Goal: Task Accomplishment & Management: Manage account settings

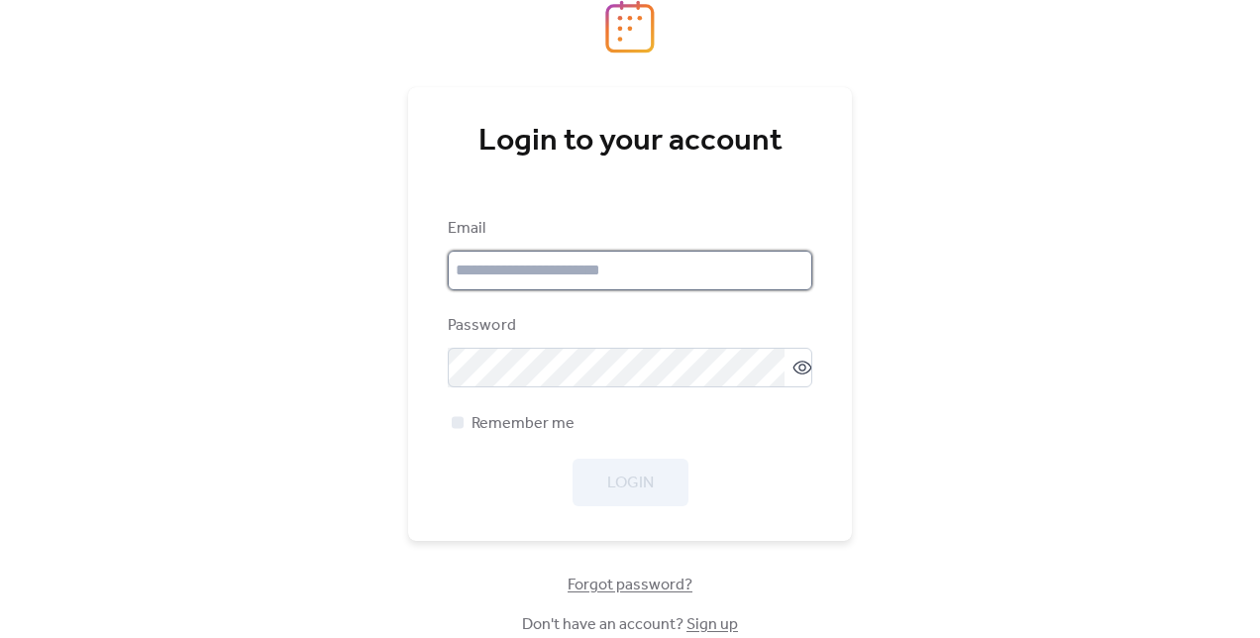
click at [549, 269] on input "email" at bounding box center [630, 271] width 365 height 40
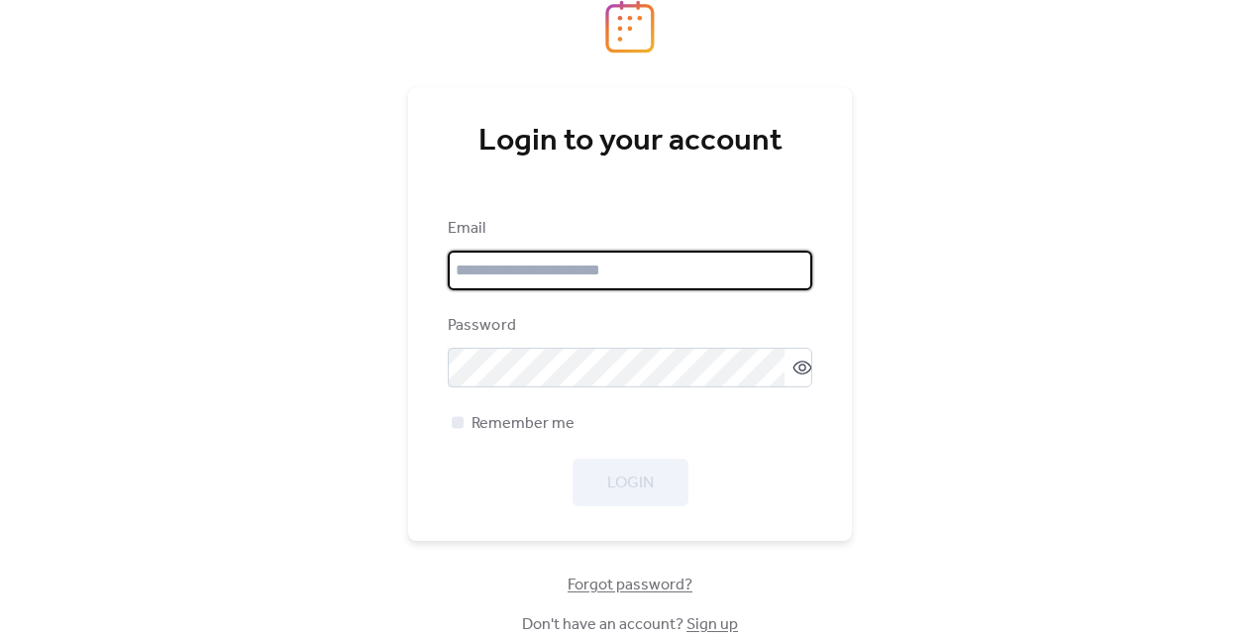
type input "**********"
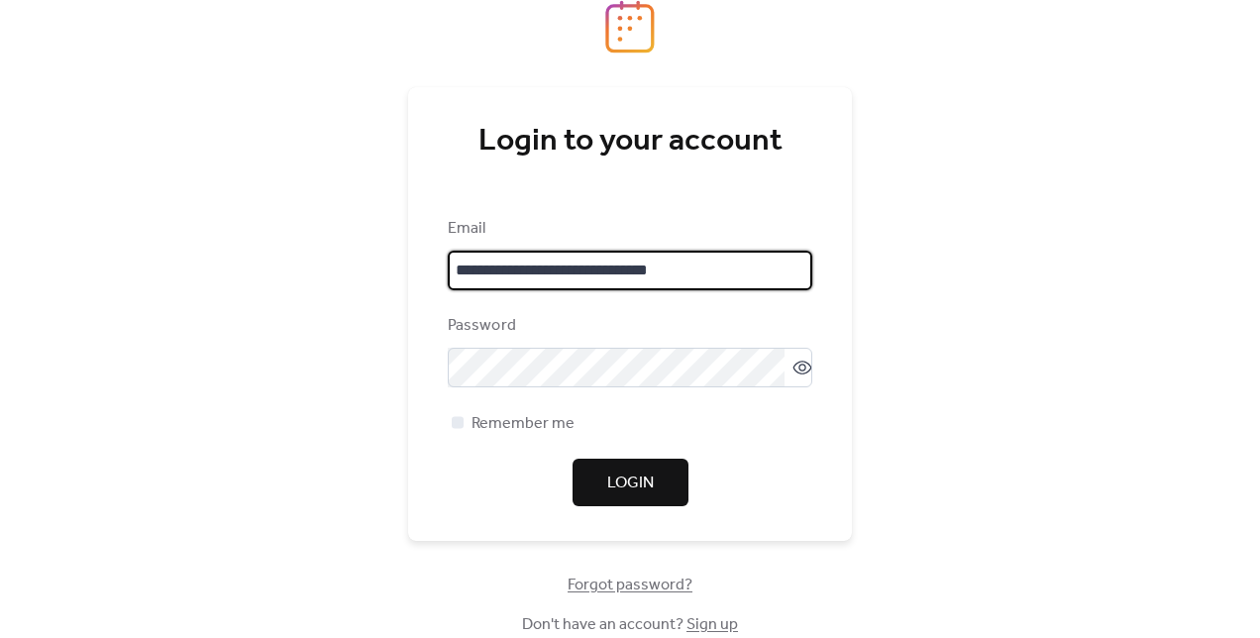
click at [668, 484] on button "Login" at bounding box center [631, 483] width 116 height 48
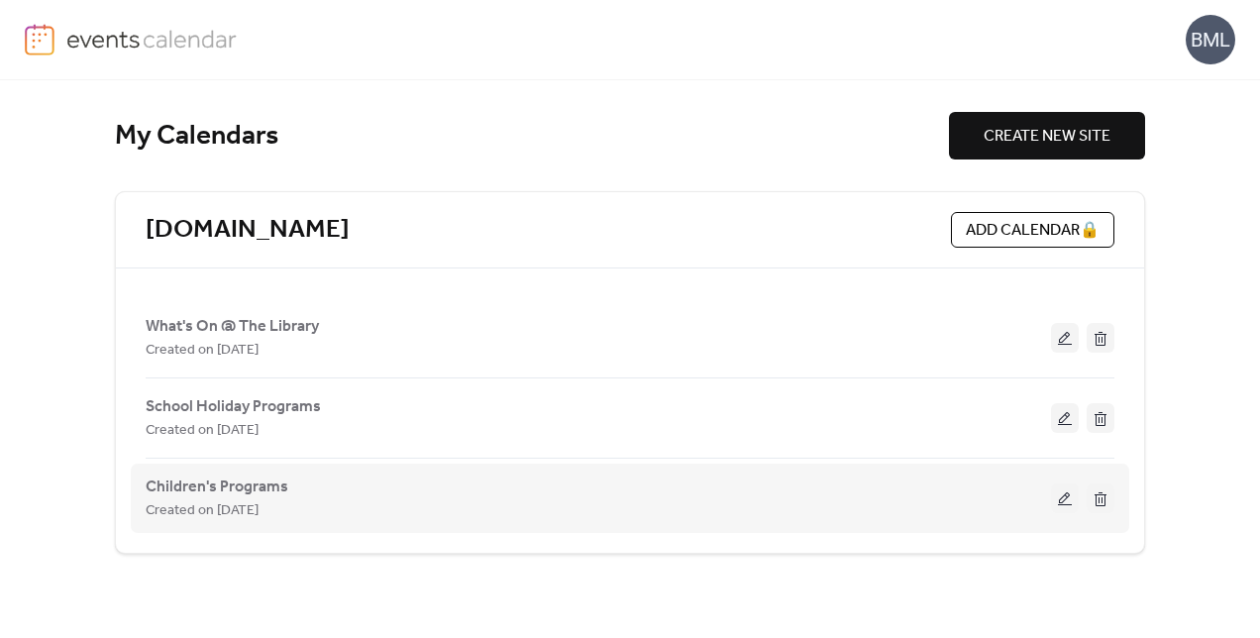
click at [1066, 498] on button at bounding box center [1065, 499] width 28 height 30
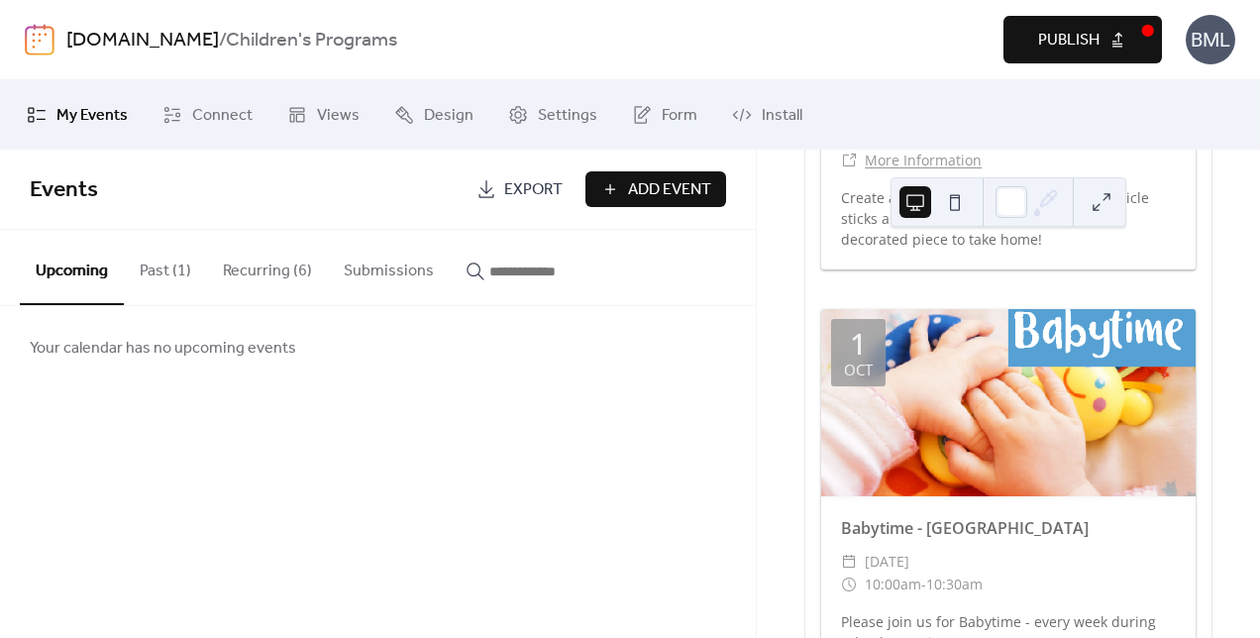
scroll to position [2081, 0]
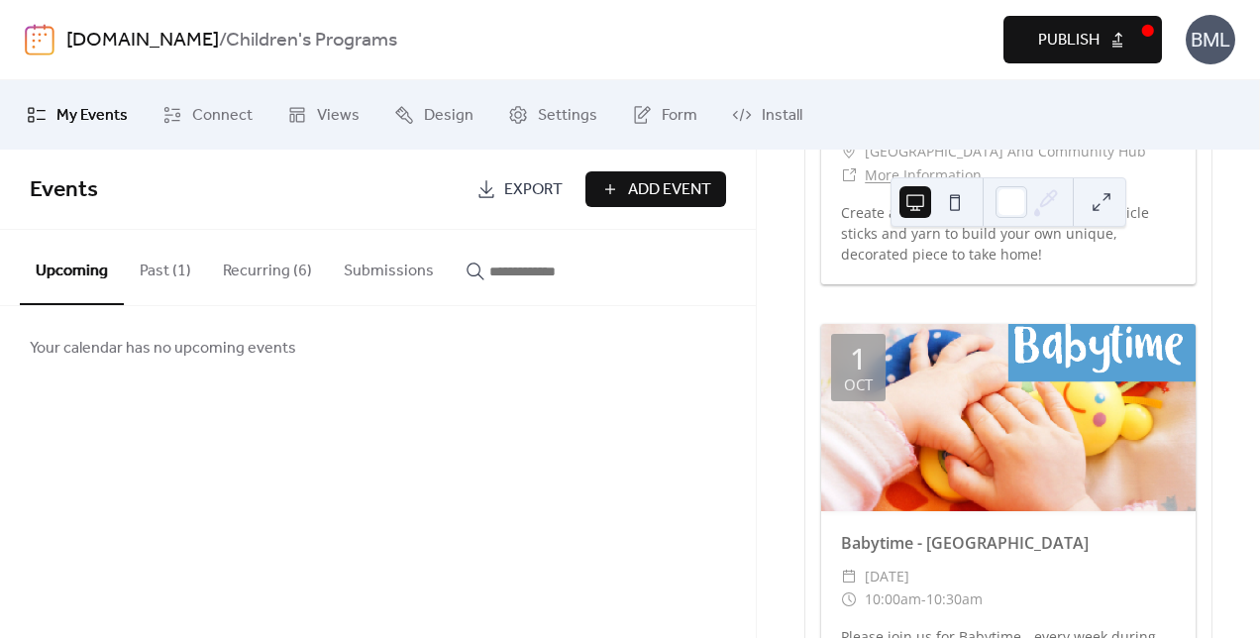
click at [246, 266] on button "Recurring (6)" at bounding box center [267, 266] width 121 height 73
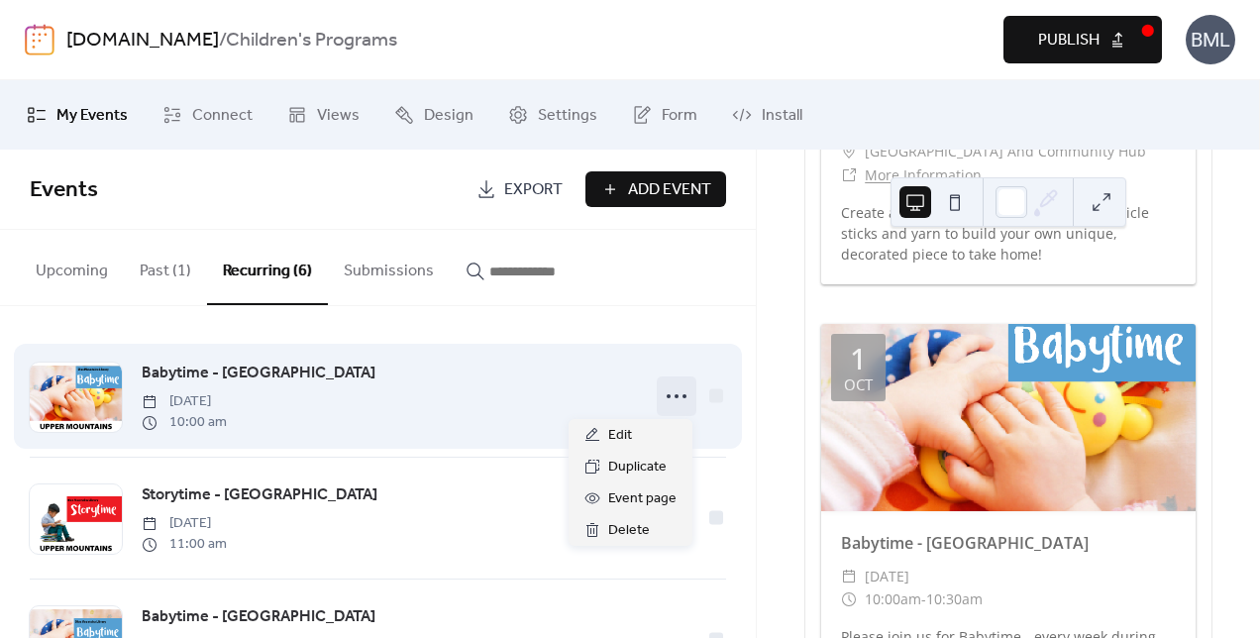
click at [657, 394] on div at bounding box center [677, 397] width 40 height 40
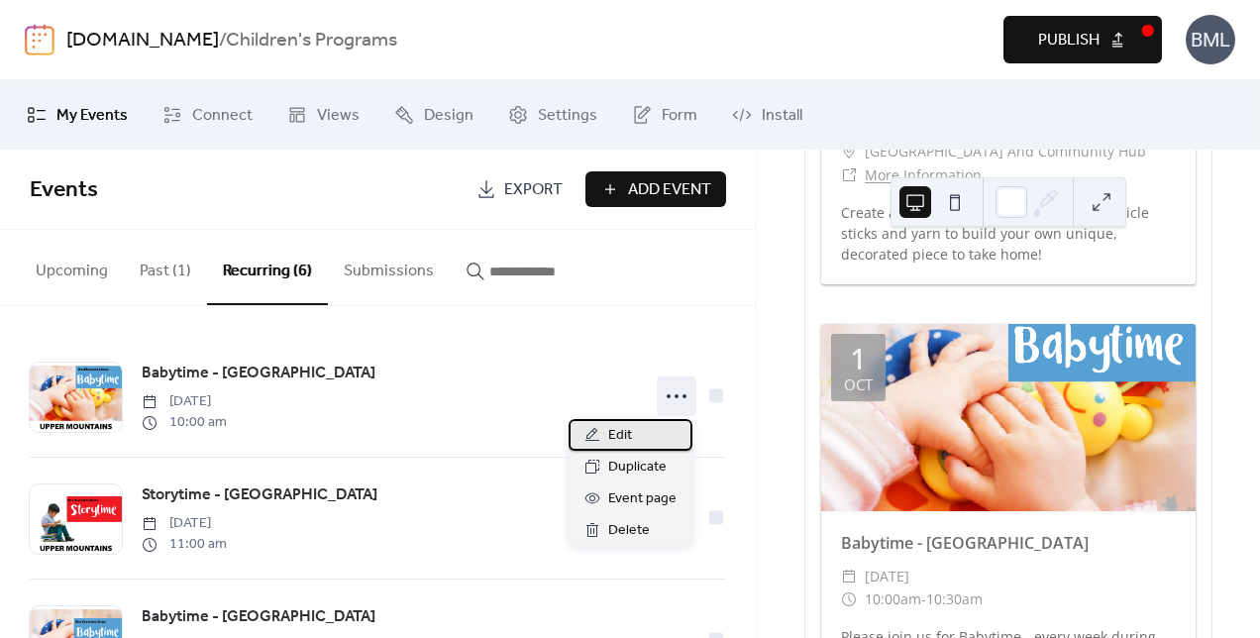
click at [631, 430] on span "Edit" at bounding box center [620, 436] width 24 height 24
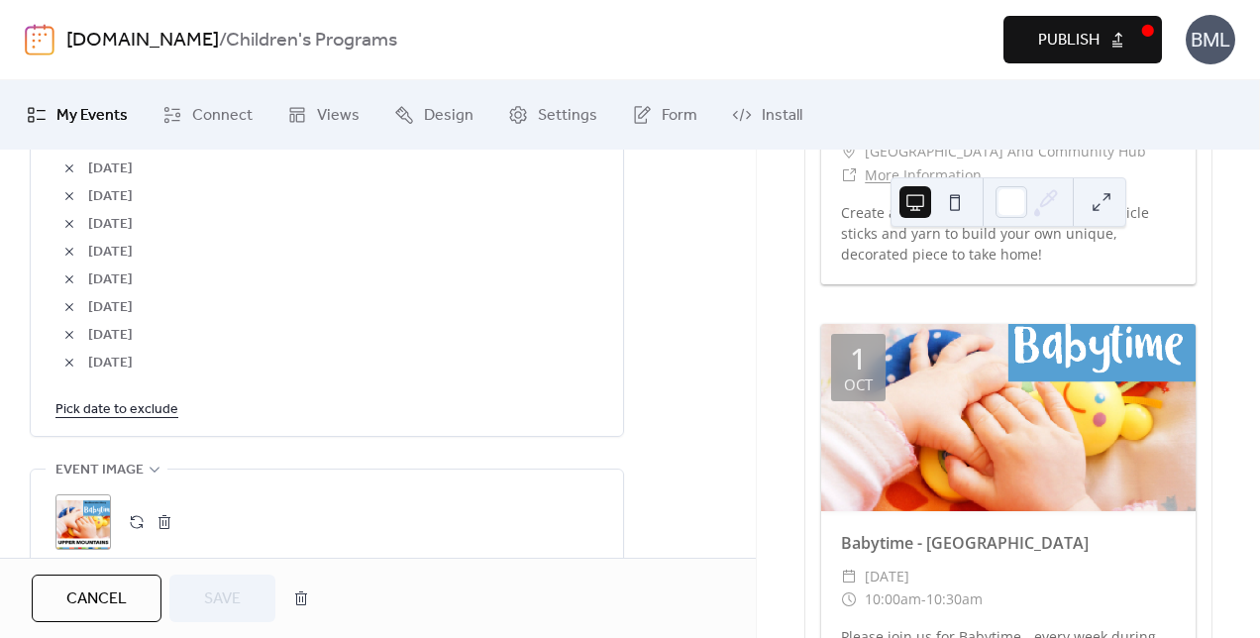
scroll to position [1387, 0]
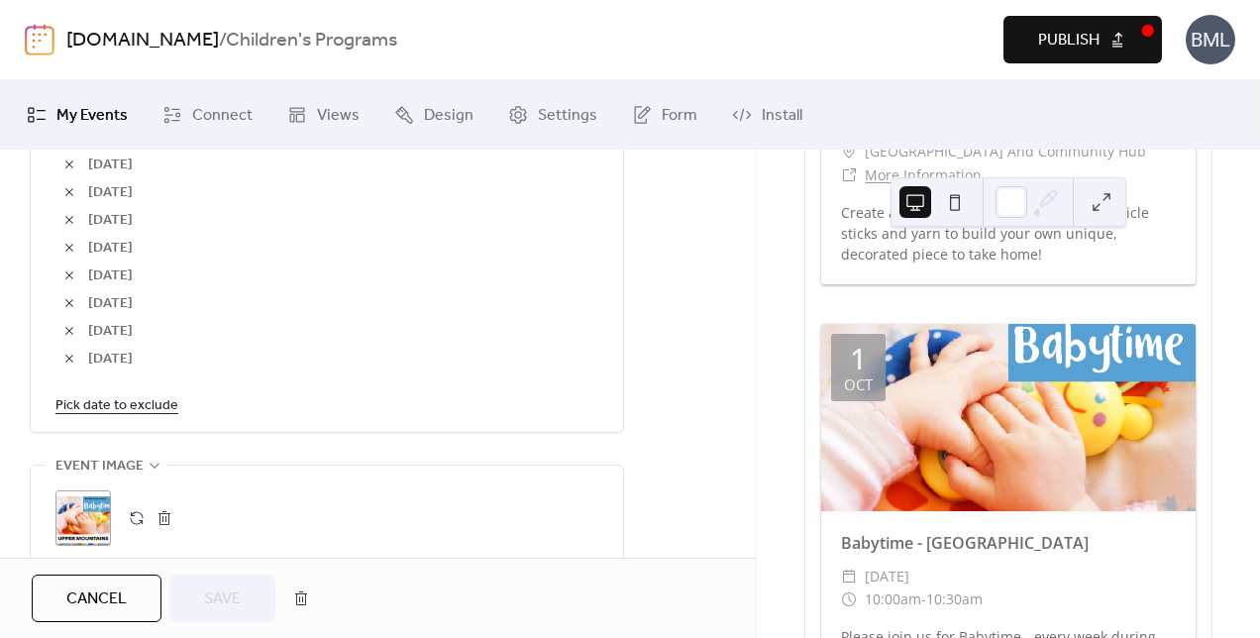
click at [113, 401] on link "Pick date to exclude" at bounding box center [116, 404] width 123 height 25
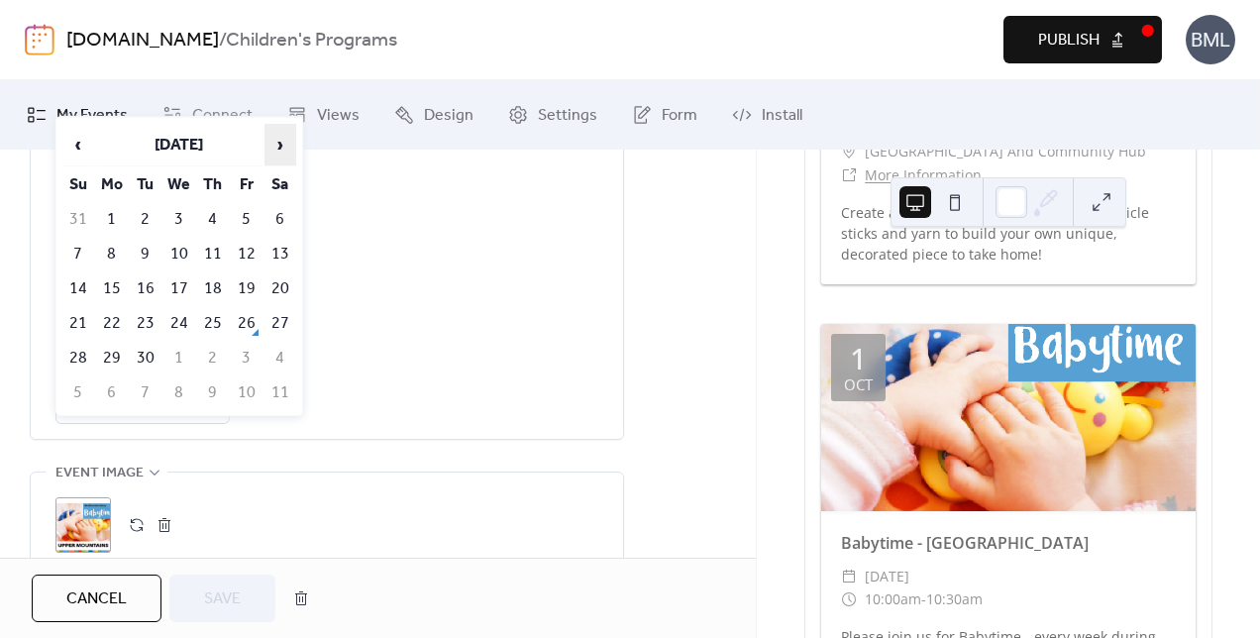
click at [279, 148] on span "›" at bounding box center [281, 145] width 30 height 40
click at [172, 218] on td "1" at bounding box center [179, 219] width 32 height 33
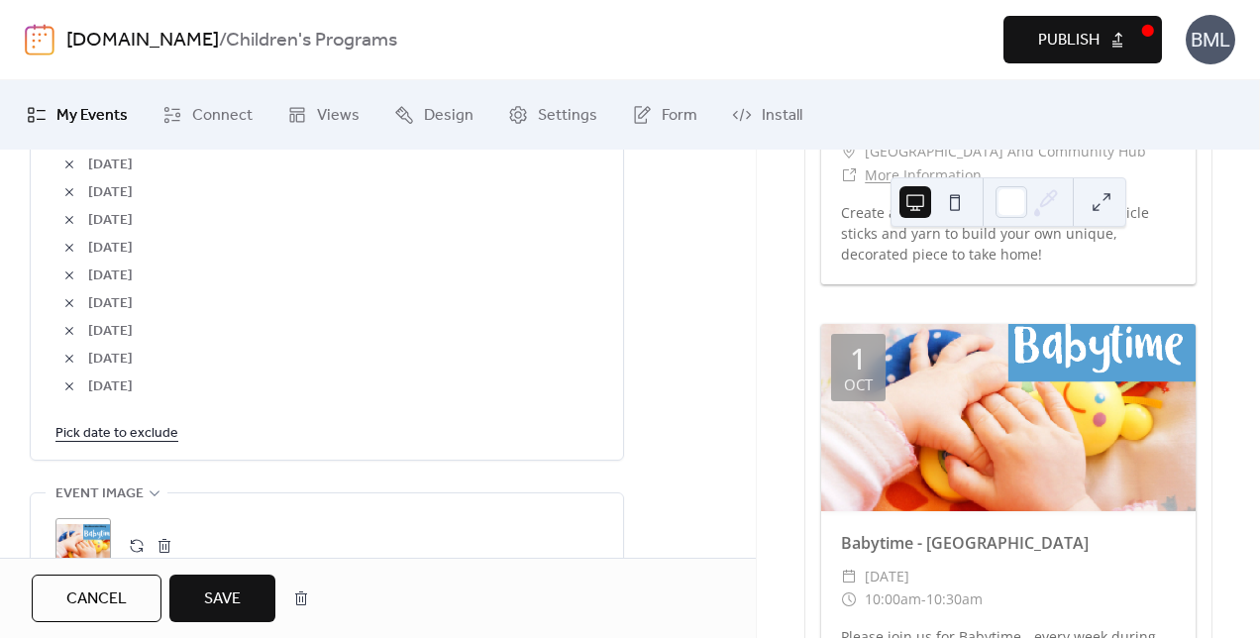
click at [110, 429] on link "Pick date to exclude" at bounding box center [116, 432] width 123 height 25
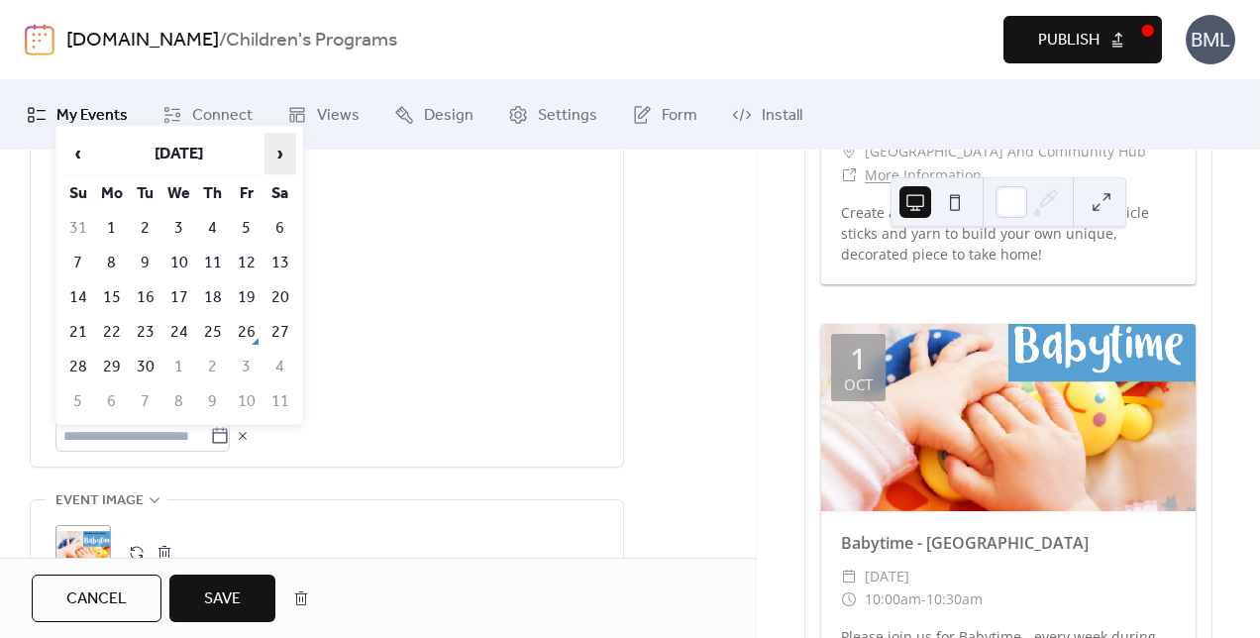
click at [275, 161] on span "›" at bounding box center [281, 154] width 30 height 40
click at [185, 254] on td "8" at bounding box center [179, 263] width 32 height 33
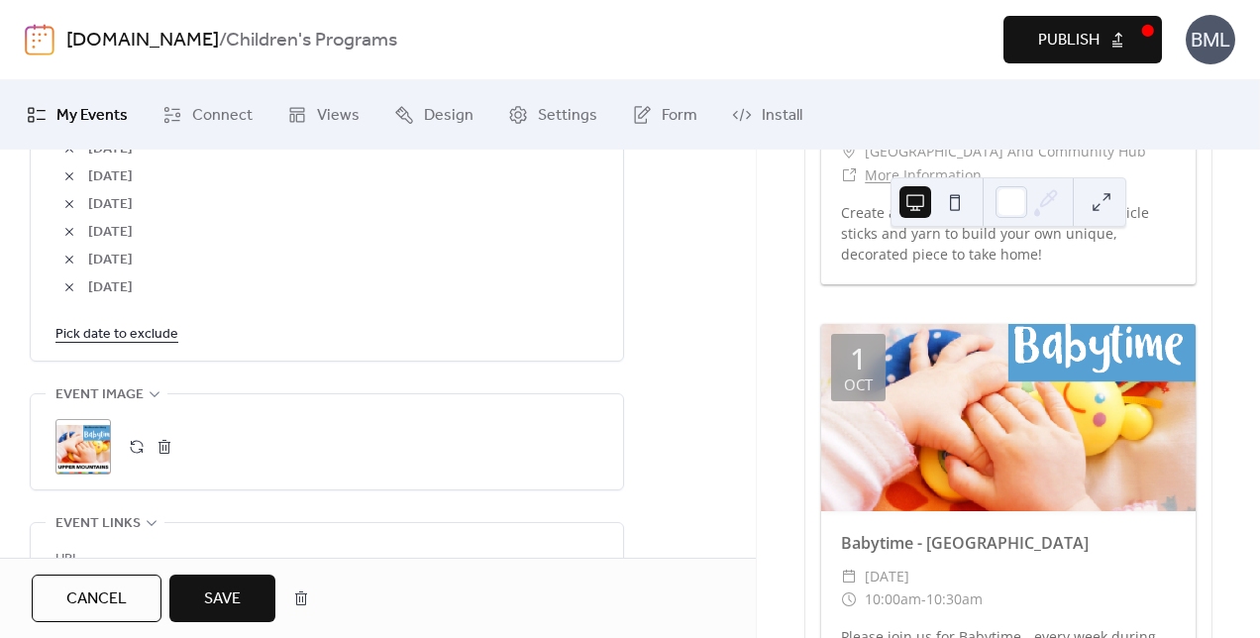
scroll to position [1585, 0]
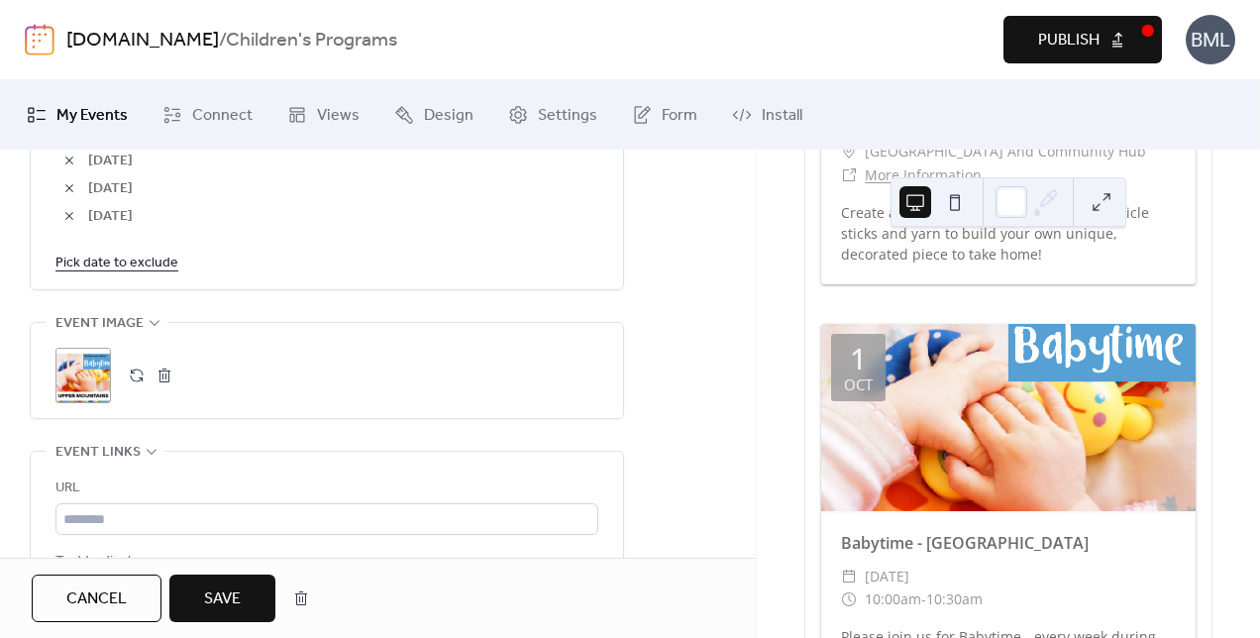
click at [158, 259] on link "Pick date to exclude" at bounding box center [116, 262] width 123 height 25
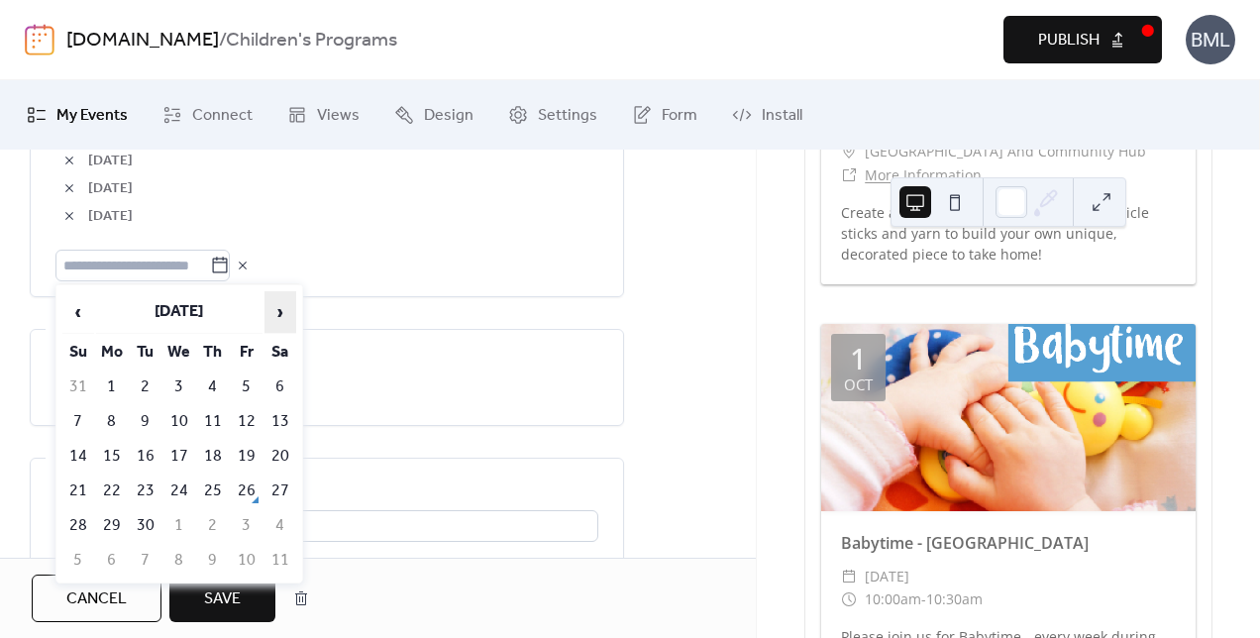
click at [281, 309] on span "›" at bounding box center [281, 312] width 30 height 40
click at [176, 488] on td "24" at bounding box center [179, 491] width 32 height 33
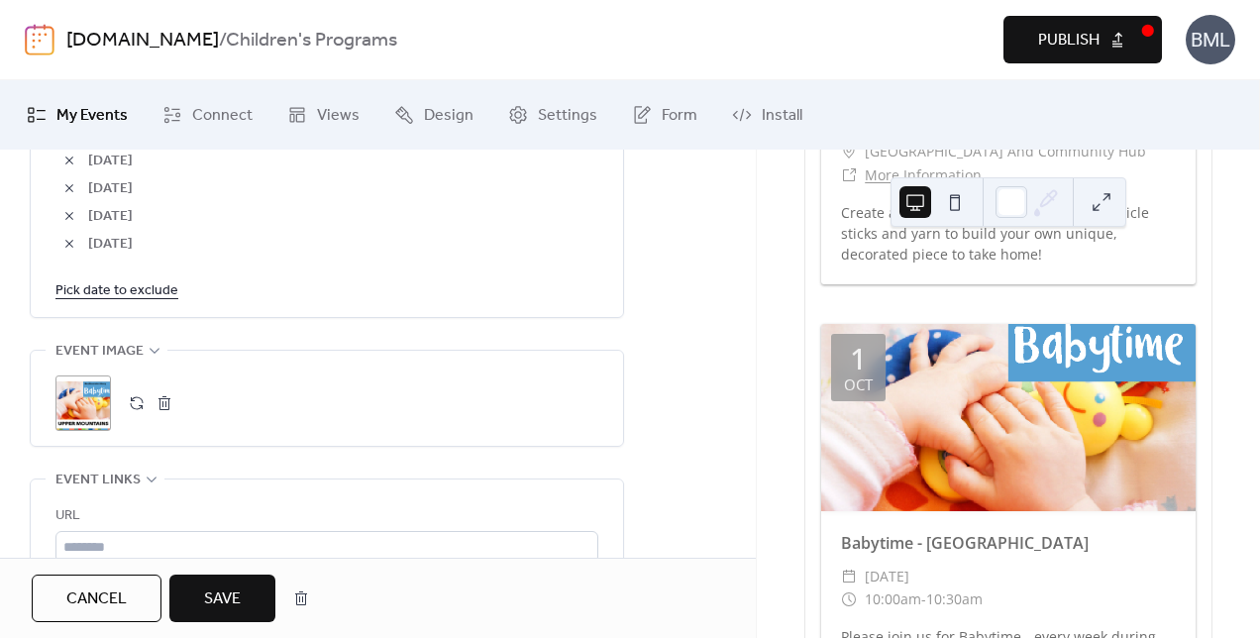
click at [158, 288] on link "Pick date to exclude" at bounding box center [116, 289] width 123 height 25
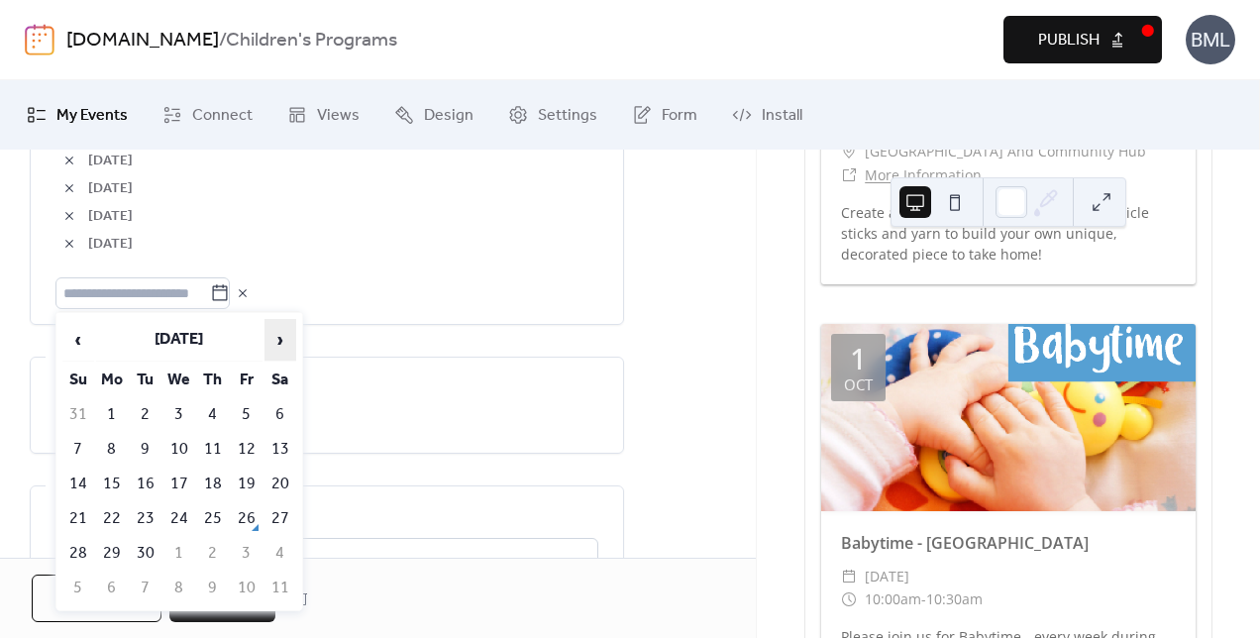
click at [281, 338] on span "›" at bounding box center [281, 340] width 30 height 40
click at [180, 547] on td "31" at bounding box center [179, 553] width 32 height 33
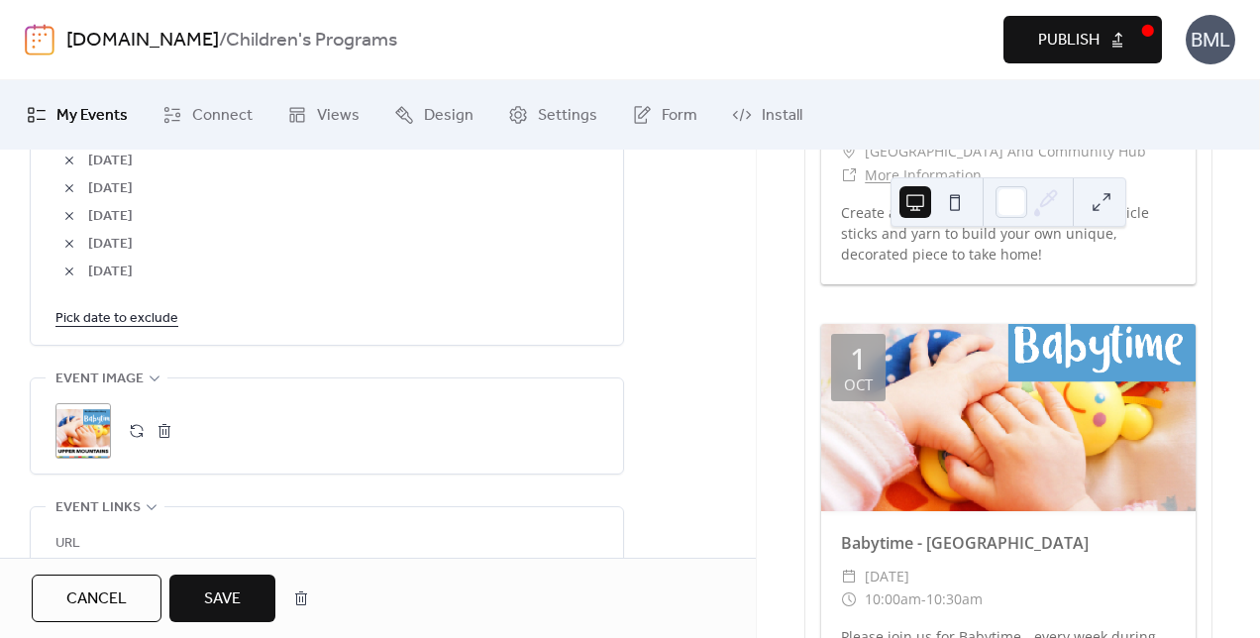
click at [127, 312] on link "Pick date to exclude" at bounding box center [116, 317] width 123 height 25
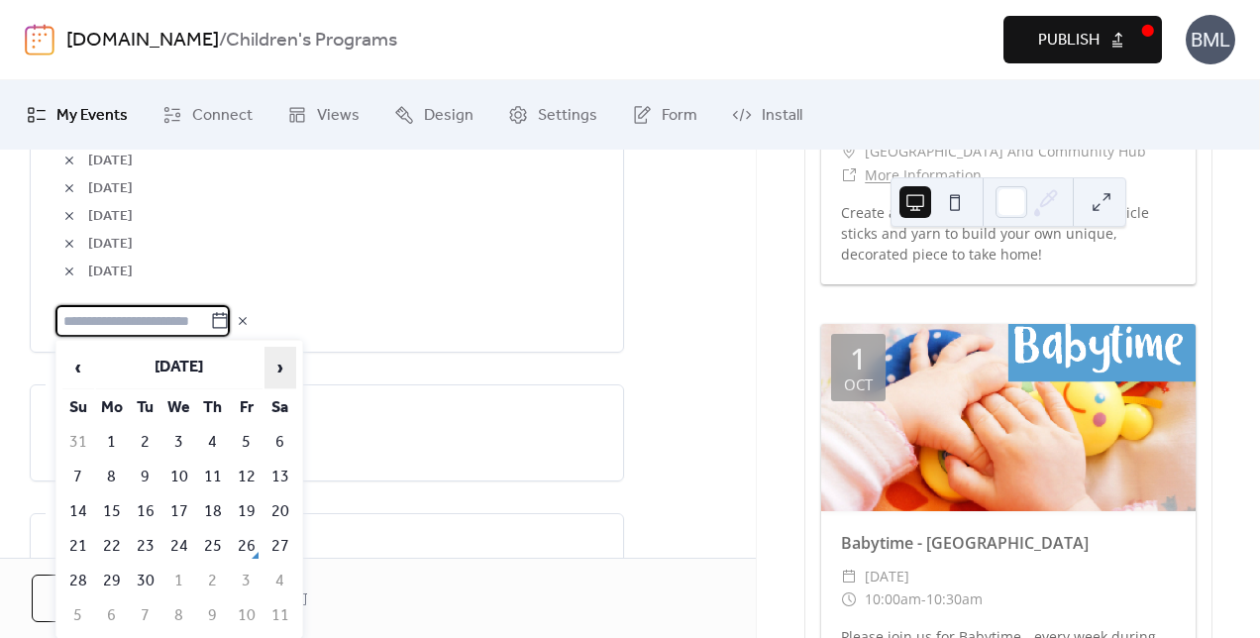
click at [279, 369] on span "›" at bounding box center [281, 368] width 30 height 40
click at [280, 368] on span "›" at bounding box center [281, 368] width 30 height 40
click at [181, 466] on td "7" at bounding box center [179, 477] width 32 height 33
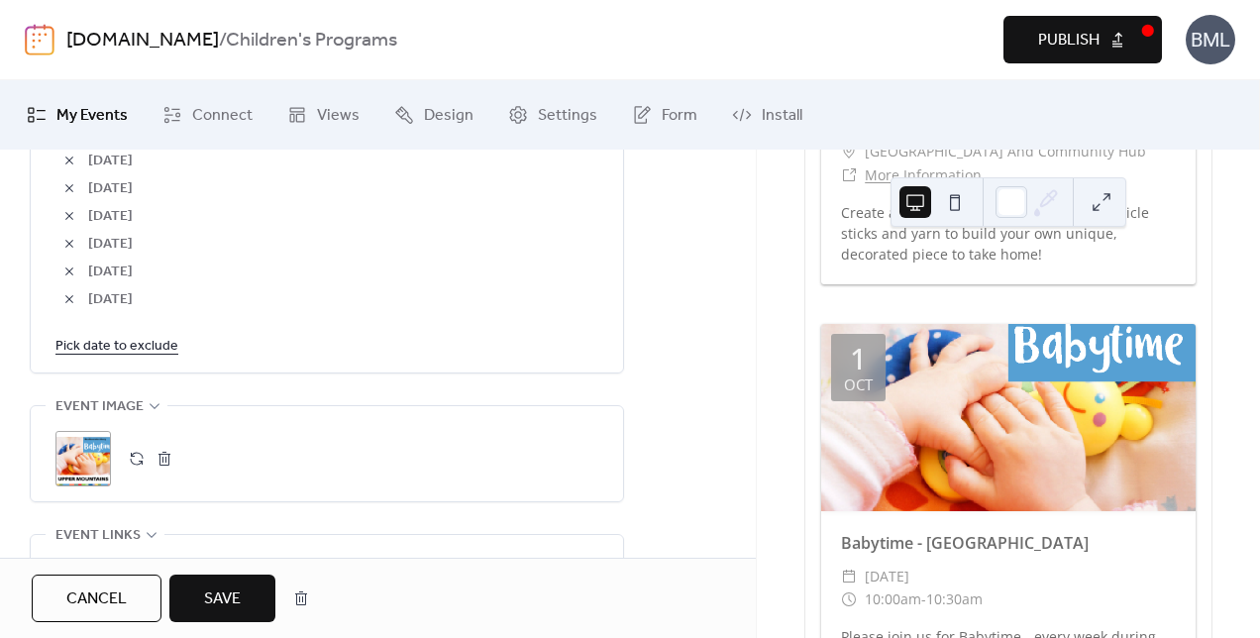
click at [163, 345] on link "Pick date to exclude" at bounding box center [116, 345] width 123 height 25
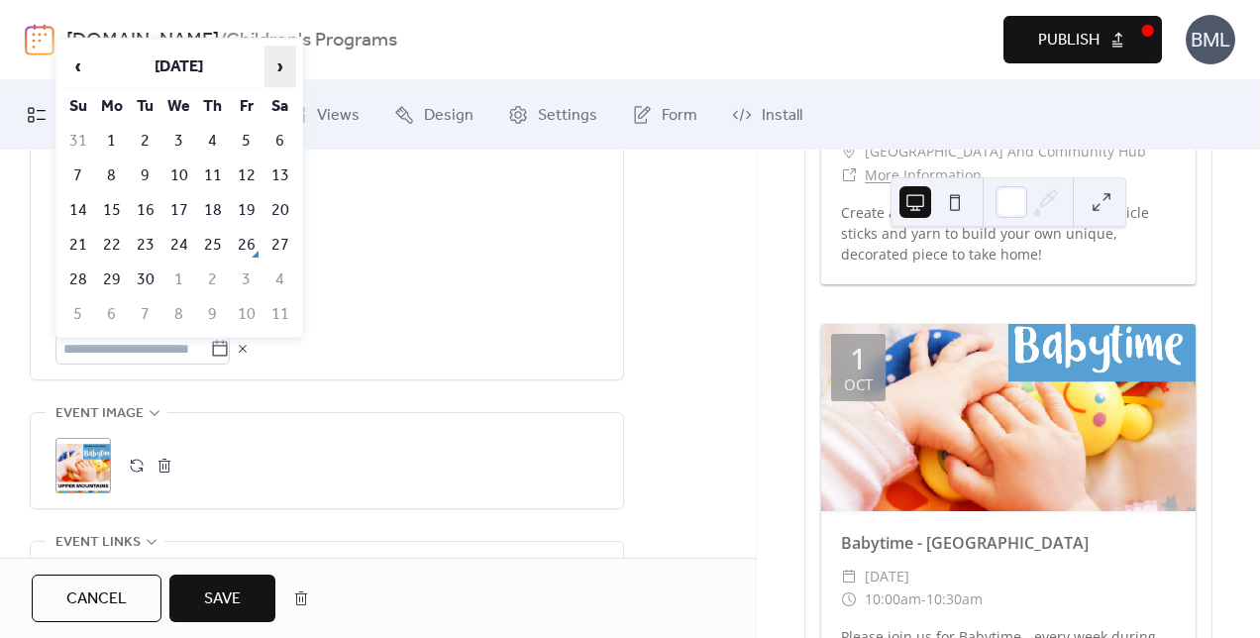
click at [283, 71] on span "›" at bounding box center [281, 67] width 30 height 40
click at [276, 67] on span "›" at bounding box center [281, 67] width 30 height 40
click at [179, 205] on td "14" at bounding box center [179, 210] width 32 height 33
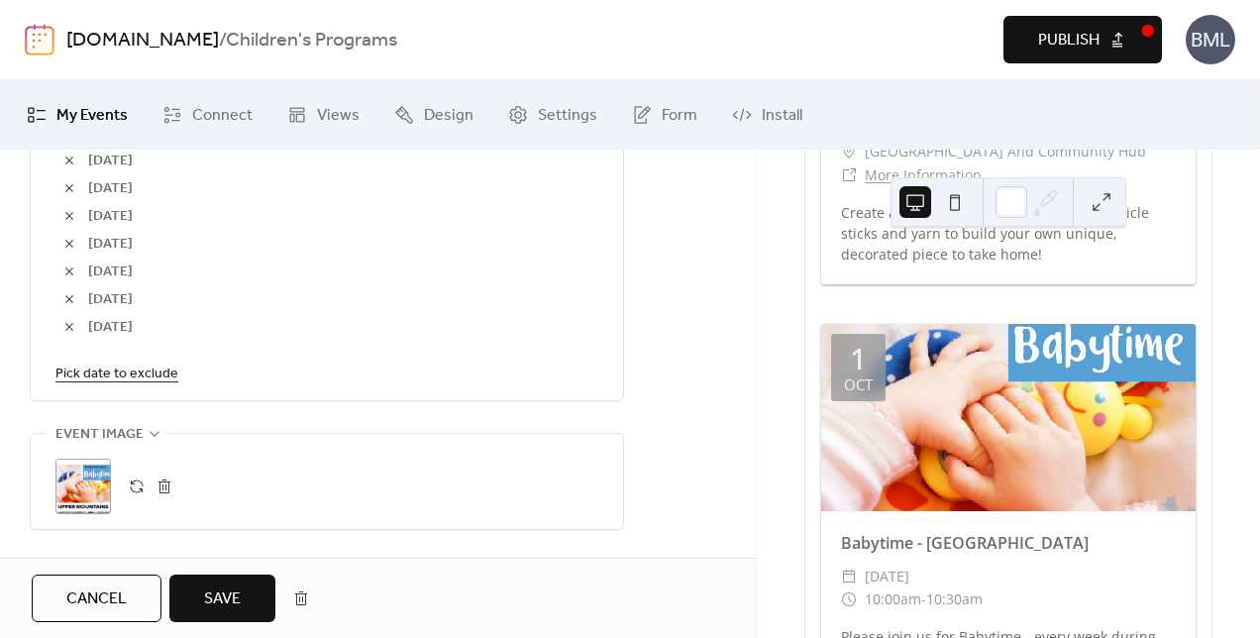
click at [131, 374] on link "Pick date to exclude" at bounding box center [116, 373] width 123 height 25
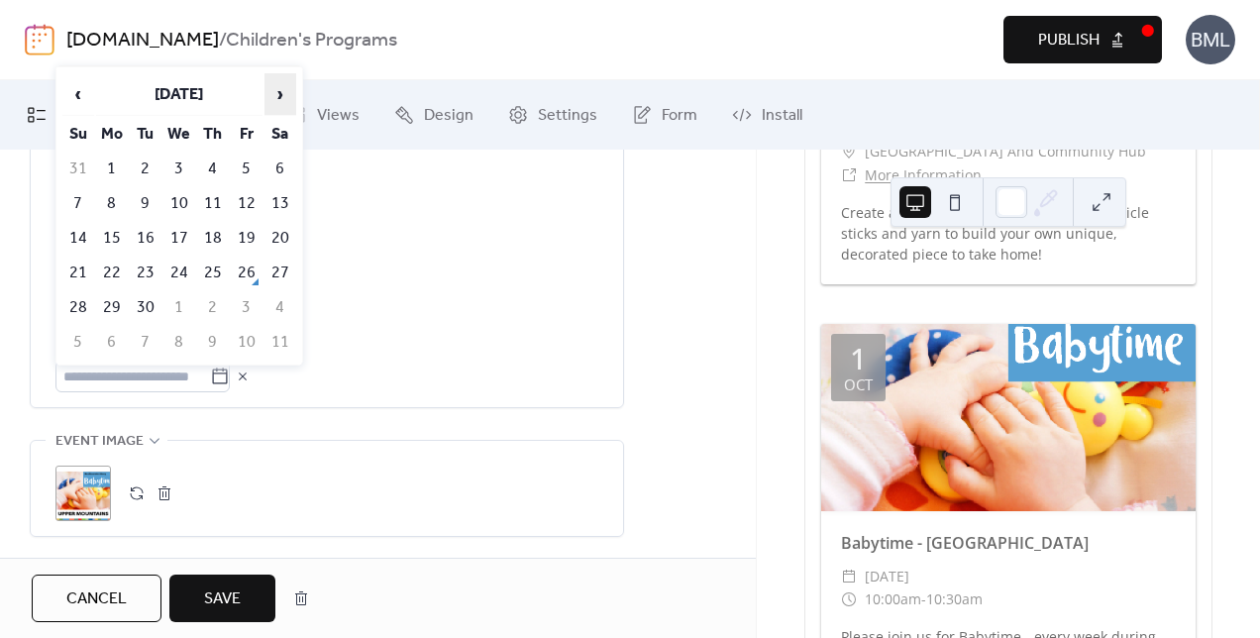
click at [275, 95] on span "›" at bounding box center [281, 94] width 30 height 40
click at [279, 96] on span "›" at bounding box center [281, 94] width 30 height 40
click at [172, 266] on td "21" at bounding box center [179, 273] width 32 height 33
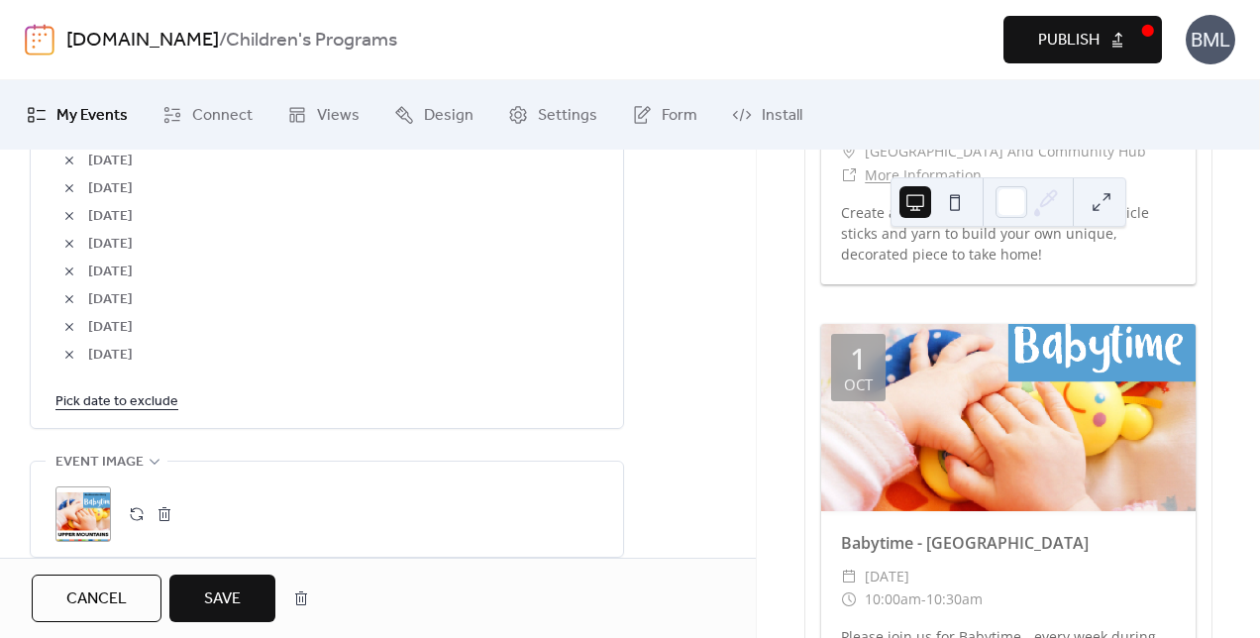
click at [139, 398] on link "Pick date to exclude" at bounding box center [116, 400] width 123 height 25
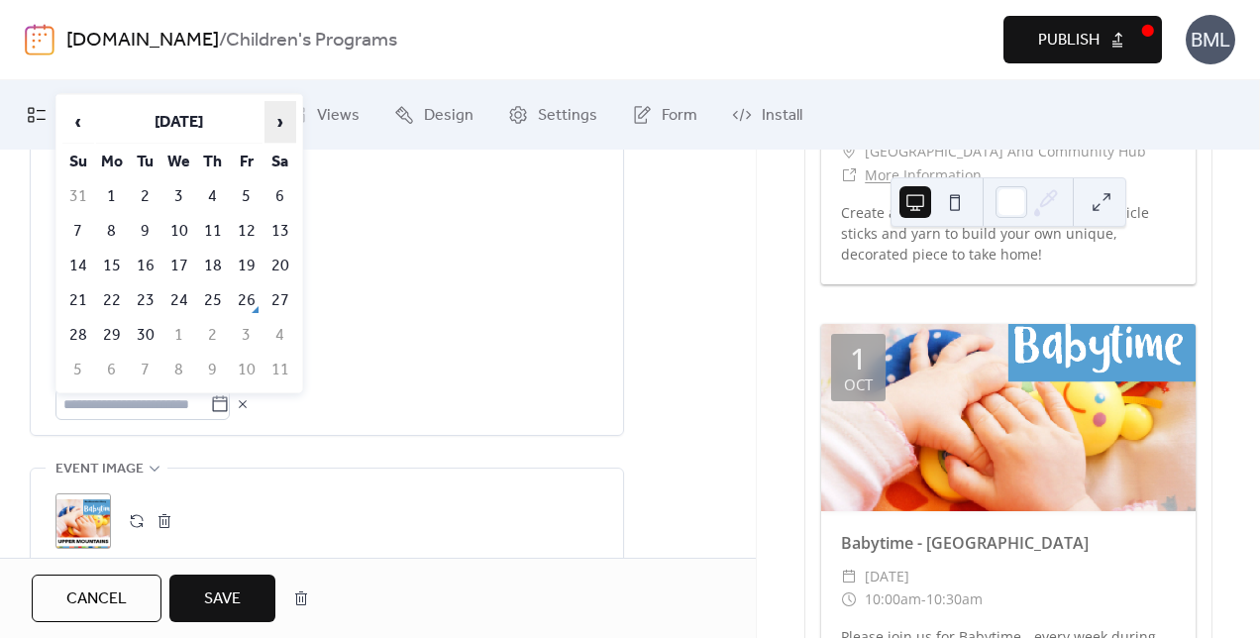
click at [272, 129] on span "›" at bounding box center [281, 122] width 30 height 40
click at [272, 131] on span "›" at bounding box center [281, 122] width 30 height 40
click at [184, 325] on td "28" at bounding box center [179, 335] width 32 height 33
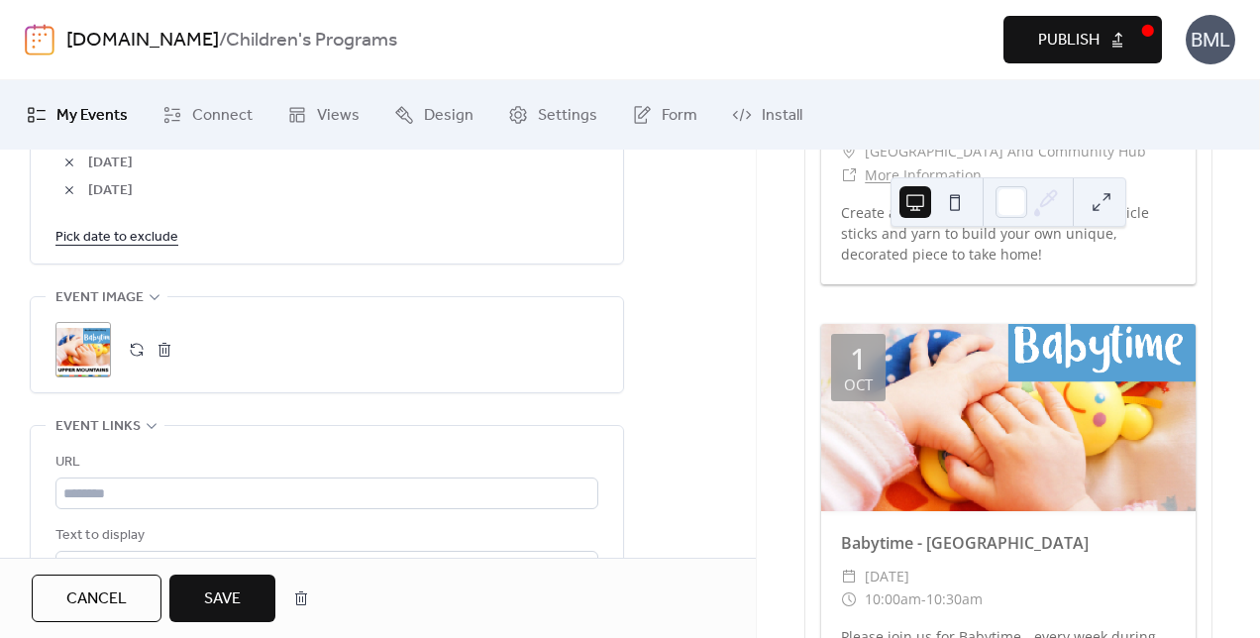
scroll to position [1883, 0]
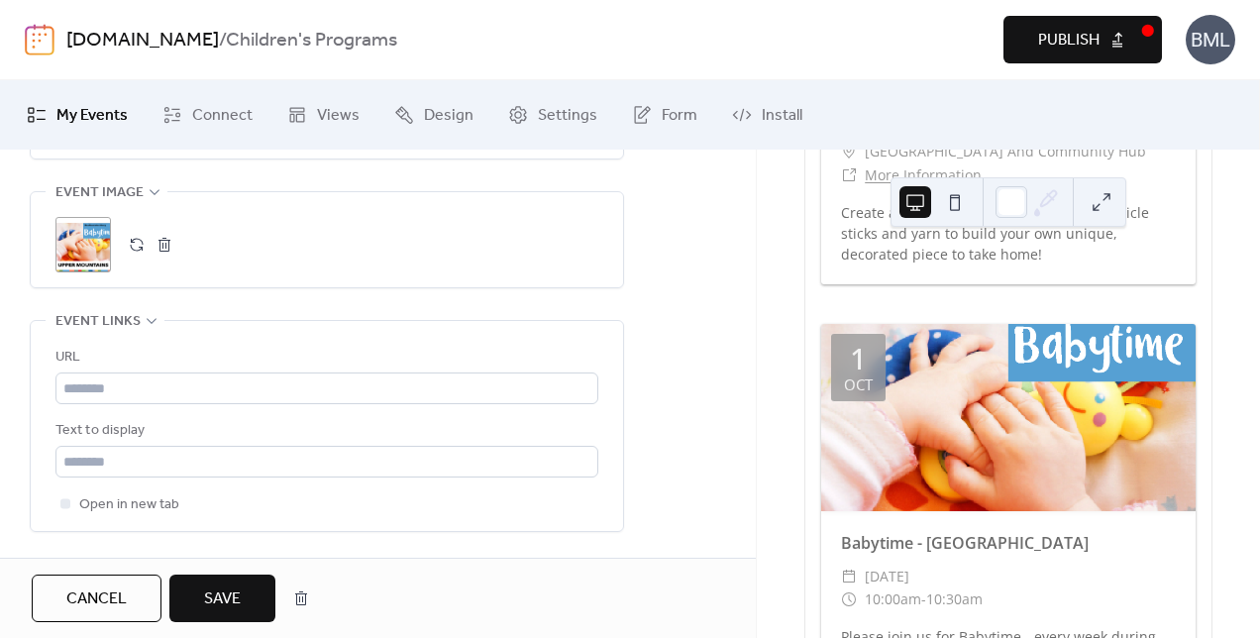
click at [260, 595] on button "Save" at bounding box center [222, 599] width 106 height 48
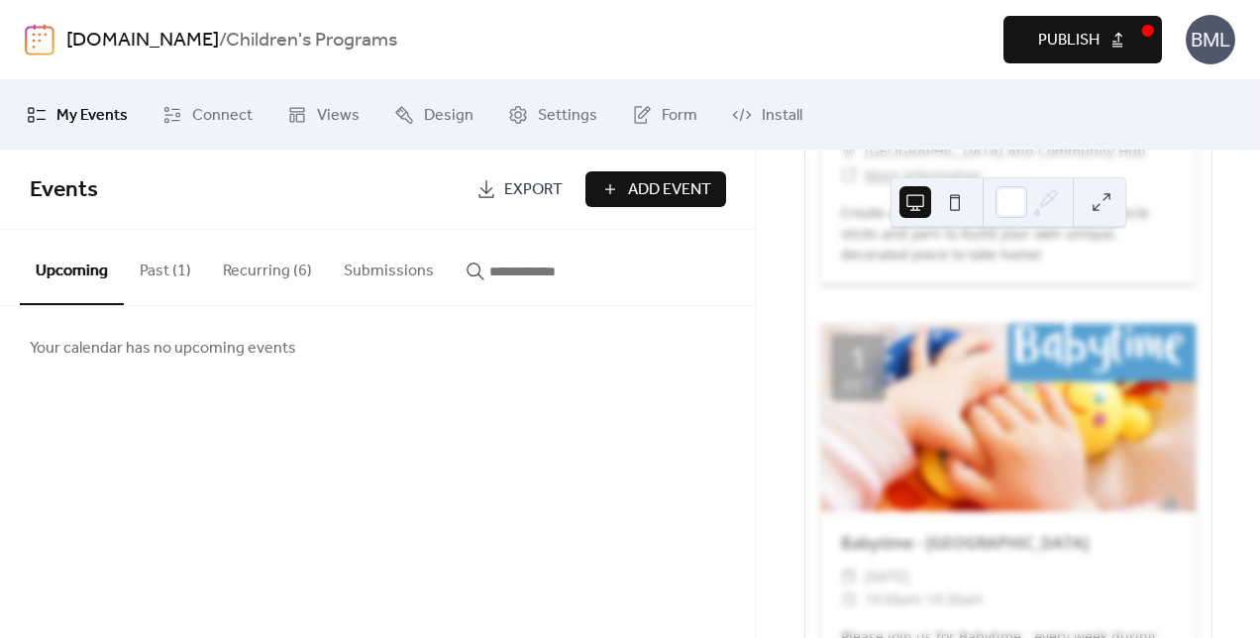
click at [277, 262] on button "Recurring (6)" at bounding box center [267, 266] width 121 height 73
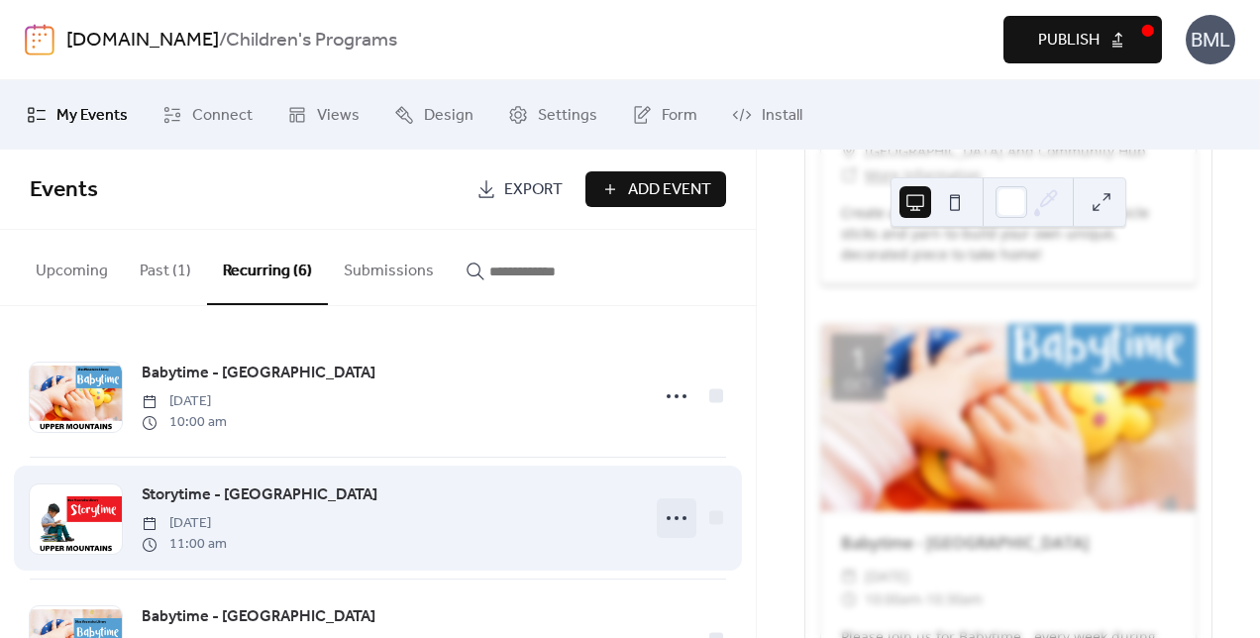
click at [666, 520] on icon at bounding box center [677, 518] width 32 height 32
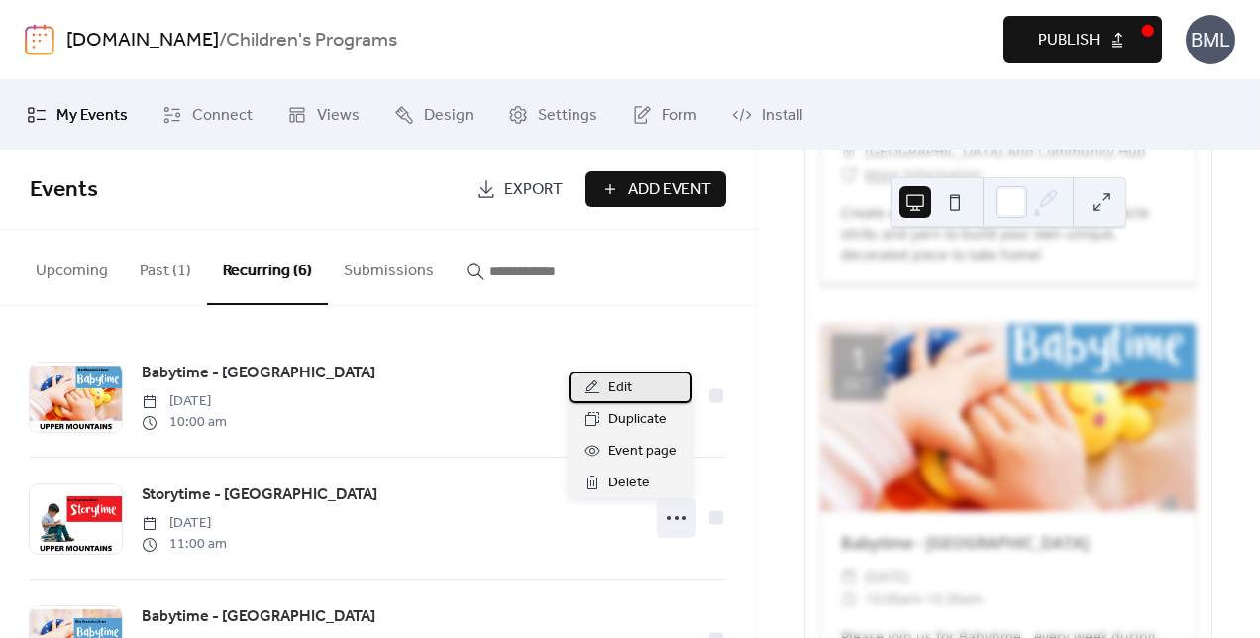
click at [642, 397] on div "Edit" at bounding box center [631, 388] width 124 height 32
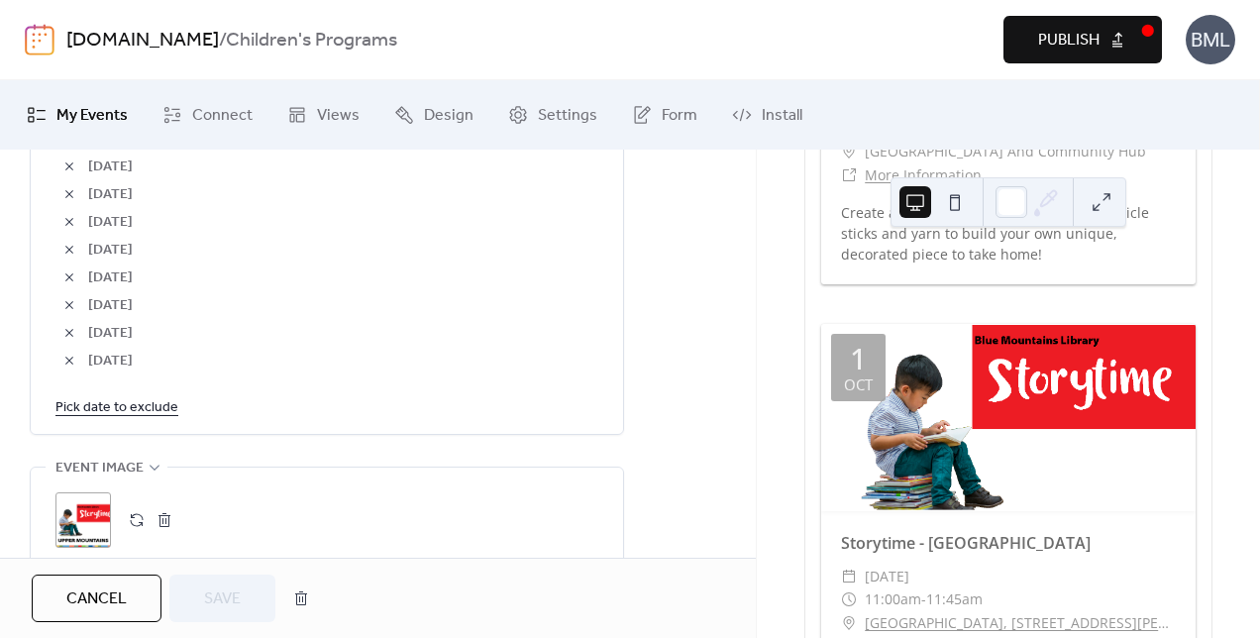
scroll to position [1387, 0]
click at [95, 399] on link "Pick date to exclude" at bounding box center [116, 404] width 123 height 25
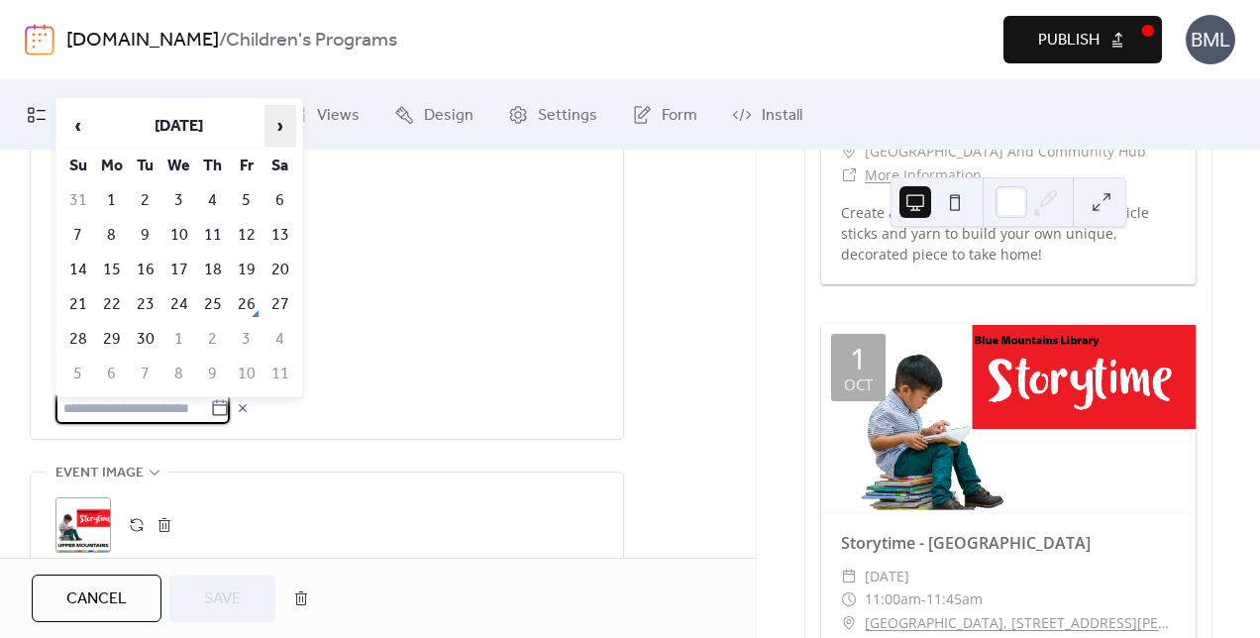
click at [279, 121] on span "›" at bounding box center [281, 126] width 30 height 40
click at [180, 195] on td "1" at bounding box center [179, 200] width 32 height 33
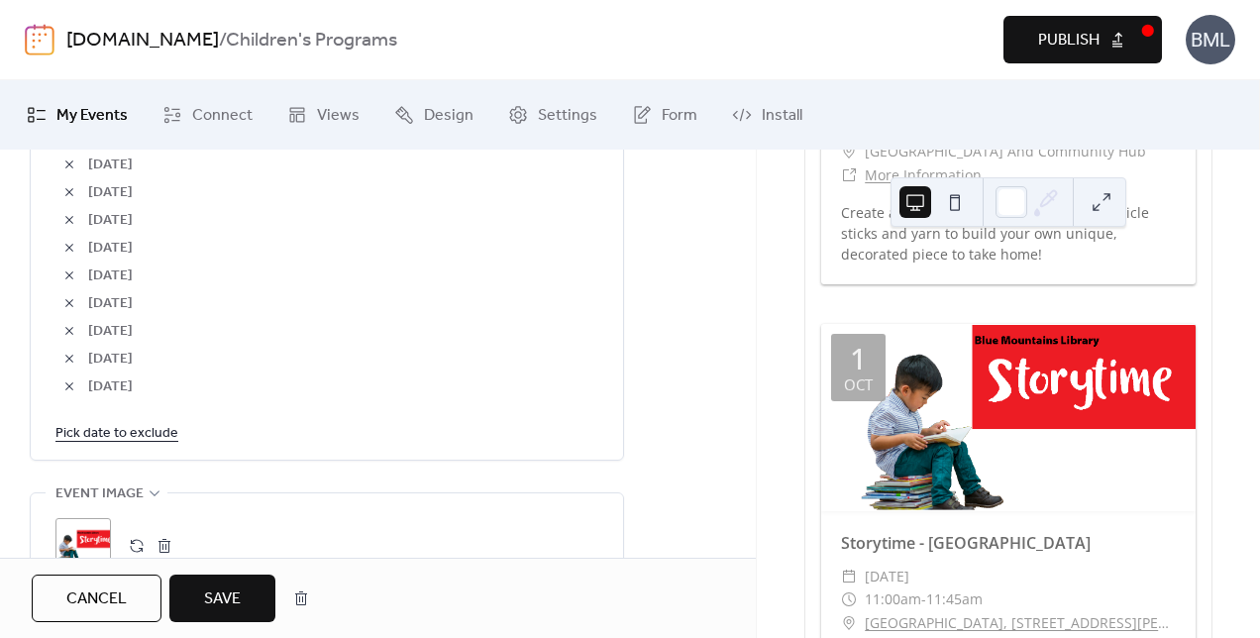
click at [144, 436] on link "Pick date to exclude" at bounding box center [116, 432] width 123 height 25
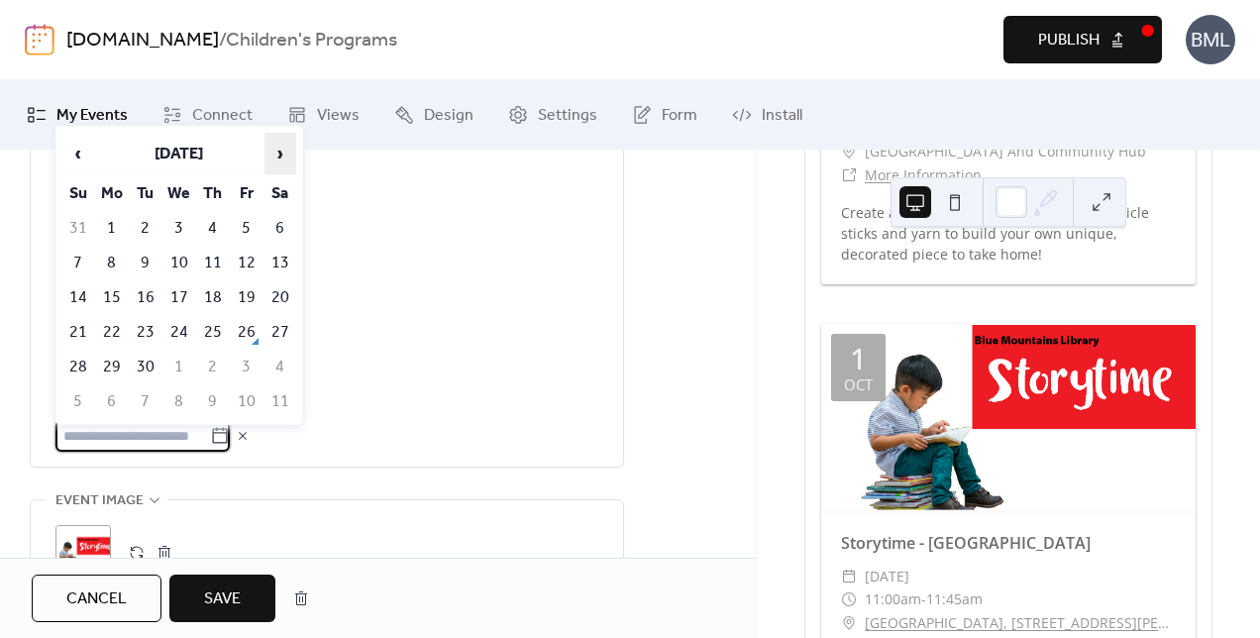
click at [284, 154] on span "›" at bounding box center [281, 154] width 30 height 40
click at [175, 260] on td "8" at bounding box center [179, 263] width 32 height 33
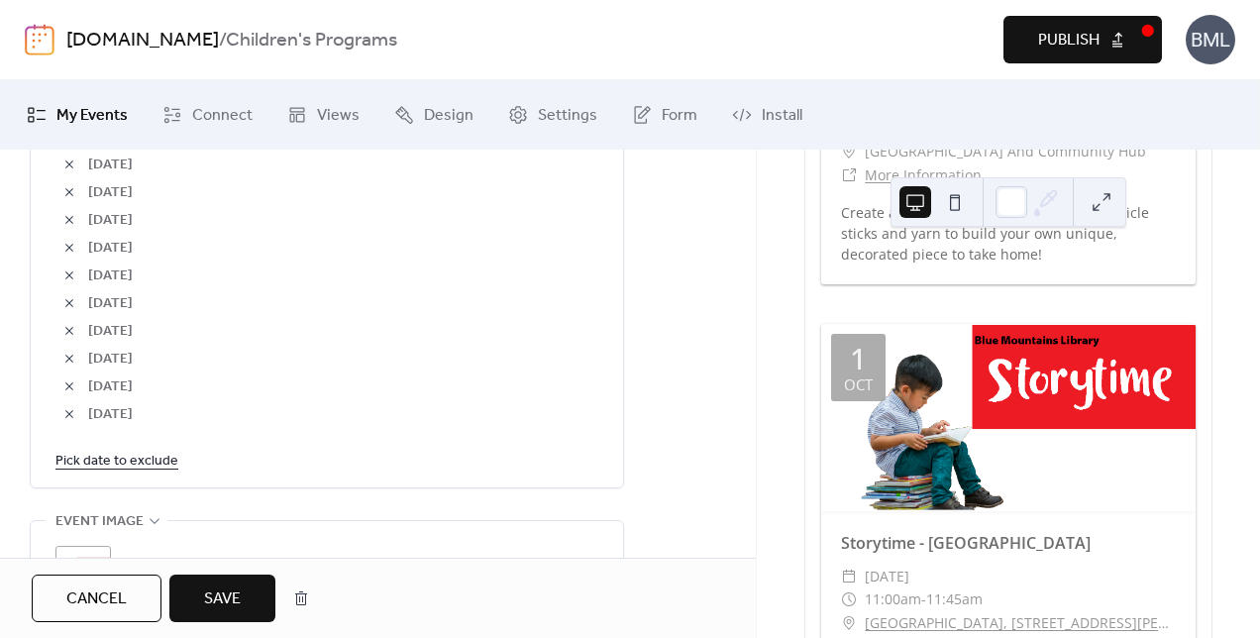
click at [147, 458] on link "Pick date to exclude" at bounding box center [116, 460] width 123 height 25
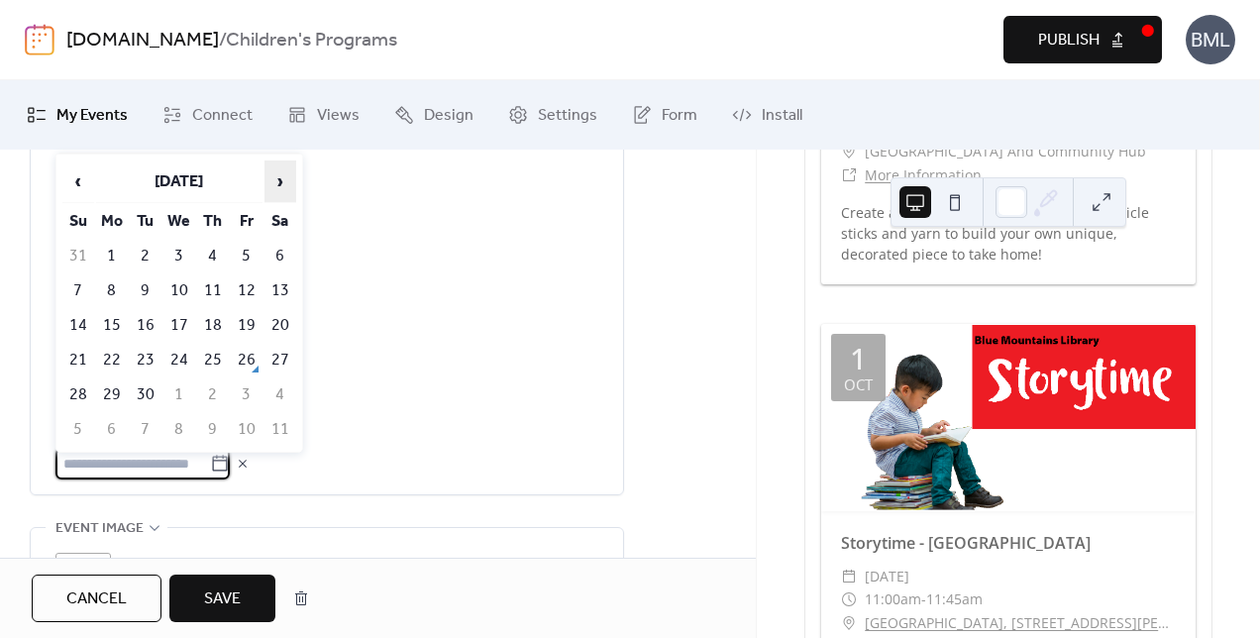
click at [277, 182] on span "›" at bounding box center [281, 182] width 30 height 40
click at [281, 184] on span "›" at bounding box center [281, 182] width 30 height 40
click at [171, 366] on td "24" at bounding box center [179, 360] width 32 height 33
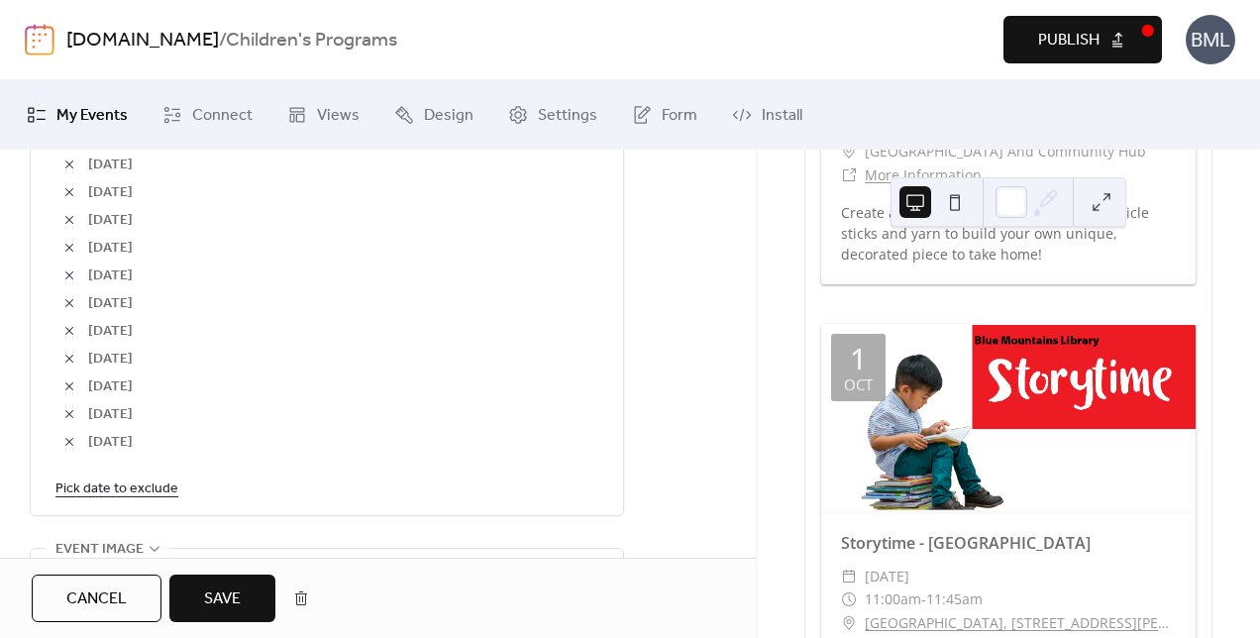
click at [125, 489] on link "Pick date to exclude" at bounding box center [116, 488] width 123 height 25
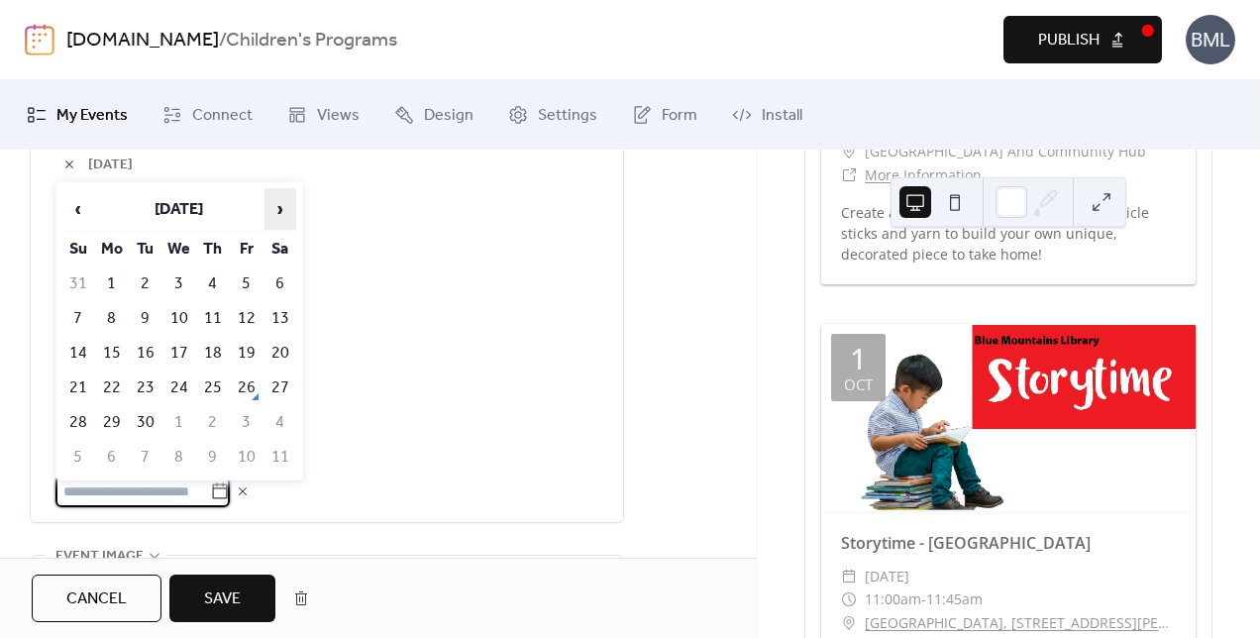
click at [272, 210] on span "›" at bounding box center [281, 209] width 30 height 40
click at [280, 210] on span "›" at bounding box center [281, 209] width 30 height 40
click at [281, 208] on span "›" at bounding box center [281, 209] width 30 height 40
click at [182, 418] on td "31" at bounding box center [179, 422] width 32 height 33
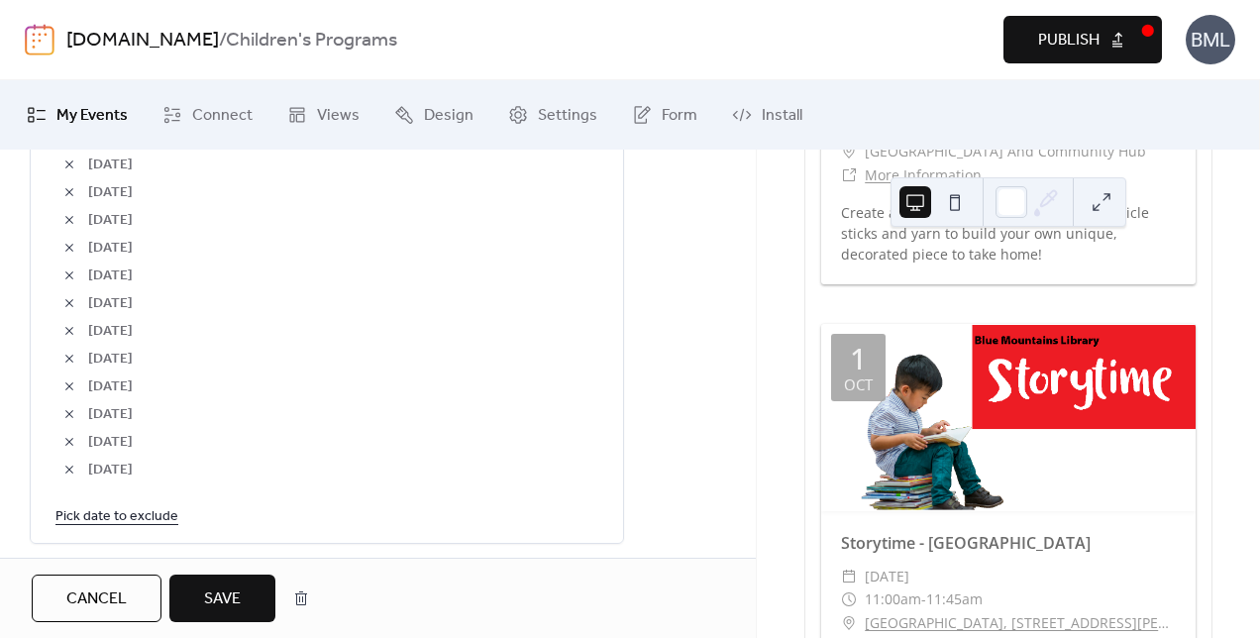
click at [162, 509] on link "Pick date to exclude" at bounding box center [116, 515] width 123 height 25
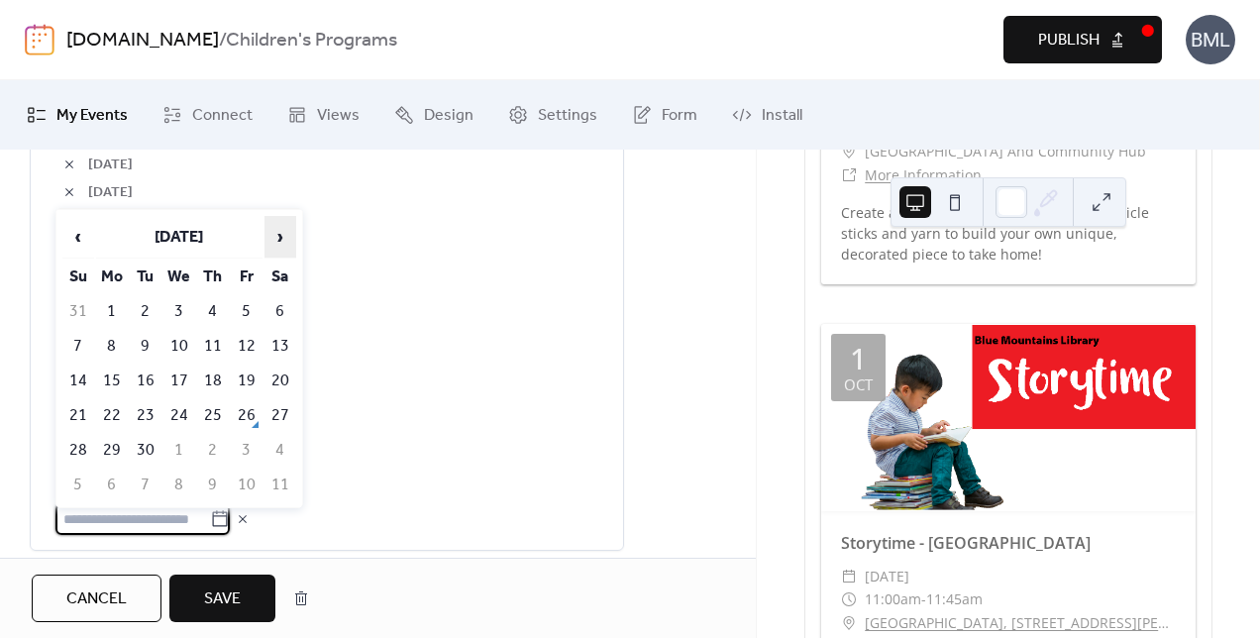
click at [283, 244] on span "›" at bounding box center [281, 237] width 30 height 40
click at [176, 344] on td "7" at bounding box center [179, 346] width 32 height 33
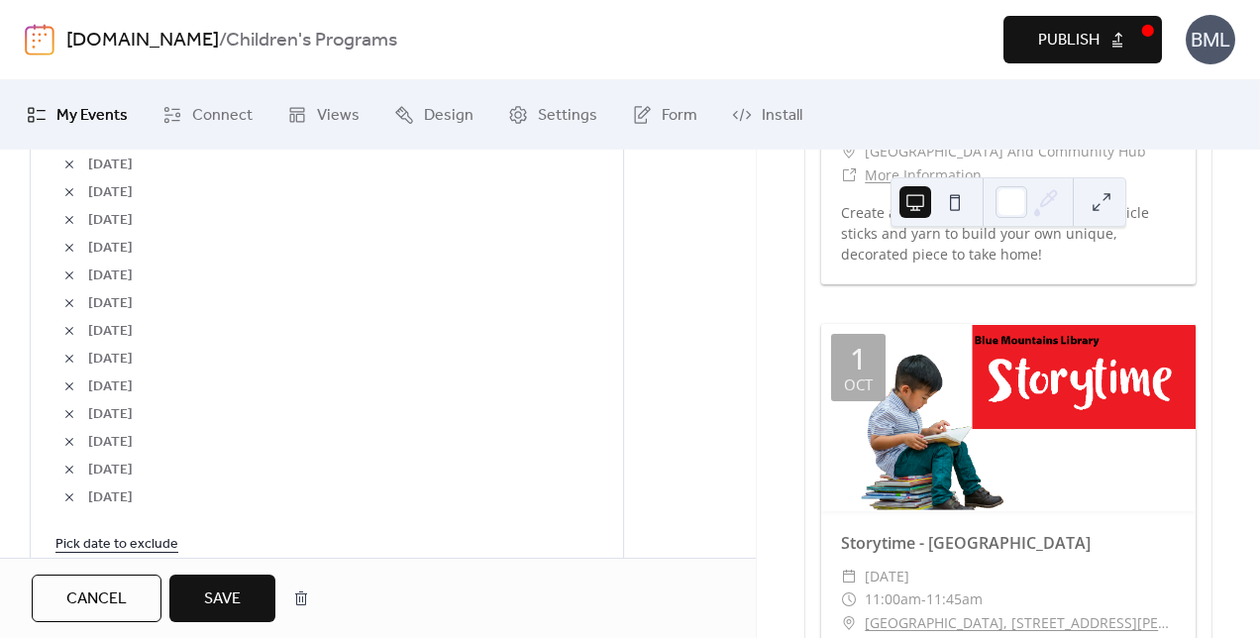
click at [130, 543] on link "Pick date to exclude" at bounding box center [116, 543] width 123 height 25
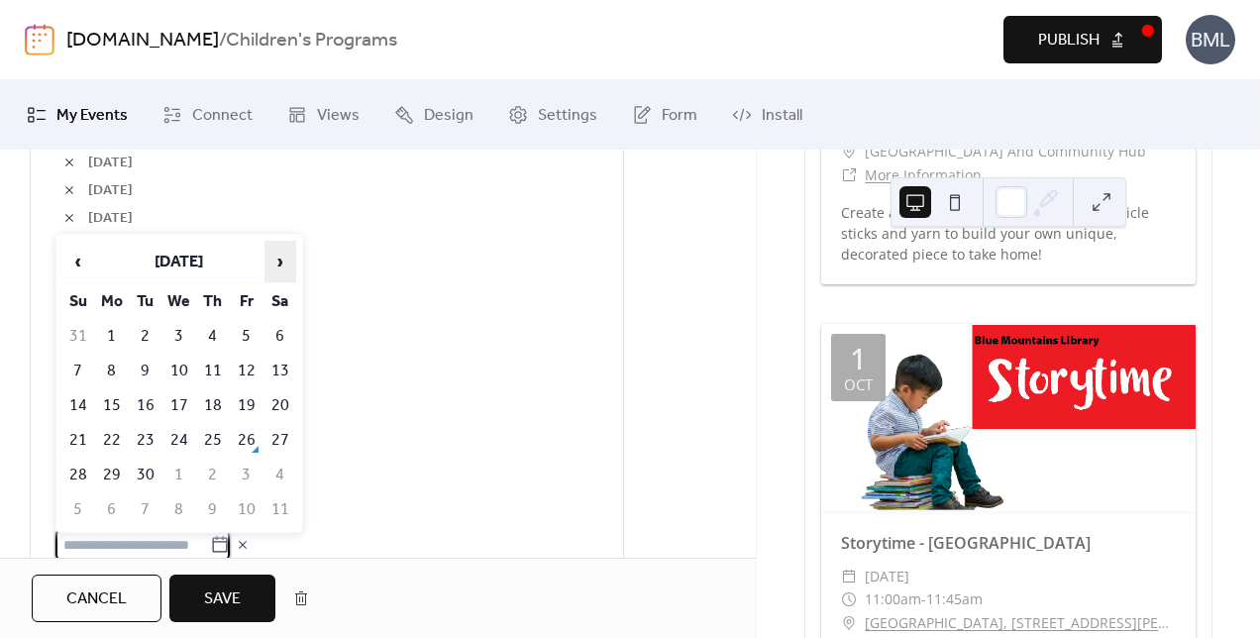
click at [285, 264] on span "›" at bounding box center [281, 262] width 30 height 40
click at [171, 396] on td "14" at bounding box center [179, 405] width 32 height 33
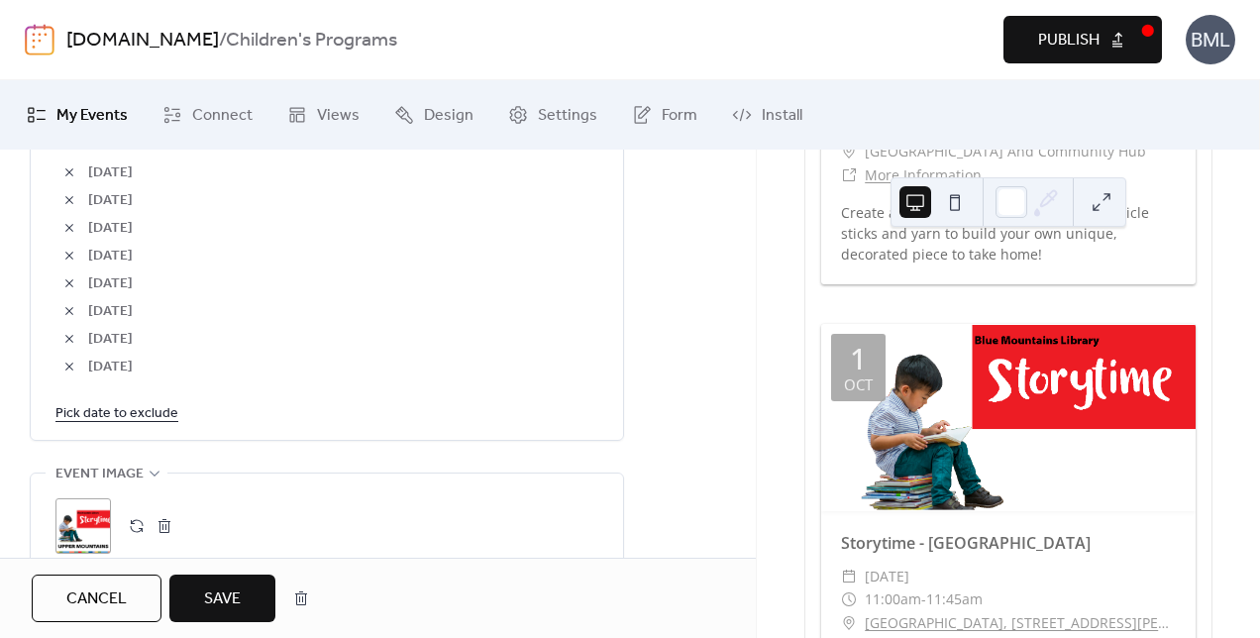
scroll to position [1587, 0]
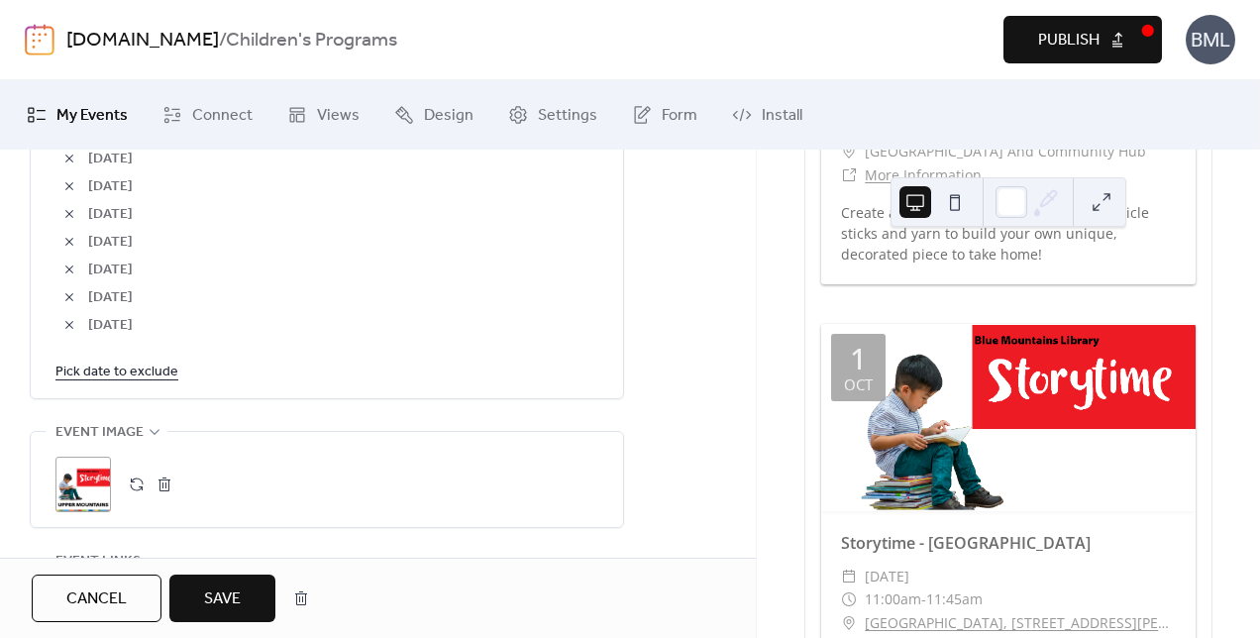
click at [126, 377] on link "Pick date to exclude" at bounding box center [116, 371] width 123 height 25
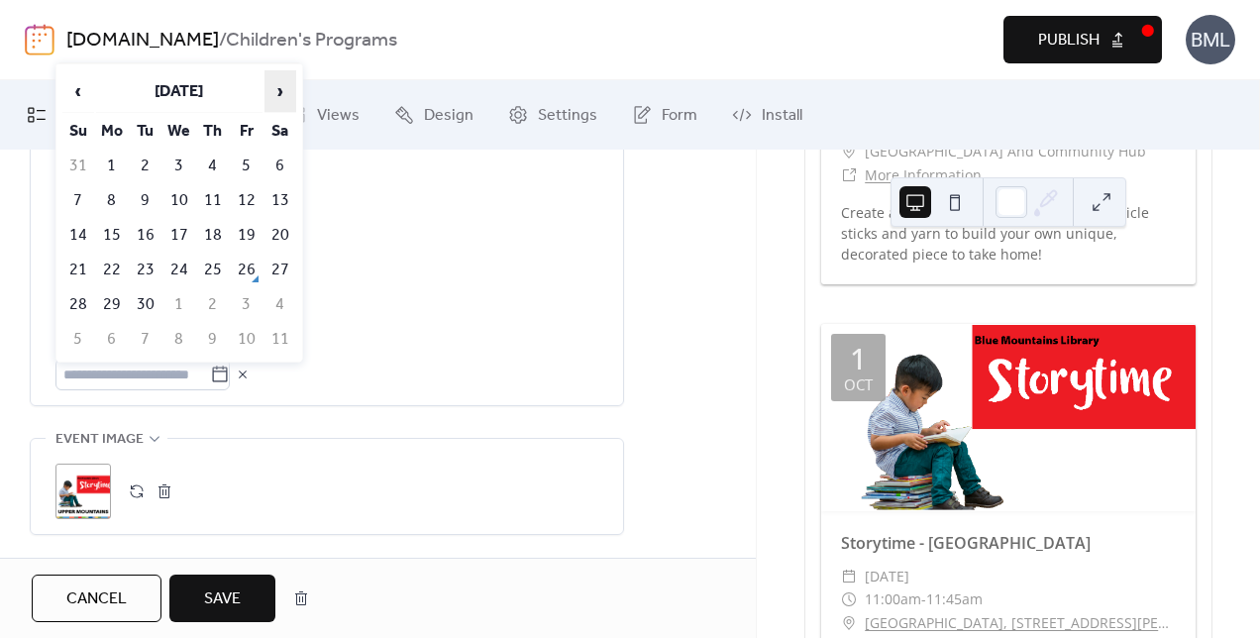
click at [281, 95] on span "›" at bounding box center [281, 91] width 30 height 40
click at [180, 269] on td "21" at bounding box center [179, 270] width 32 height 33
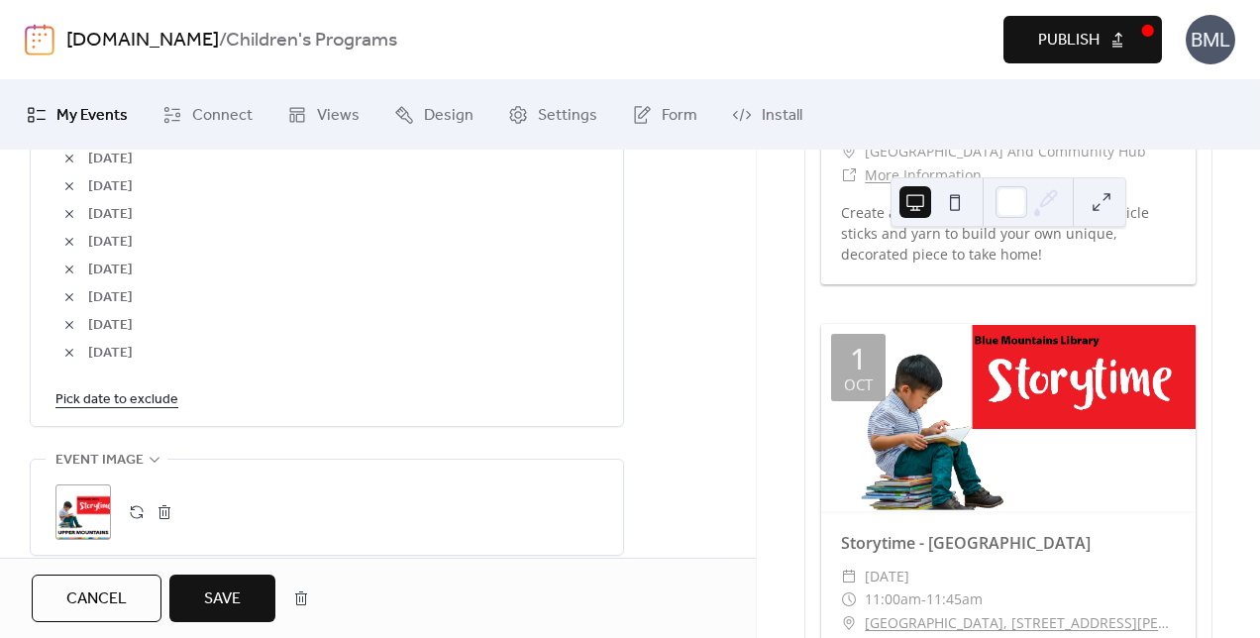
click at [157, 396] on link "Pick date to exclude" at bounding box center [116, 398] width 123 height 25
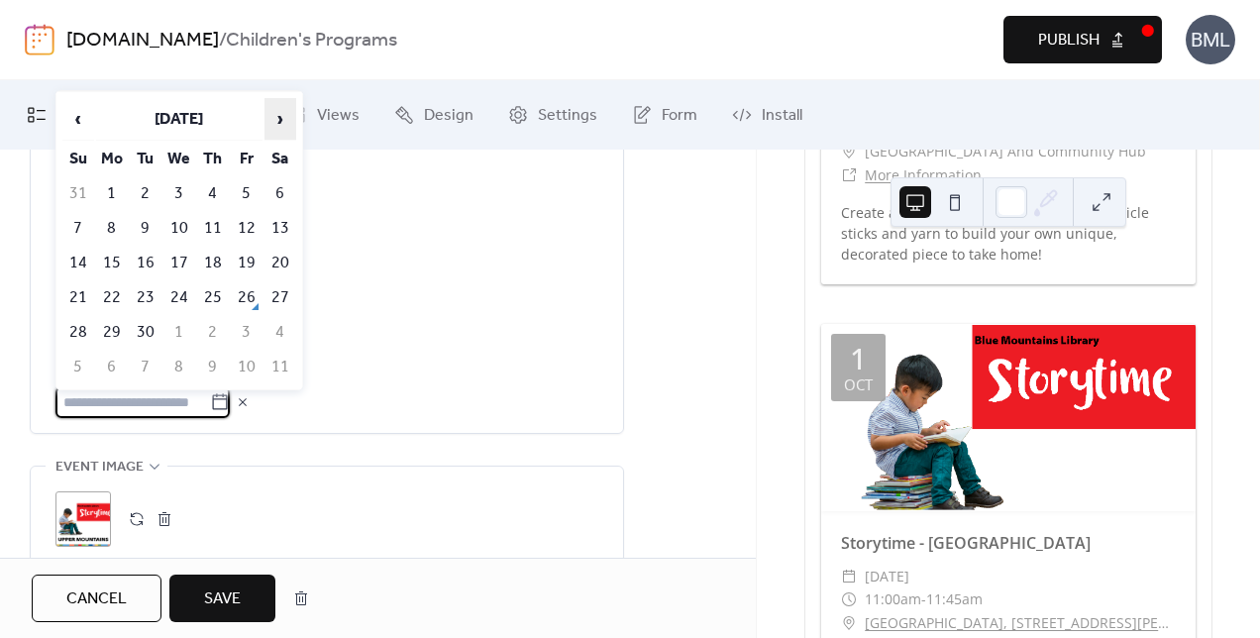
click at [284, 125] on span "›" at bounding box center [281, 119] width 30 height 40
click at [176, 323] on td "28" at bounding box center [179, 332] width 32 height 33
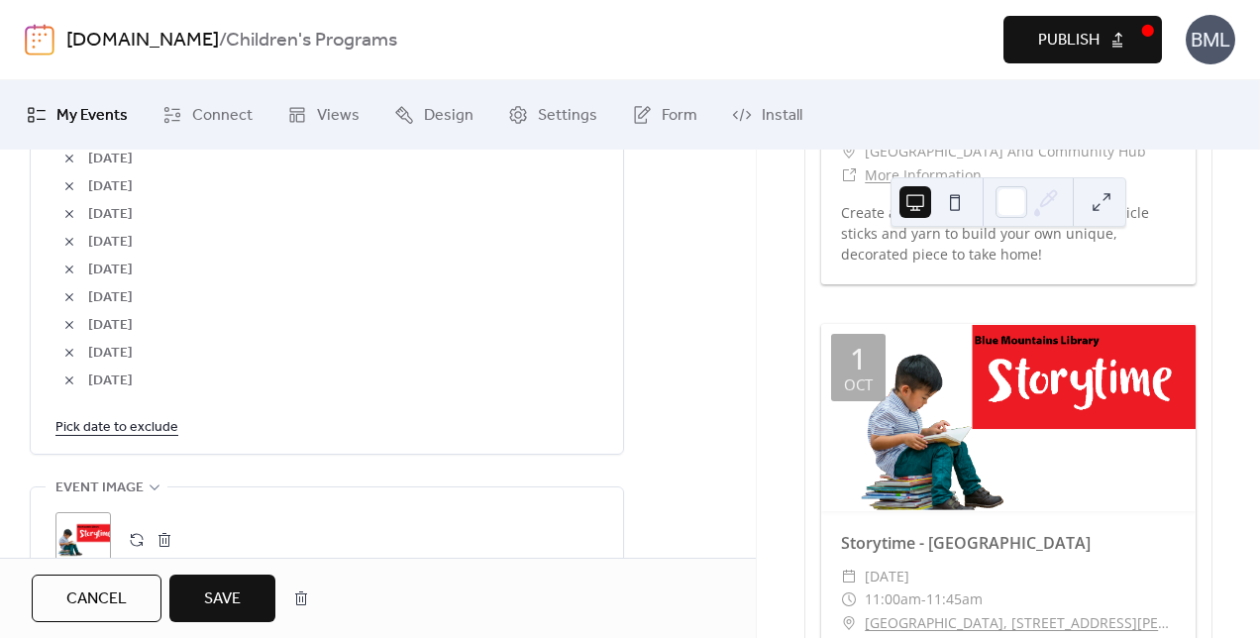
click at [218, 599] on span "Save" at bounding box center [222, 600] width 37 height 24
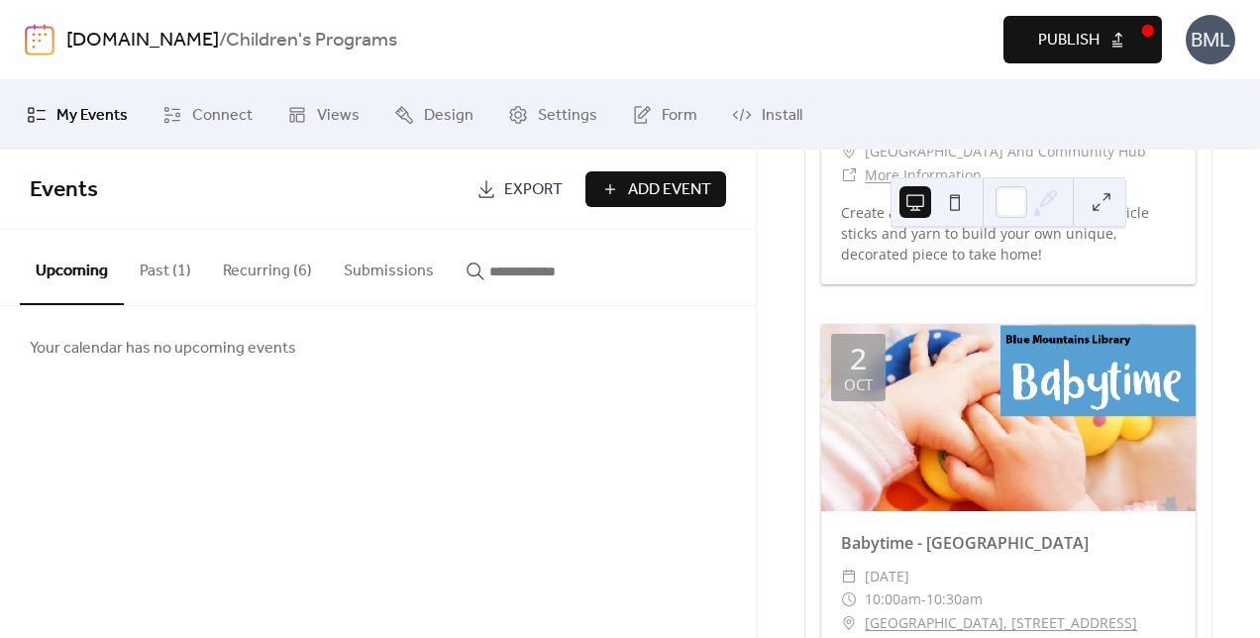
click at [268, 273] on button "Recurring (6)" at bounding box center [267, 266] width 121 height 73
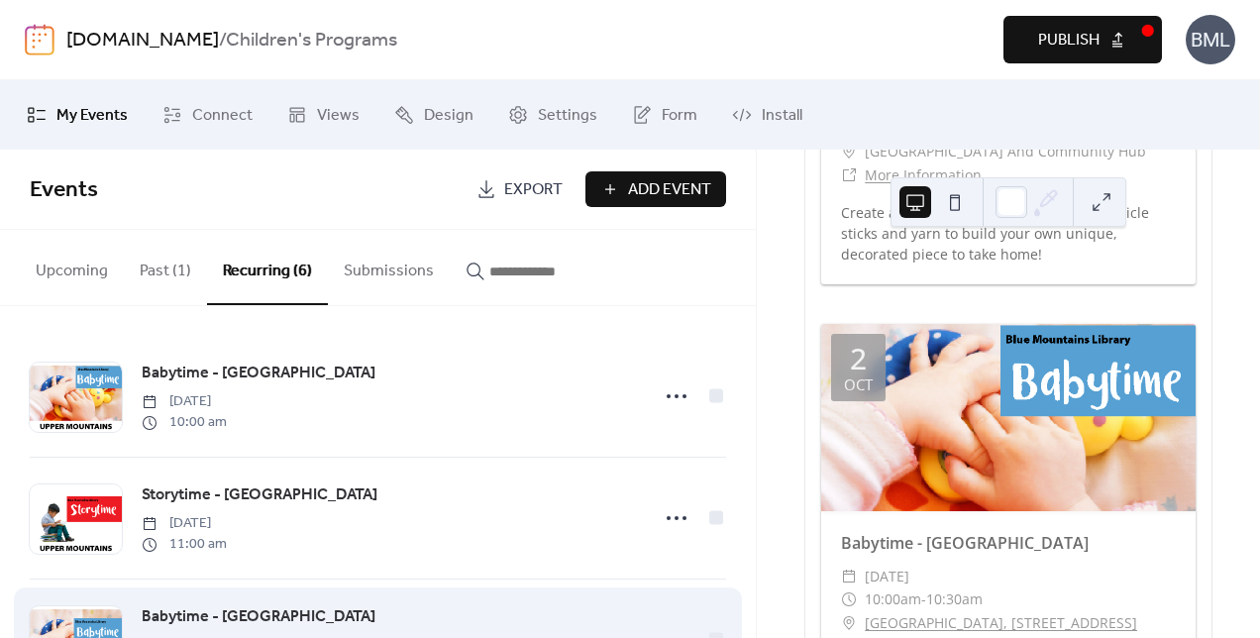
scroll to position [198, 0]
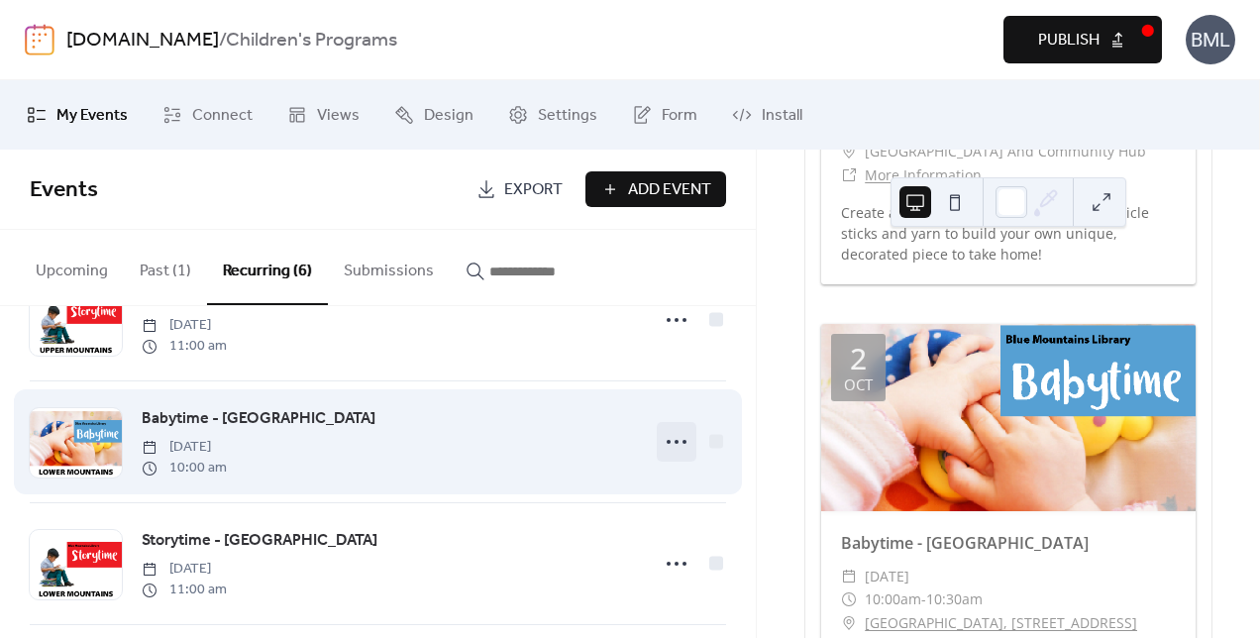
click at [675, 444] on icon at bounding box center [677, 442] width 32 height 32
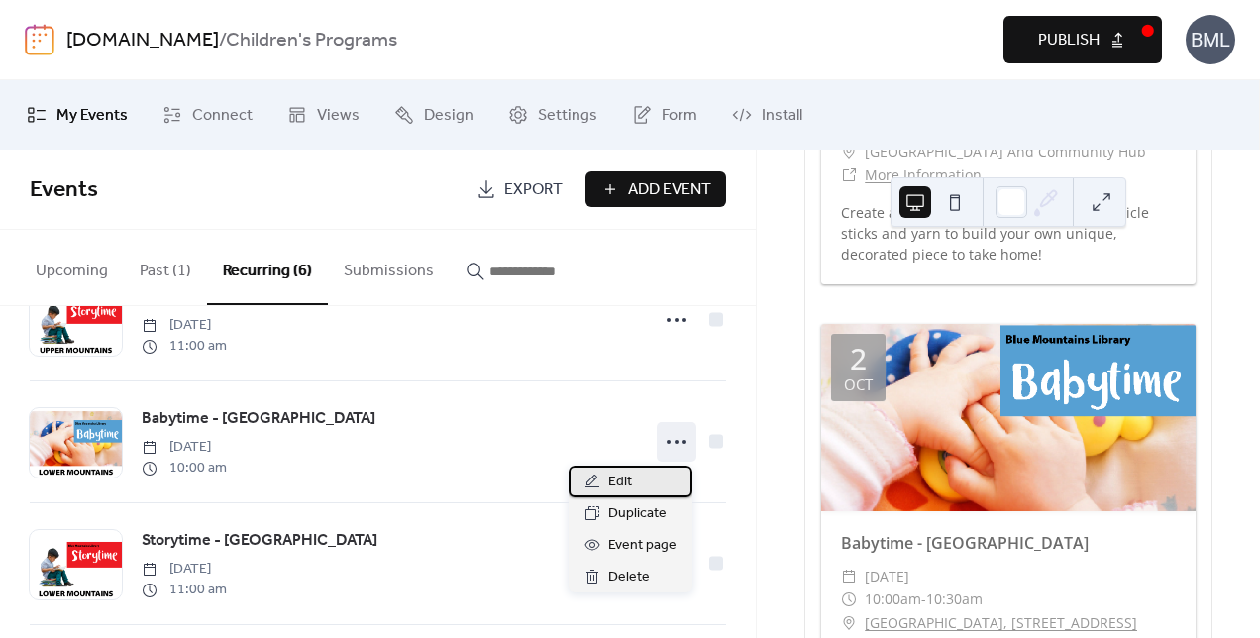
click at [615, 478] on span "Edit" at bounding box center [620, 483] width 24 height 24
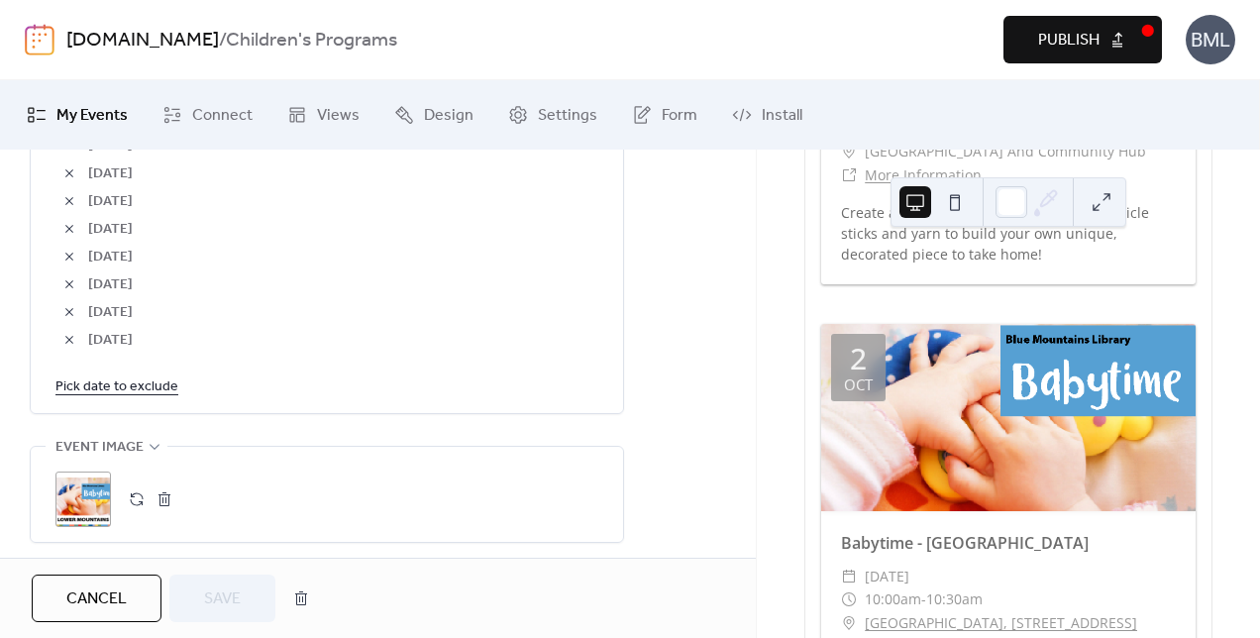
scroll to position [1486, 0]
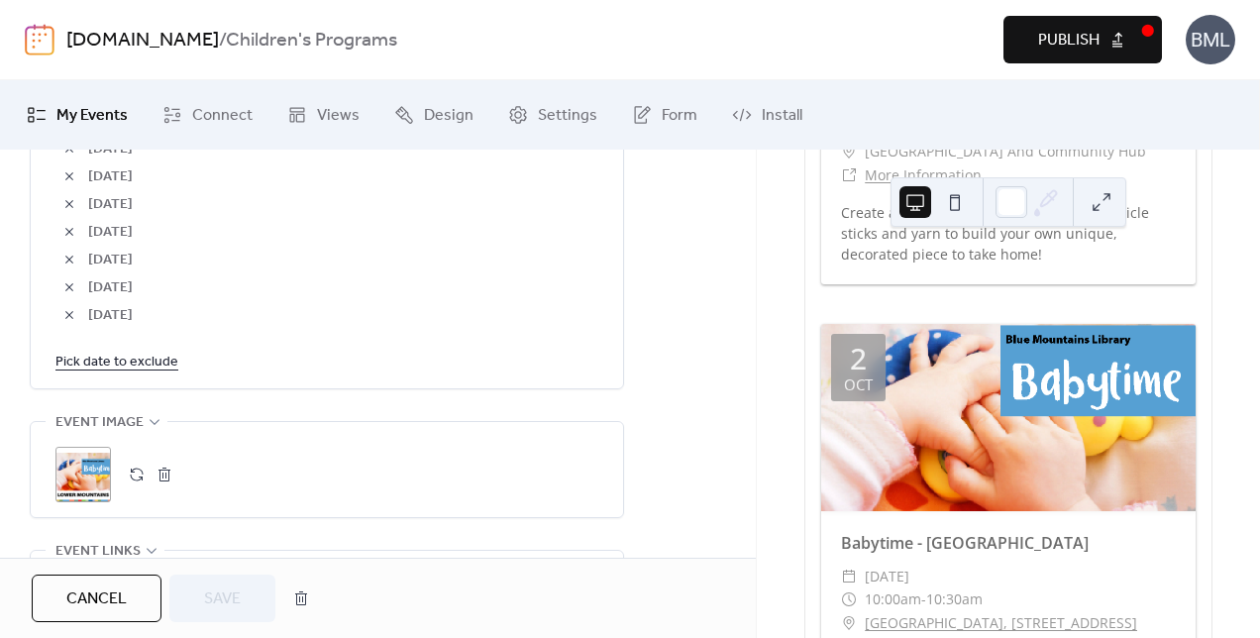
click at [113, 363] on link "Pick date to exclude" at bounding box center [116, 361] width 123 height 25
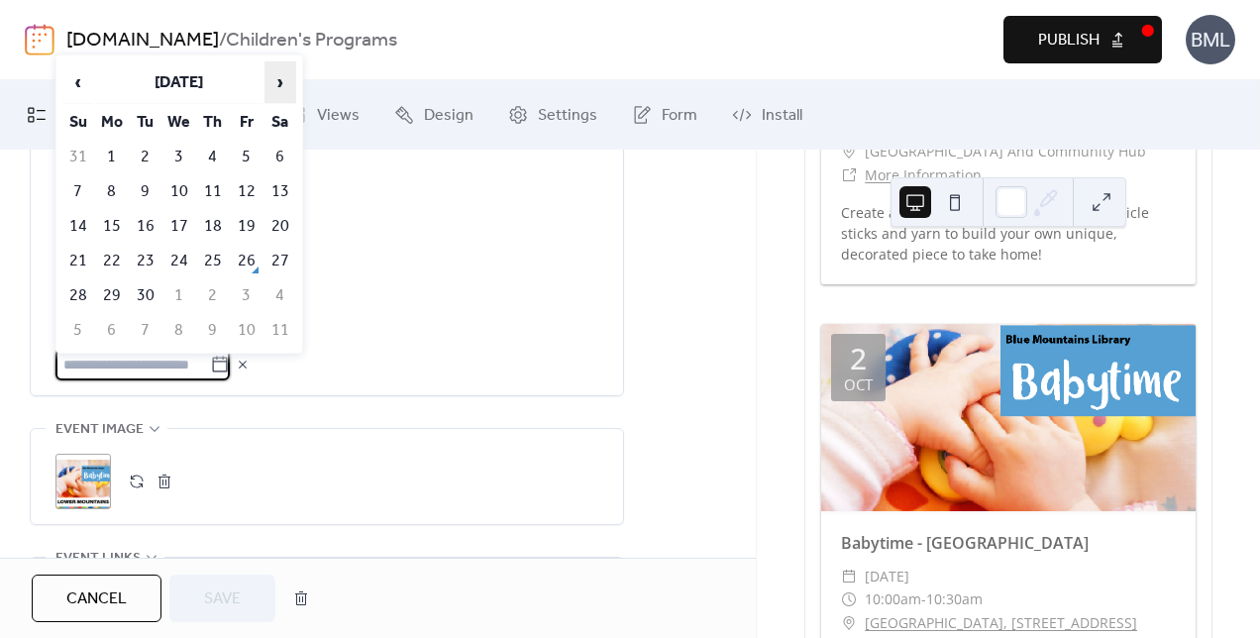
click at [275, 84] on span "›" at bounding box center [281, 82] width 30 height 40
click at [209, 163] on td "2" at bounding box center [213, 157] width 32 height 33
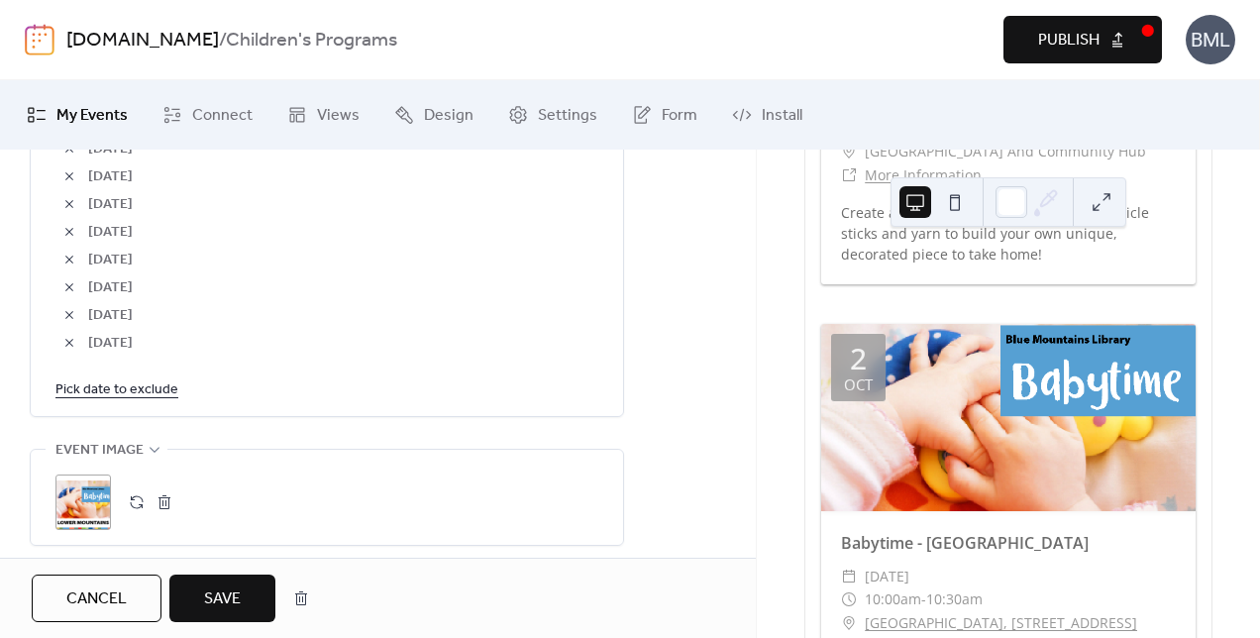
click at [156, 390] on link "Pick date to exclude" at bounding box center [116, 389] width 123 height 25
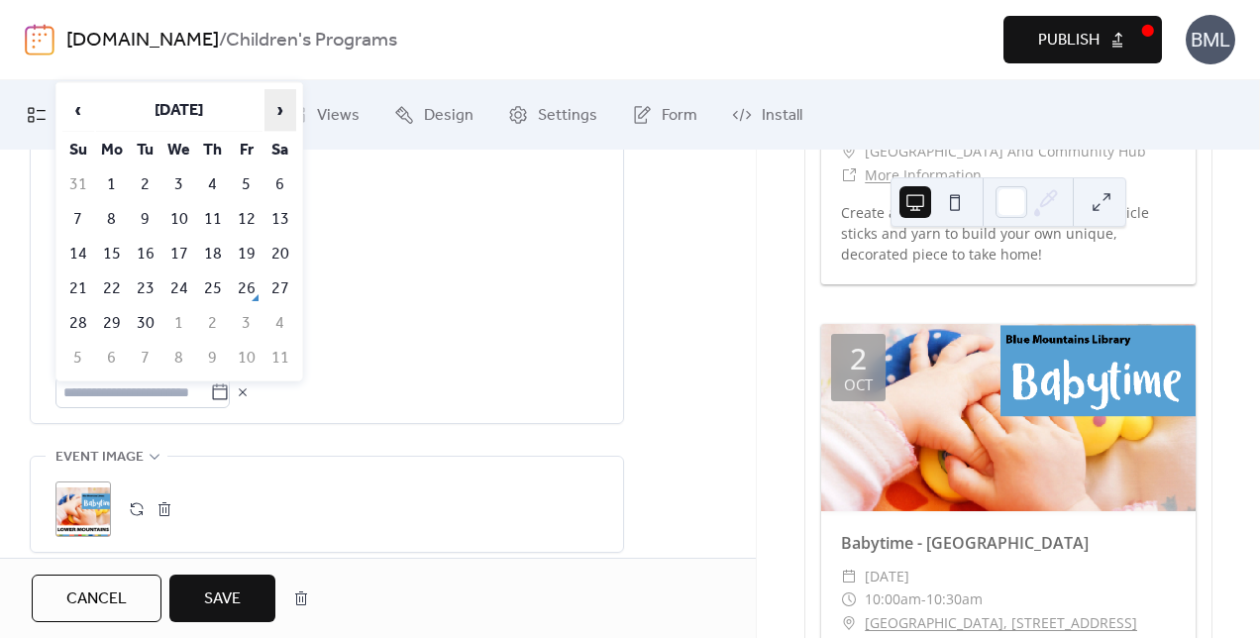
click at [281, 117] on span "›" at bounding box center [281, 110] width 30 height 40
click at [208, 214] on td "9" at bounding box center [213, 219] width 32 height 33
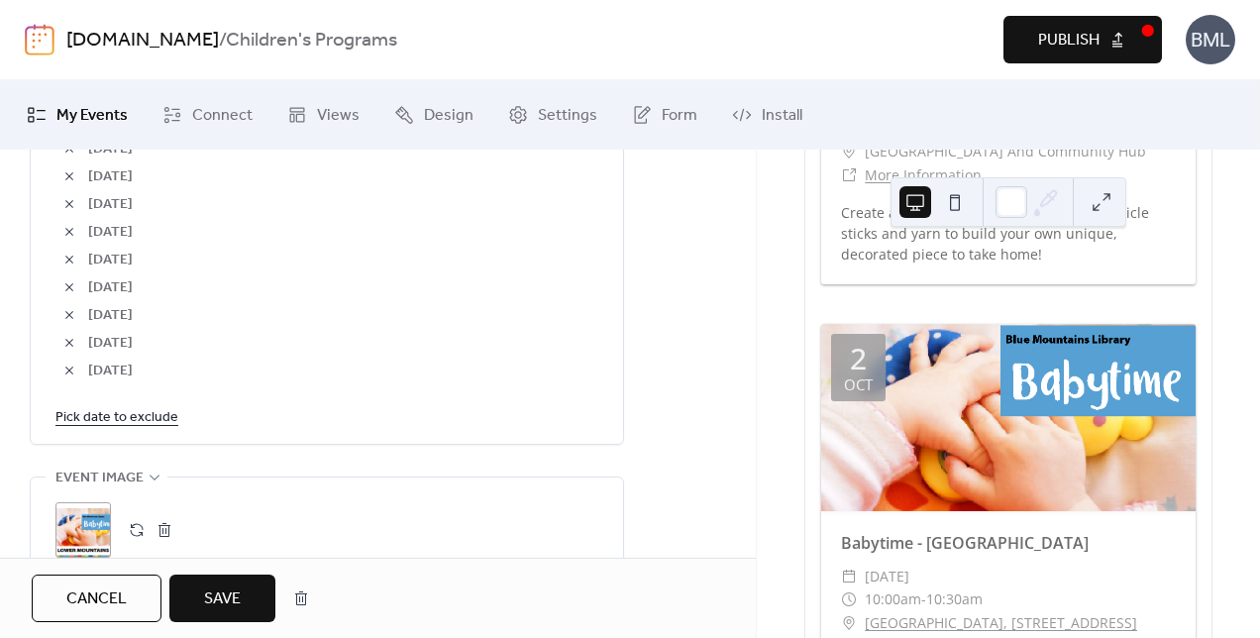
click at [131, 414] on link "Pick date to exclude" at bounding box center [116, 416] width 123 height 25
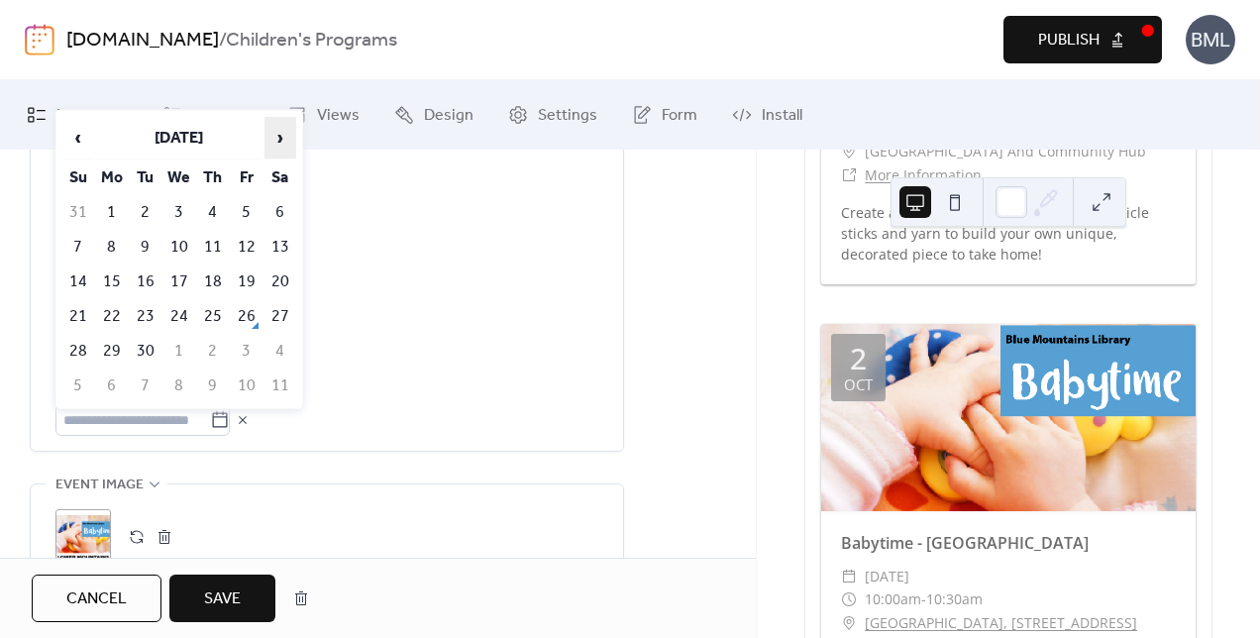
click at [279, 133] on span "›" at bounding box center [281, 138] width 30 height 40
click at [279, 137] on span "›" at bounding box center [281, 138] width 30 height 40
click at [214, 210] on td "1" at bounding box center [213, 212] width 32 height 33
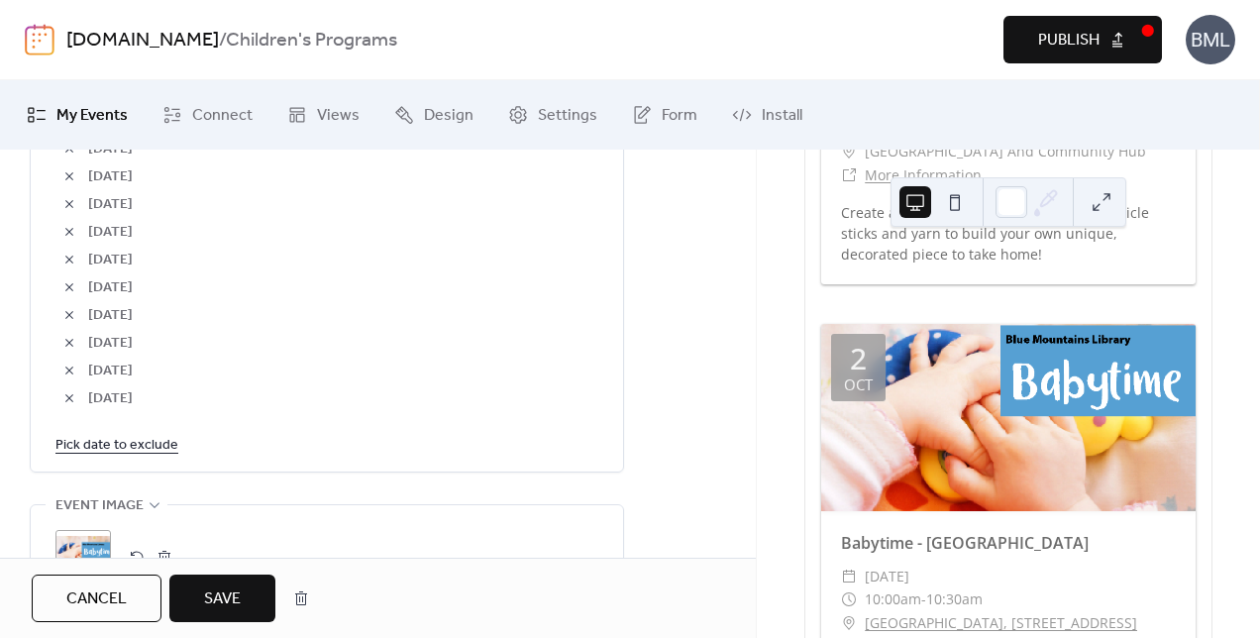
click at [145, 448] on link "Pick date to exclude" at bounding box center [116, 444] width 123 height 25
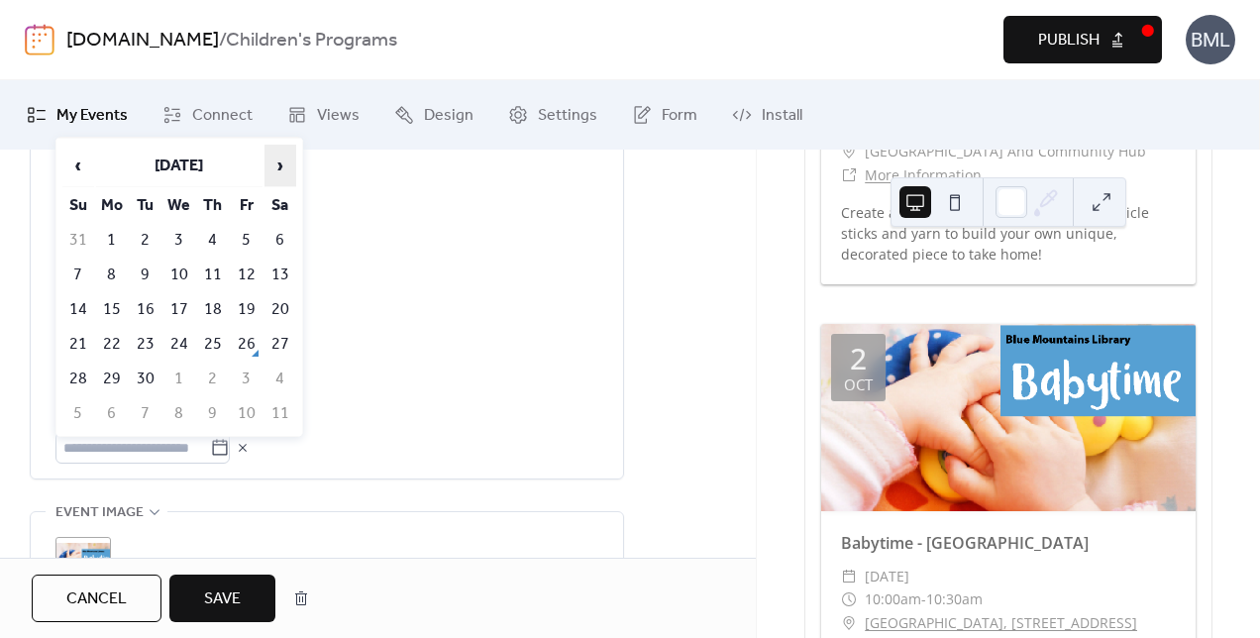
click at [276, 167] on span "›" at bounding box center [281, 166] width 30 height 40
click at [276, 166] on span "›" at bounding box center [281, 166] width 30 height 40
click at [217, 273] on td "8" at bounding box center [213, 275] width 32 height 33
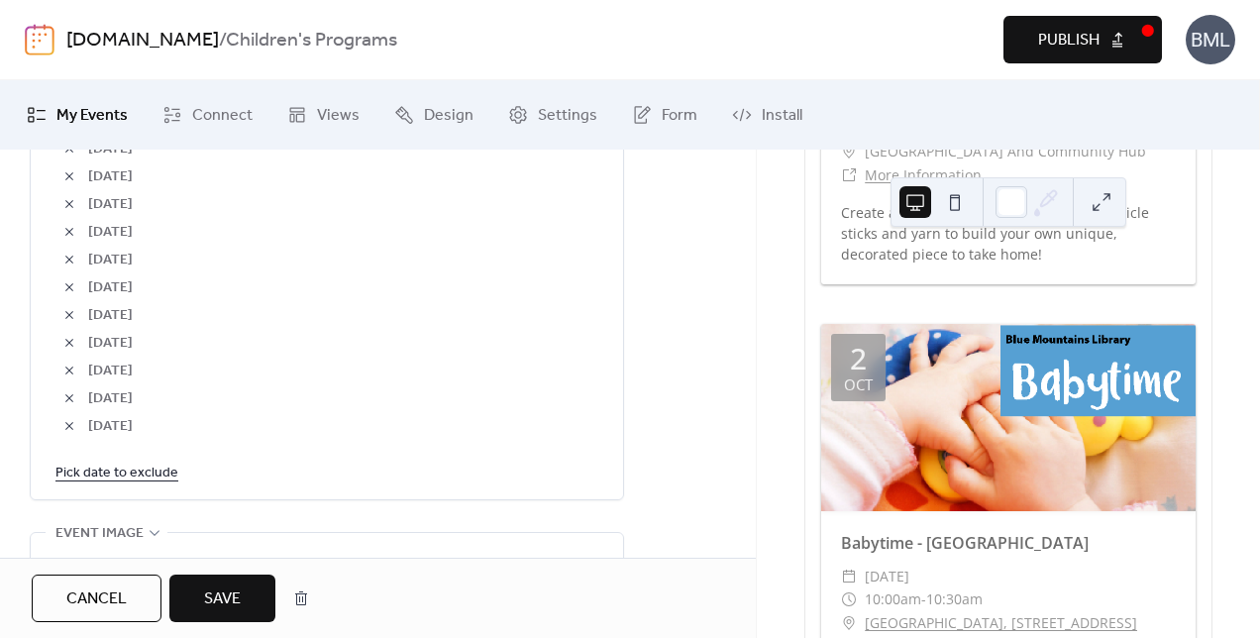
click at [151, 471] on link "Pick date to exclude" at bounding box center [116, 472] width 123 height 25
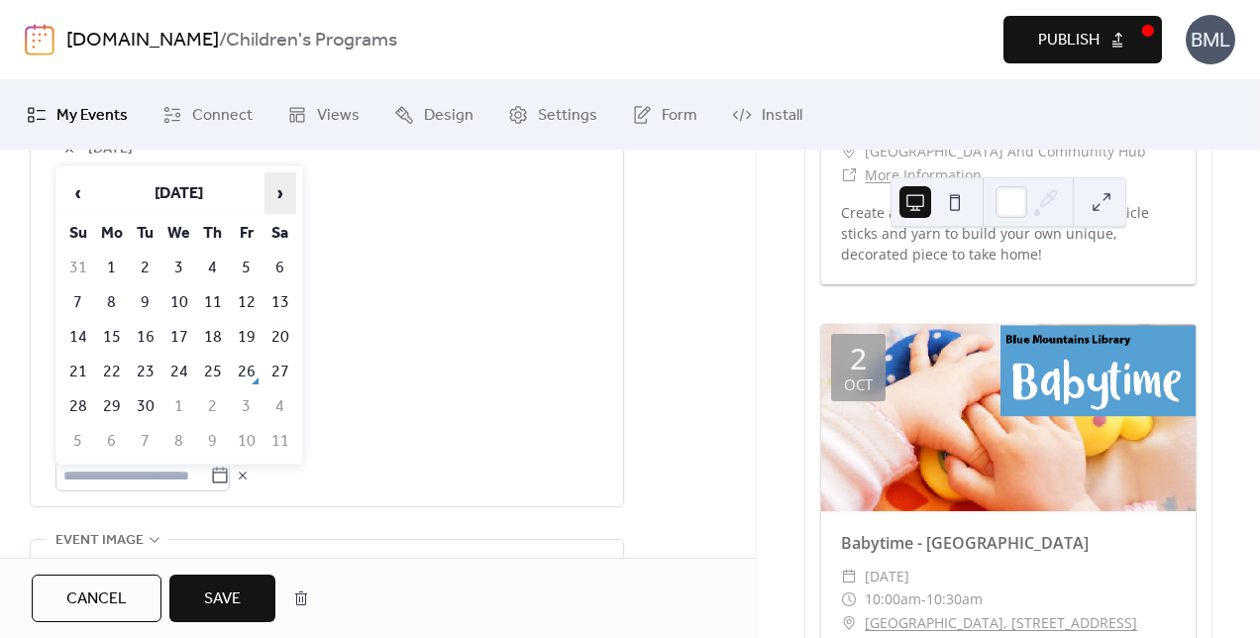
click at [275, 196] on span "›" at bounding box center [281, 193] width 30 height 40
click at [222, 335] on td "15" at bounding box center [213, 337] width 32 height 33
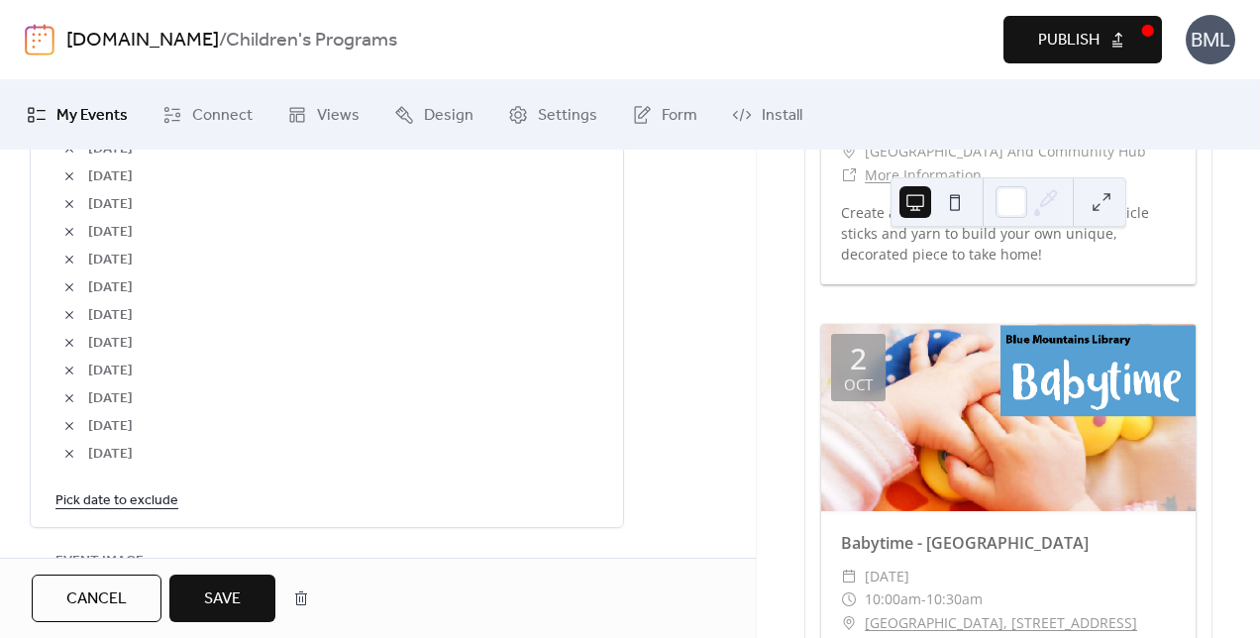
click at [147, 491] on link "Pick date to exclude" at bounding box center [116, 500] width 123 height 25
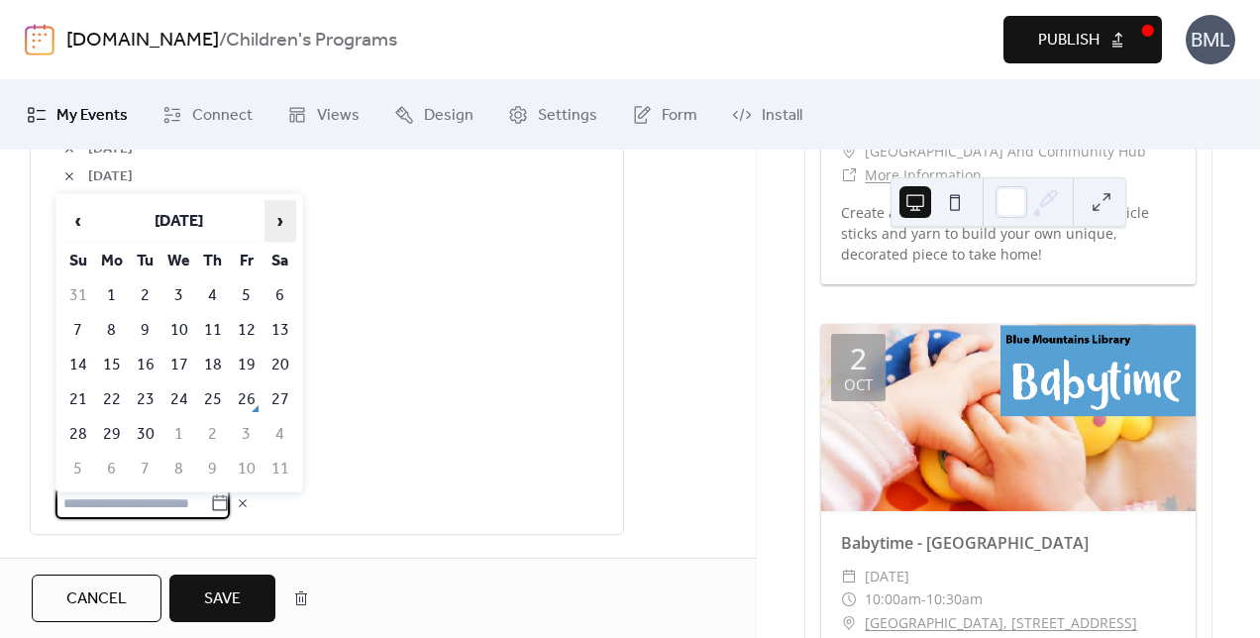
click at [285, 220] on span "›" at bounding box center [281, 221] width 30 height 40
click at [282, 222] on span "›" at bounding box center [281, 221] width 30 height 40
click at [216, 394] on td "22" at bounding box center [213, 399] width 32 height 33
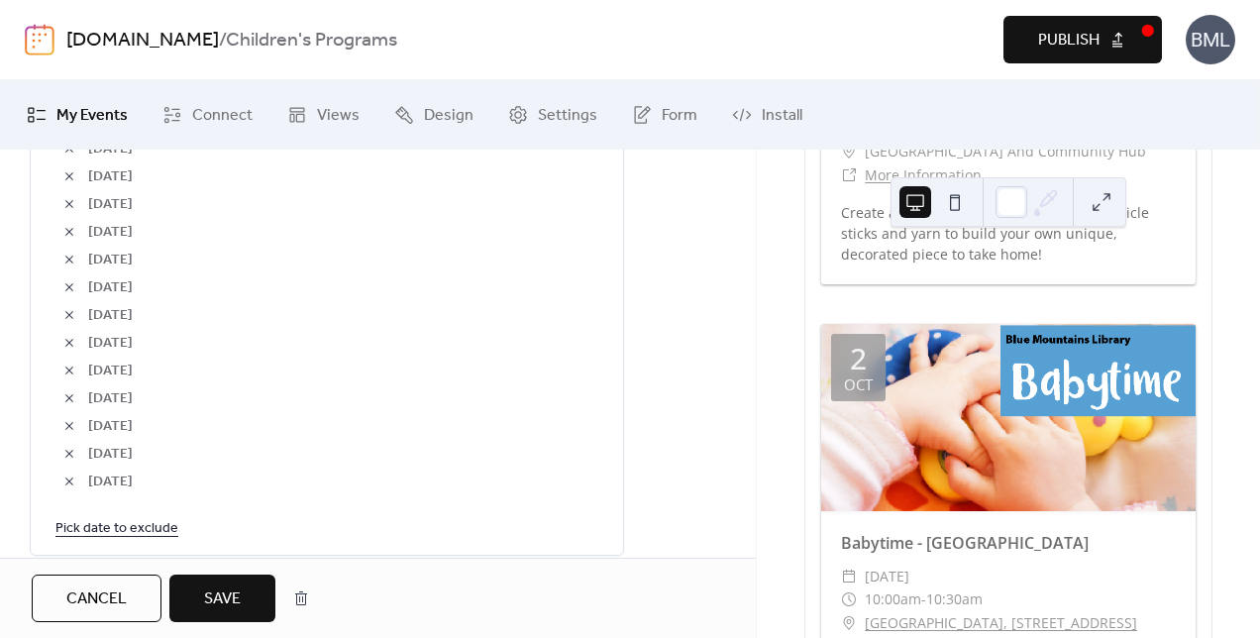
click at [144, 524] on link "Pick date to exclude" at bounding box center [116, 527] width 123 height 25
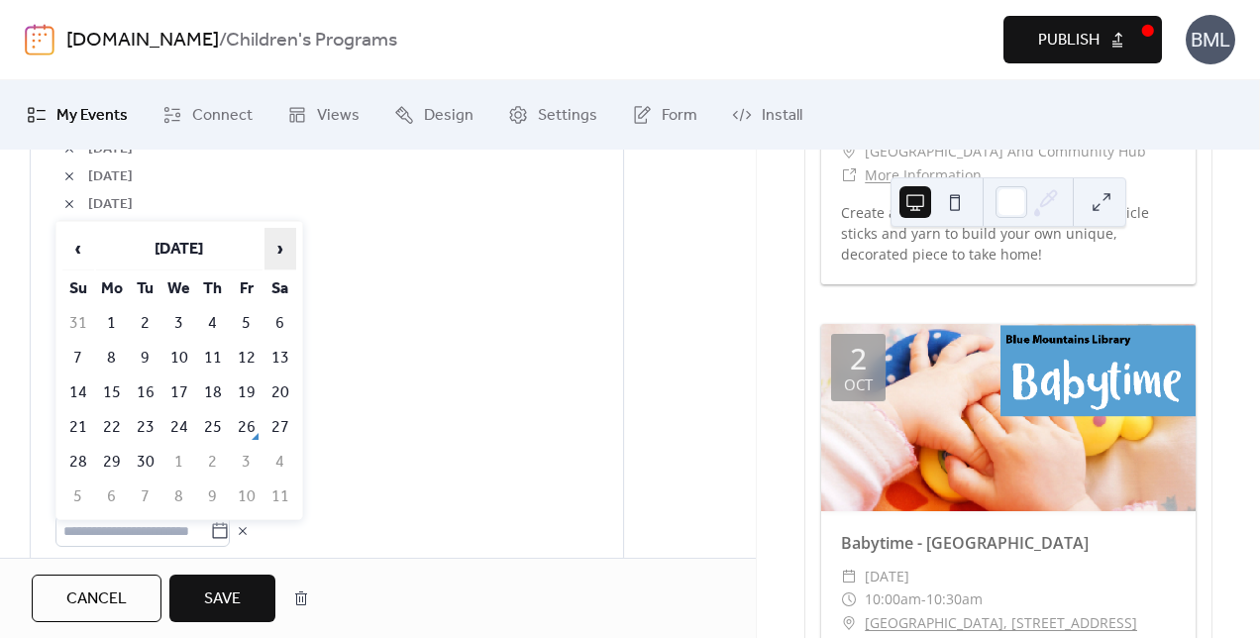
click at [278, 250] on span "›" at bounding box center [281, 249] width 30 height 40
click at [220, 452] on td "29" at bounding box center [213, 462] width 32 height 33
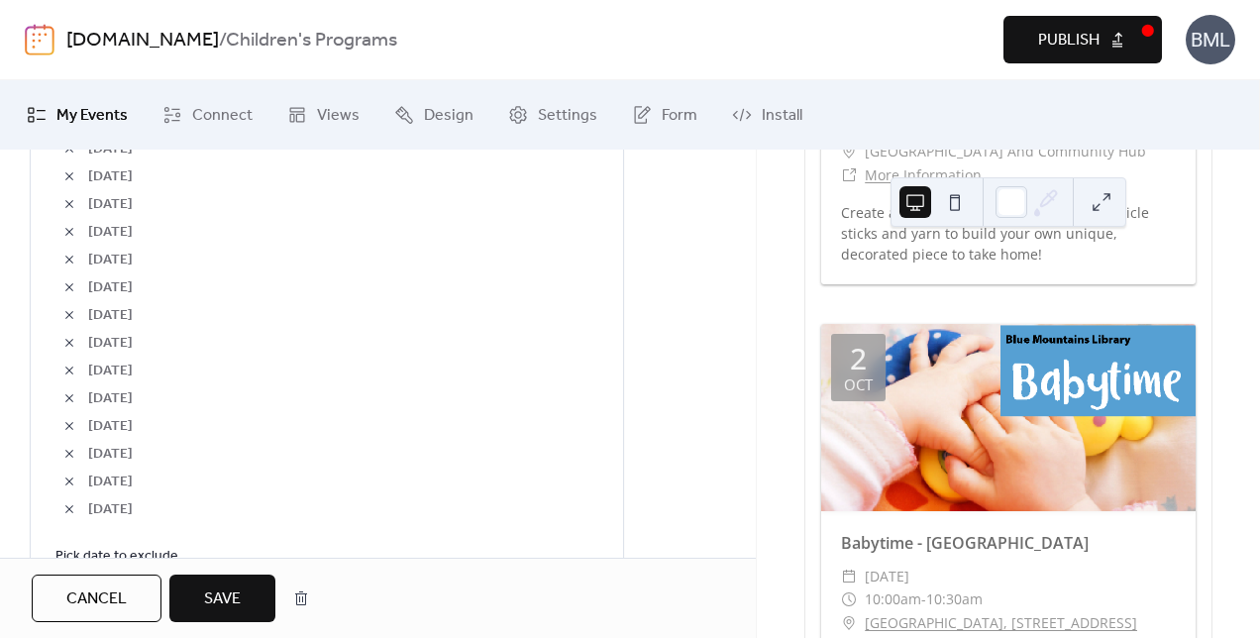
click at [229, 577] on button "Save" at bounding box center [222, 599] width 106 height 48
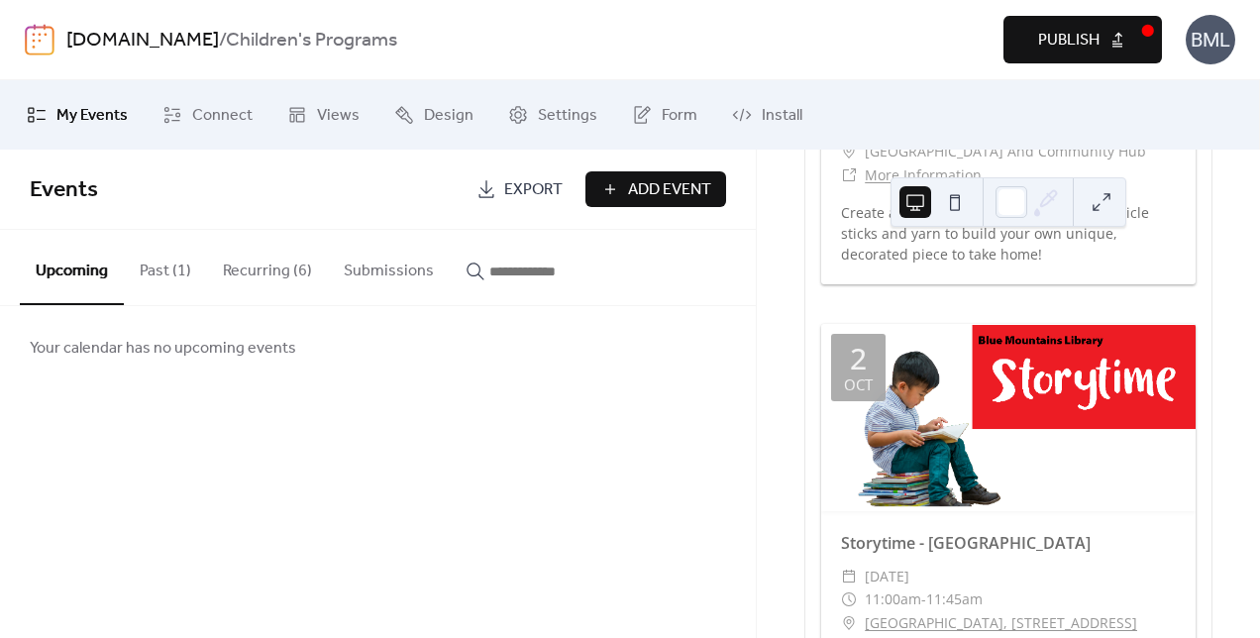
click at [230, 267] on button "Recurring (6)" at bounding box center [267, 266] width 121 height 73
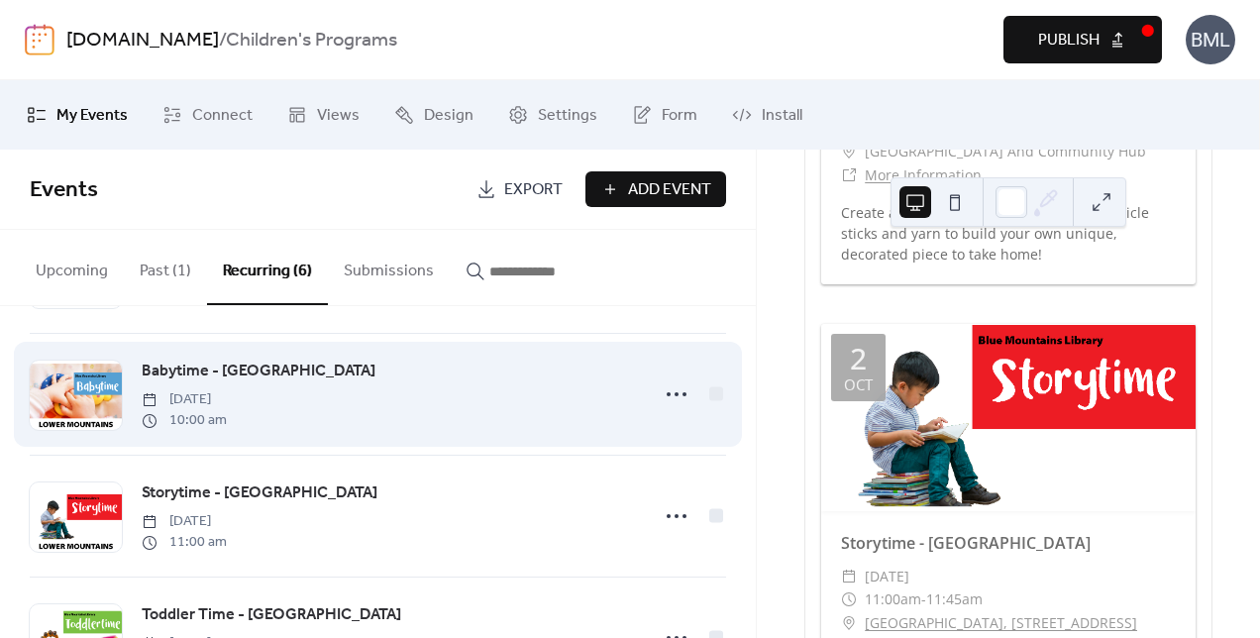
scroll to position [297, 0]
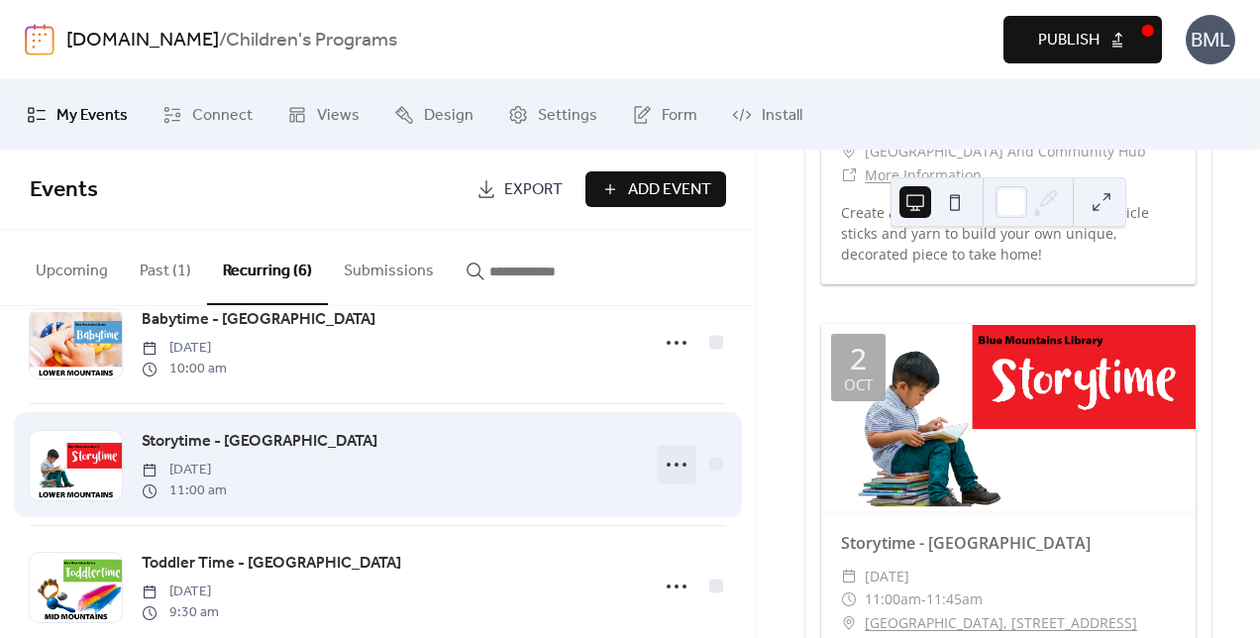
click at [670, 468] on icon at bounding box center [677, 465] width 32 height 32
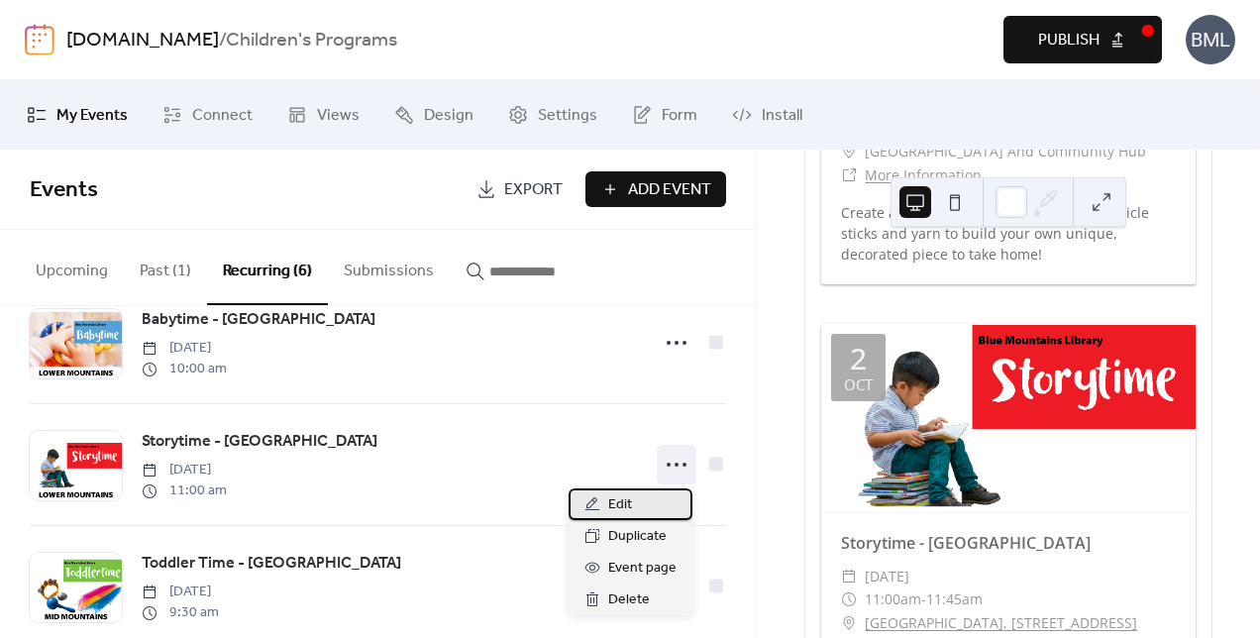
click at [638, 507] on div "Edit" at bounding box center [631, 505] width 124 height 32
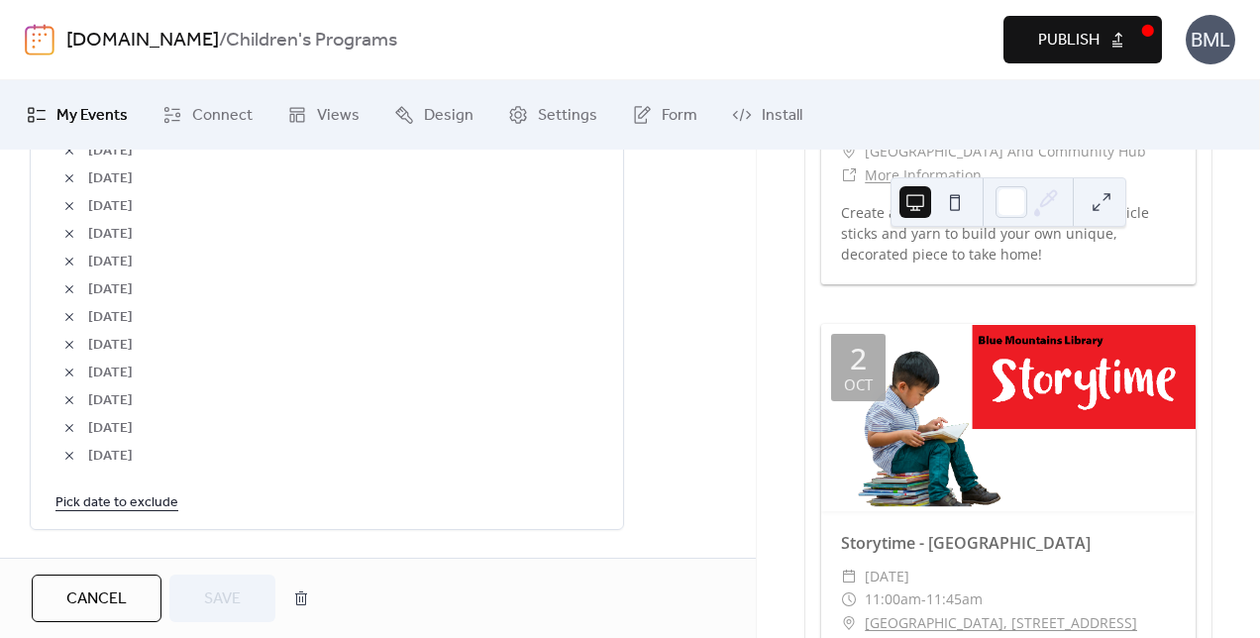
scroll to position [1387, 0]
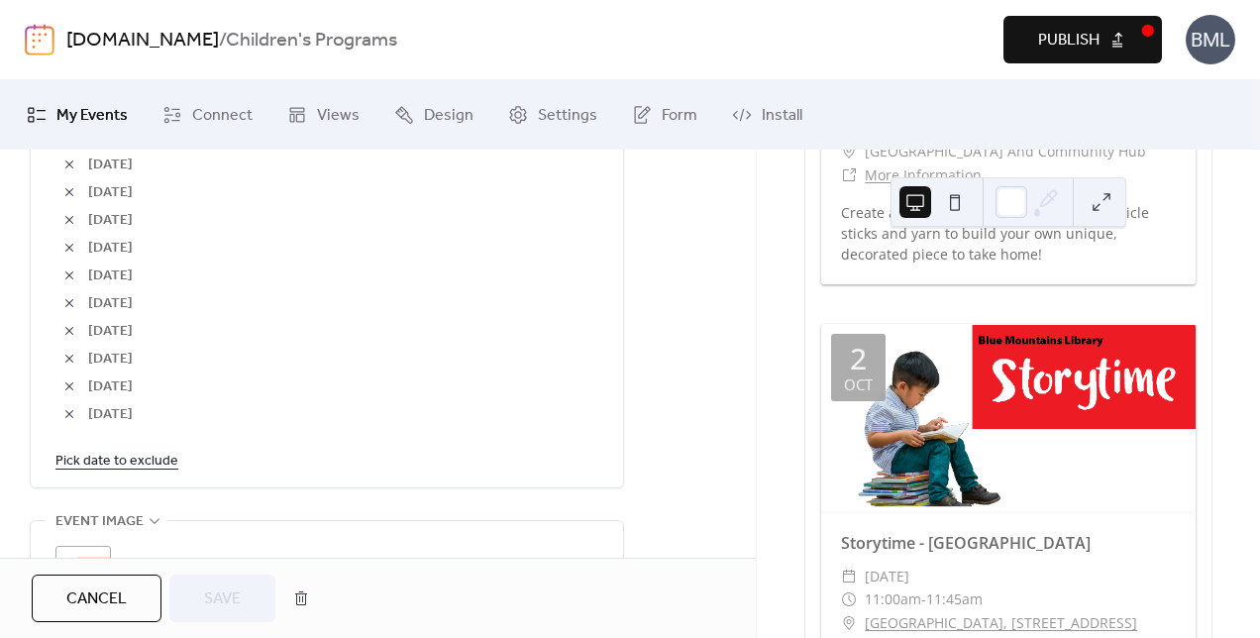
click at [155, 460] on link "Pick date to exclude" at bounding box center [116, 460] width 123 height 25
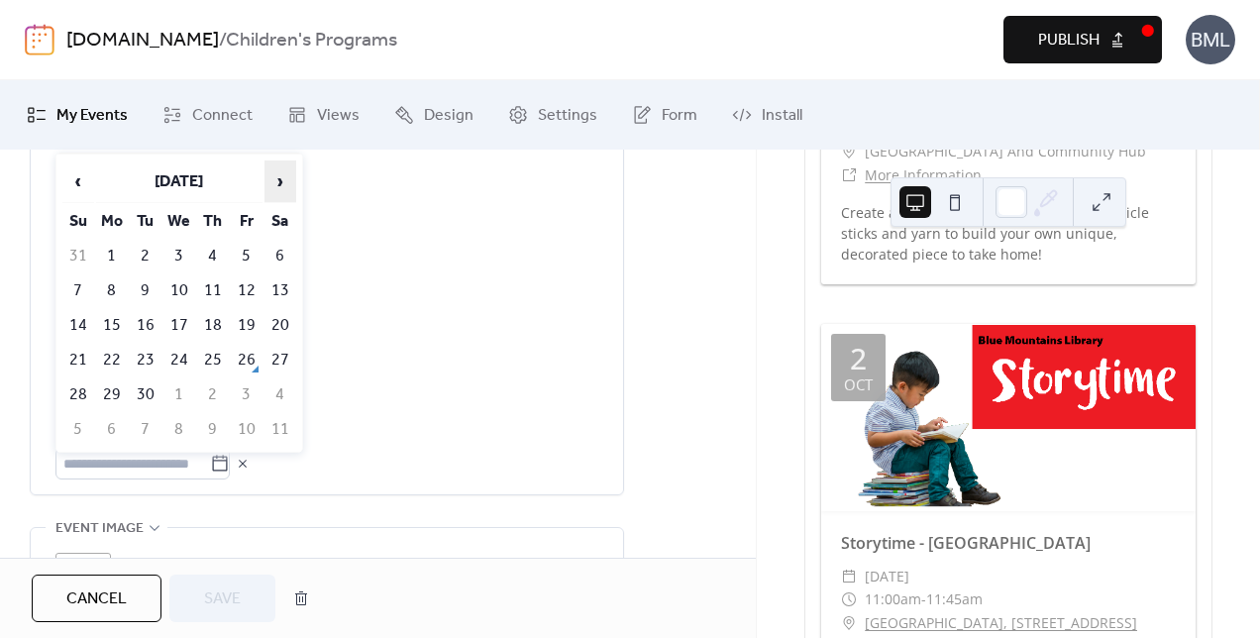
click at [275, 178] on span "›" at bounding box center [281, 182] width 30 height 40
click at [212, 255] on td "2" at bounding box center [213, 256] width 32 height 33
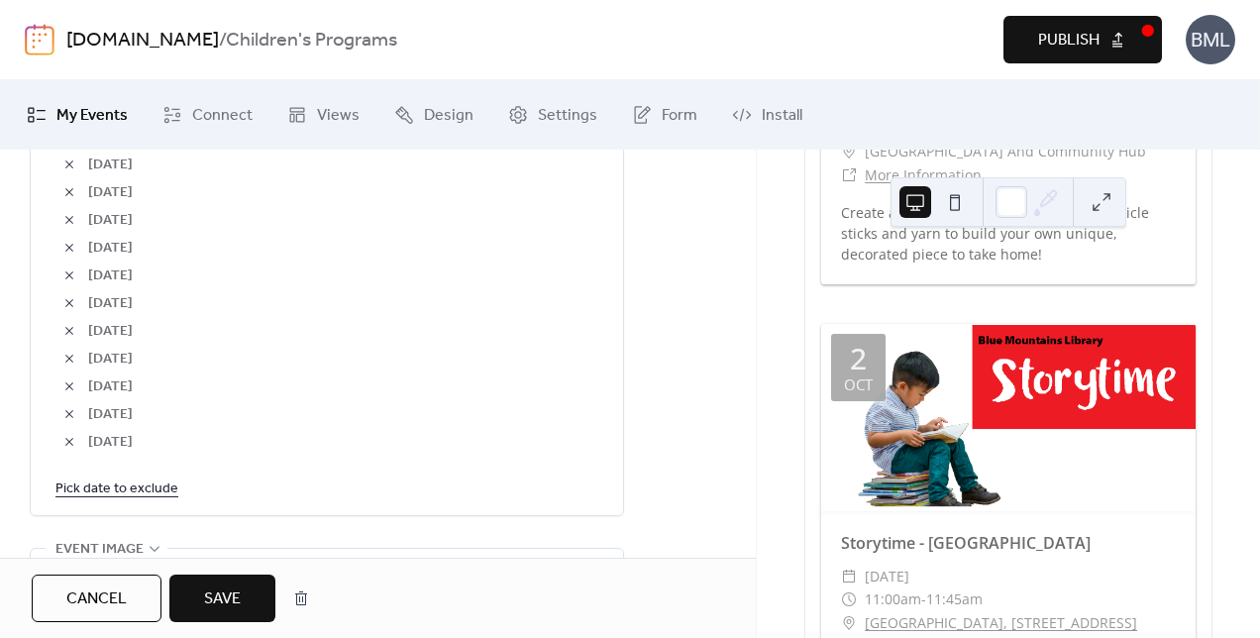
click at [159, 484] on link "Pick date to exclude" at bounding box center [116, 488] width 123 height 25
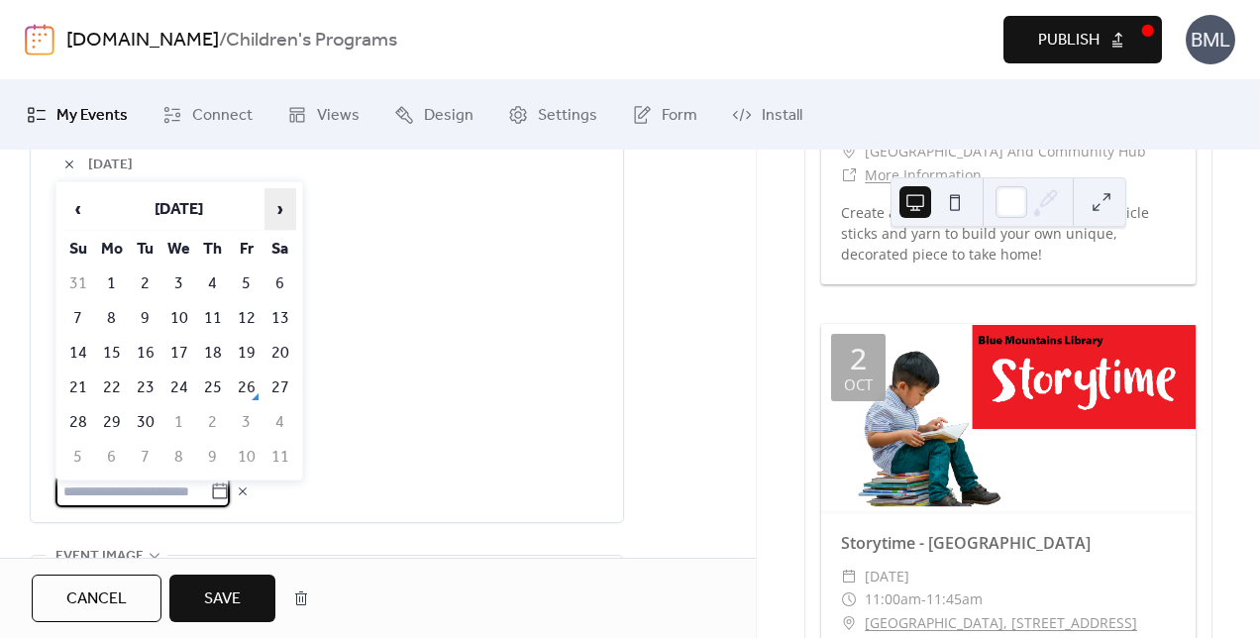
click at [279, 206] on span "›" at bounding box center [281, 209] width 30 height 40
click at [220, 317] on td "9" at bounding box center [213, 318] width 32 height 33
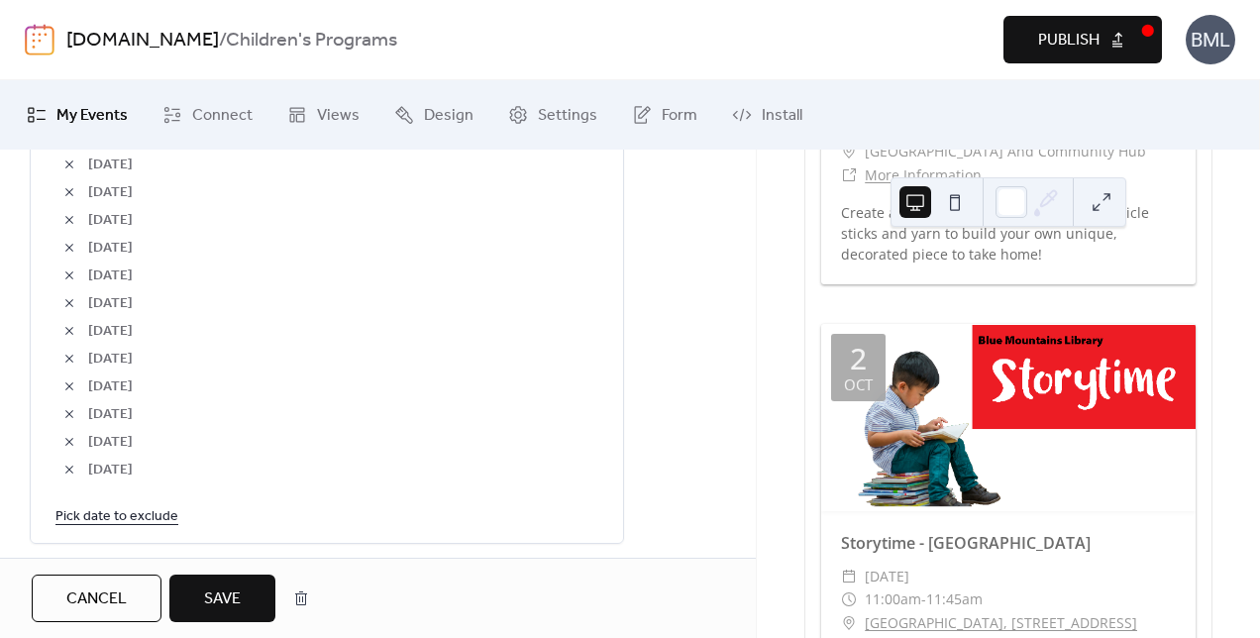
click at [161, 513] on link "Pick date to exclude" at bounding box center [116, 515] width 123 height 25
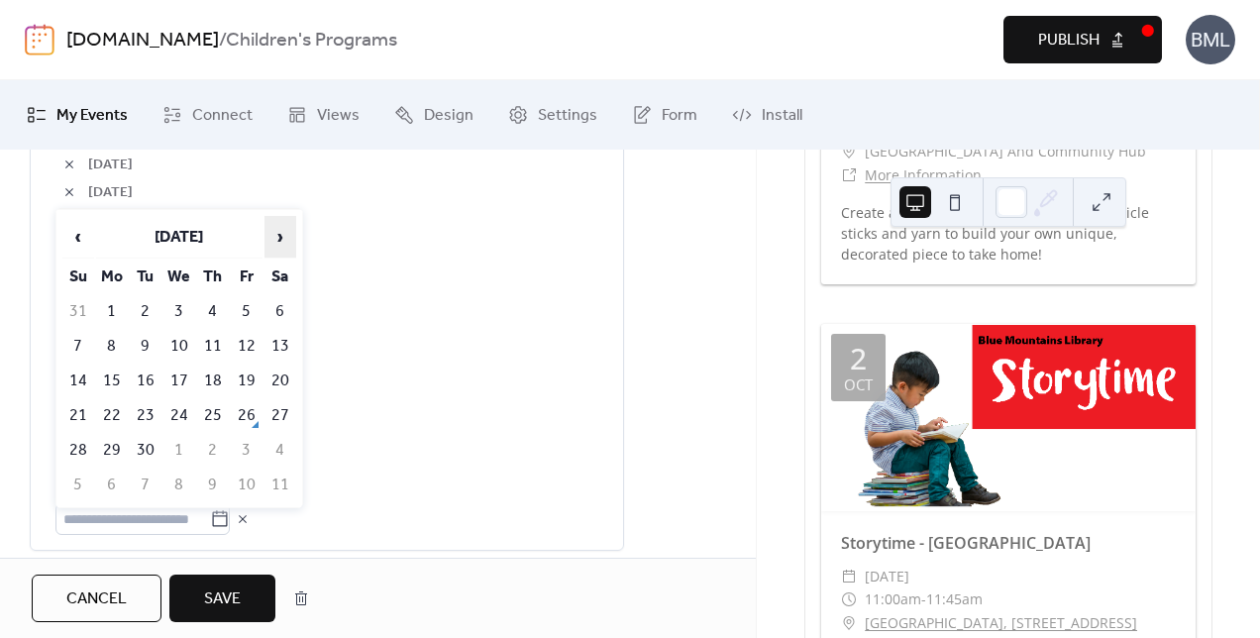
click at [277, 234] on span "›" at bounding box center [281, 237] width 30 height 40
click at [212, 307] on td "1" at bounding box center [213, 311] width 32 height 33
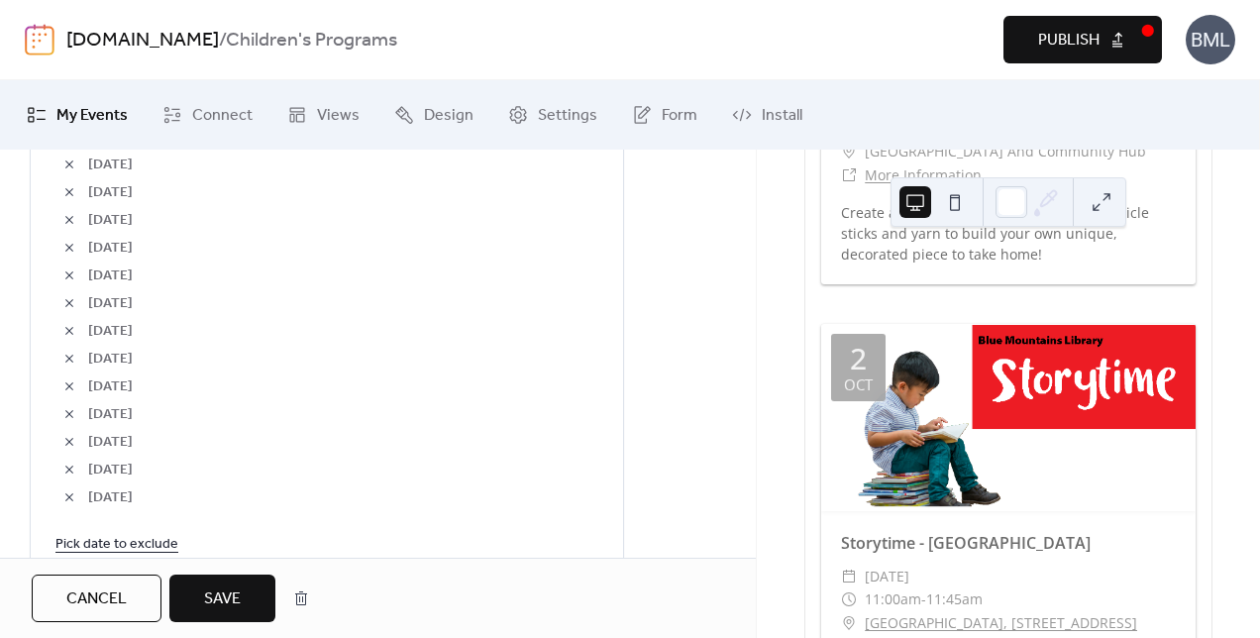
click at [123, 531] on link "Pick date to exclude" at bounding box center [116, 543] width 123 height 25
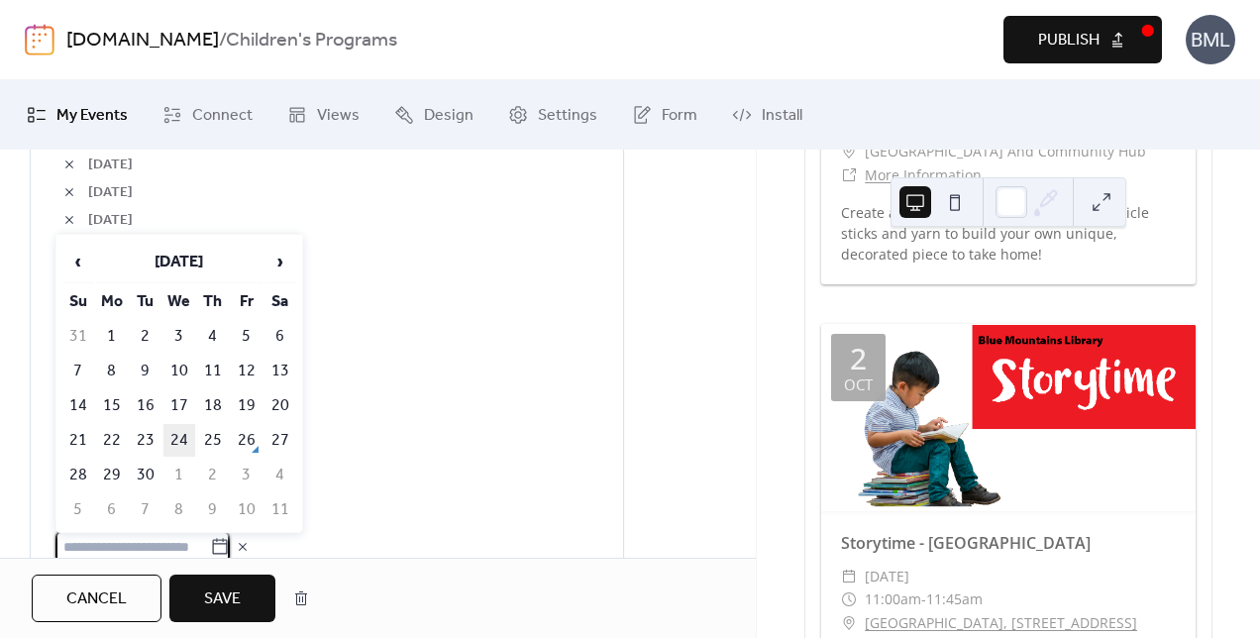
scroll to position [1389, 0]
click at [285, 252] on span "›" at bounding box center [281, 262] width 30 height 40
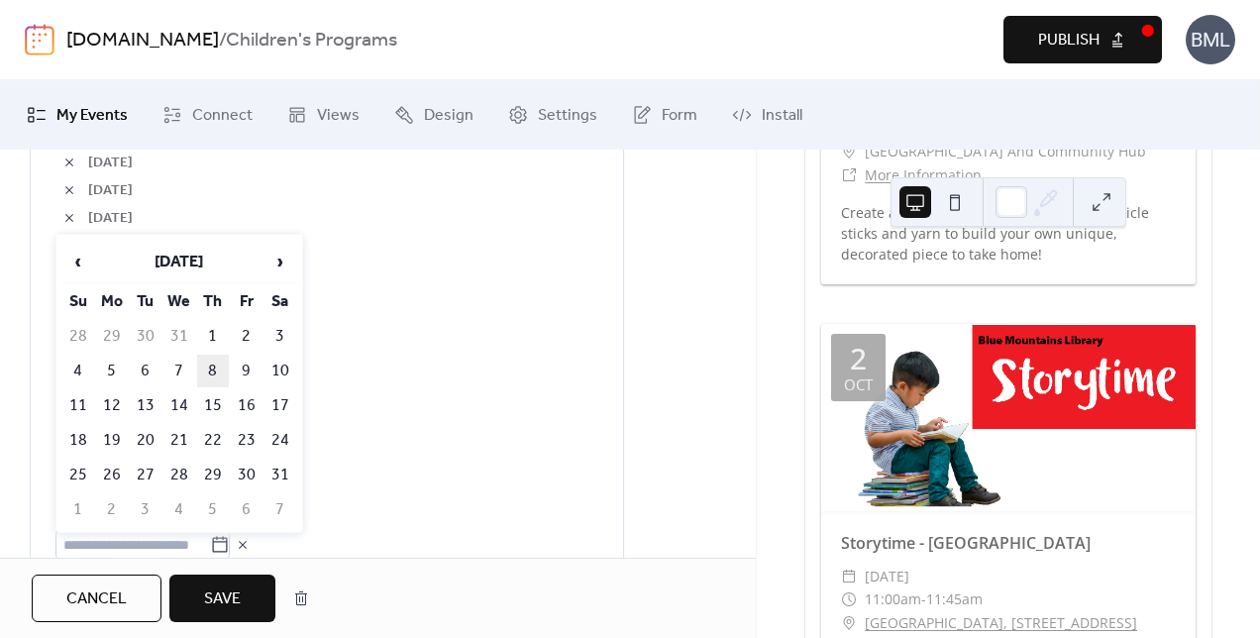
click at [218, 355] on td "8" at bounding box center [213, 371] width 32 height 33
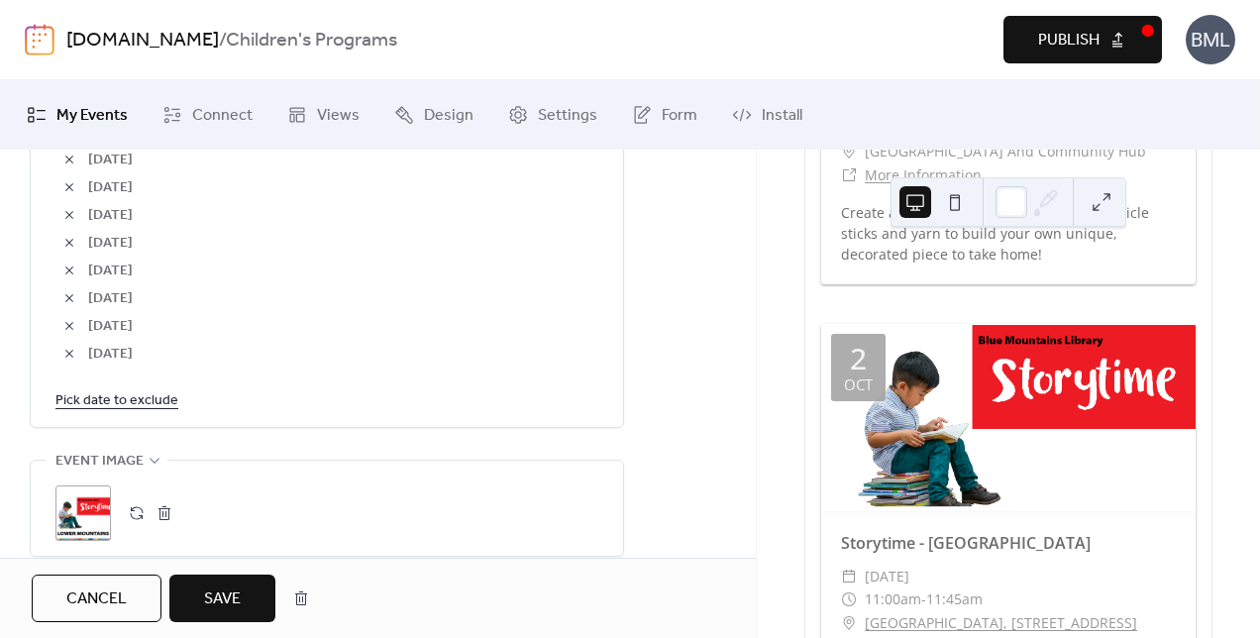
scroll to position [1587, 0]
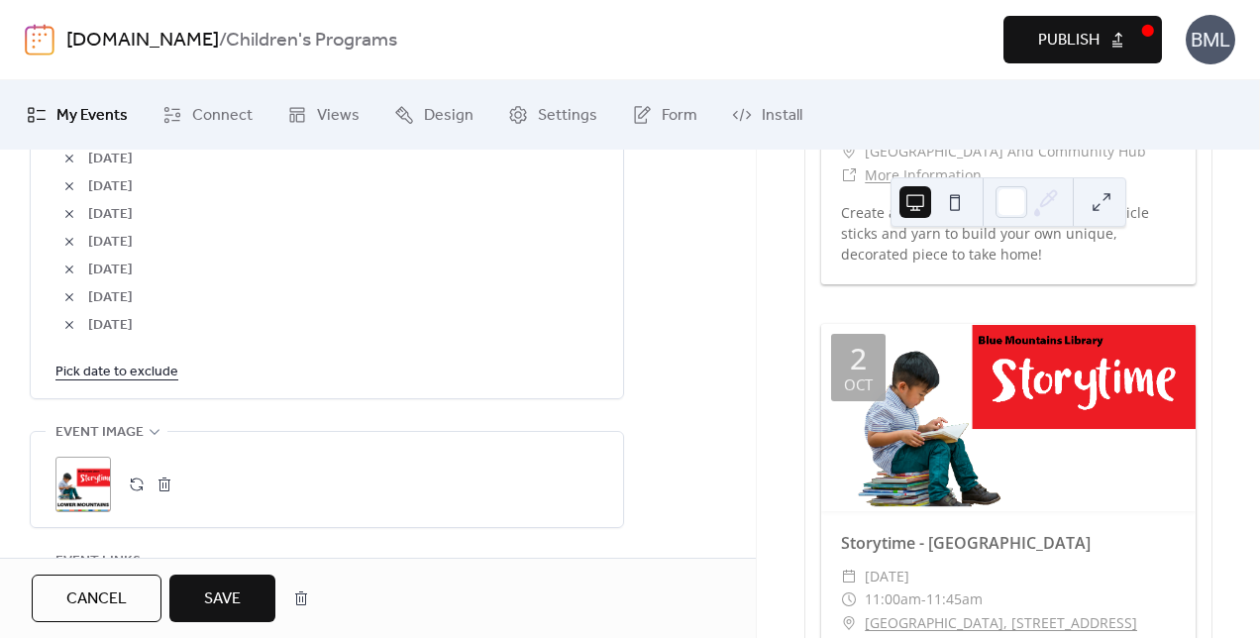
click at [147, 371] on link "Pick date to exclude" at bounding box center [116, 371] width 123 height 25
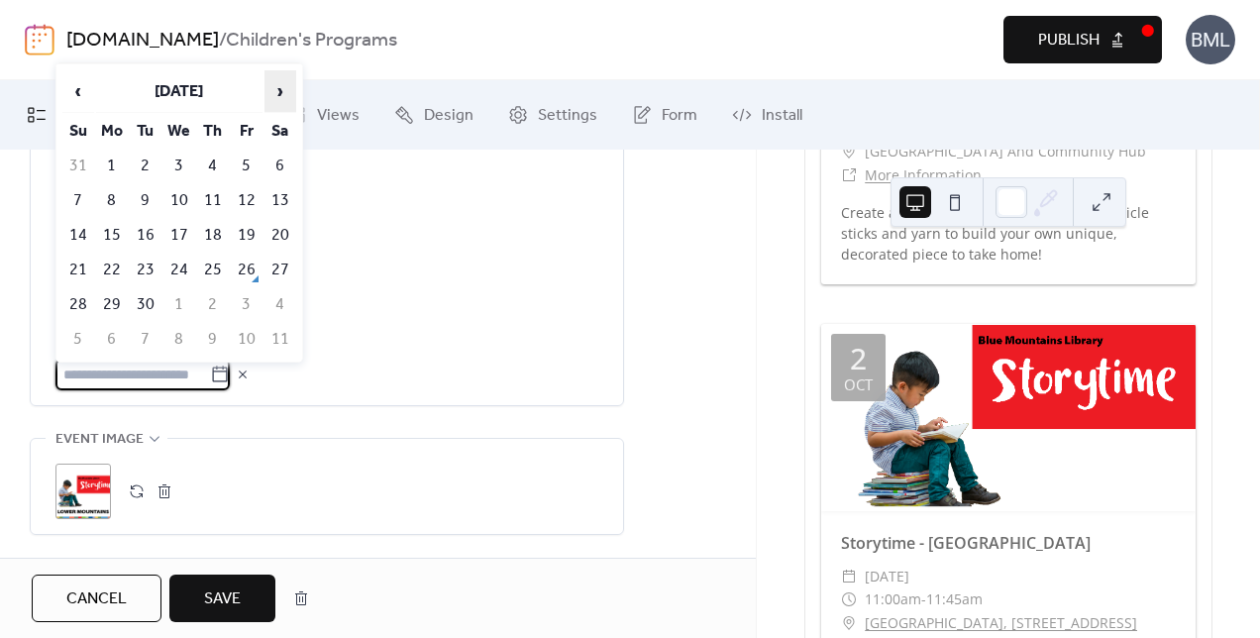
click at [276, 101] on span "›" at bounding box center [281, 91] width 30 height 40
click at [210, 234] on td "15" at bounding box center [213, 235] width 32 height 33
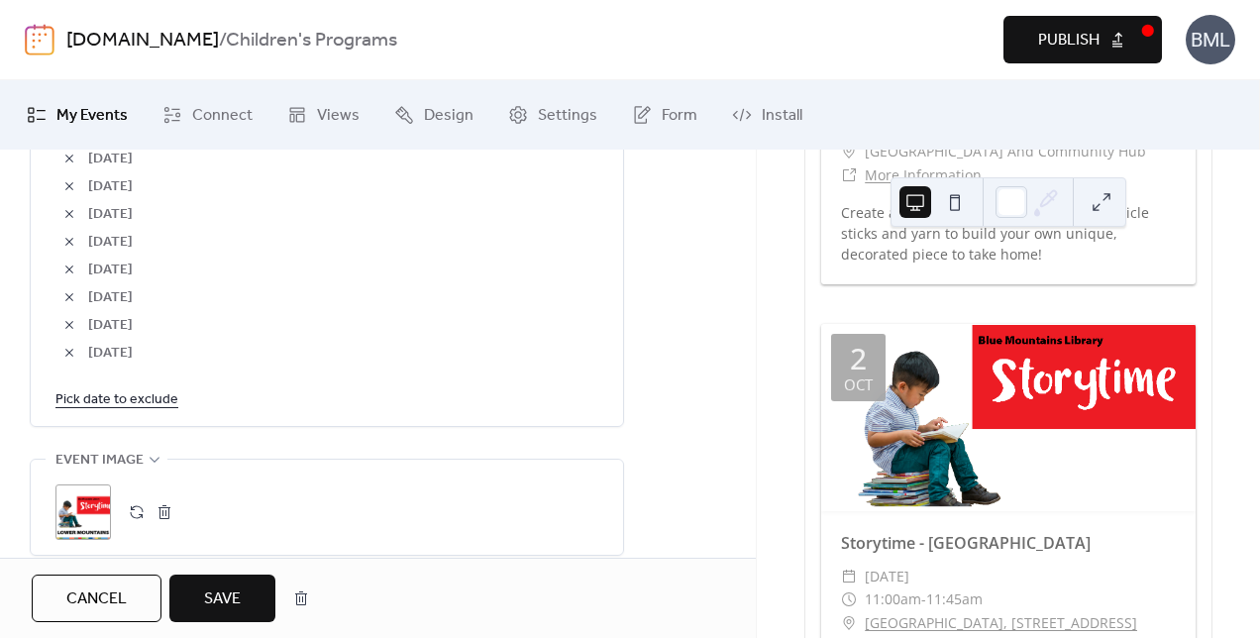
click at [153, 390] on link "Pick date to exclude" at bounding box center [116, 398] width 123 height 25
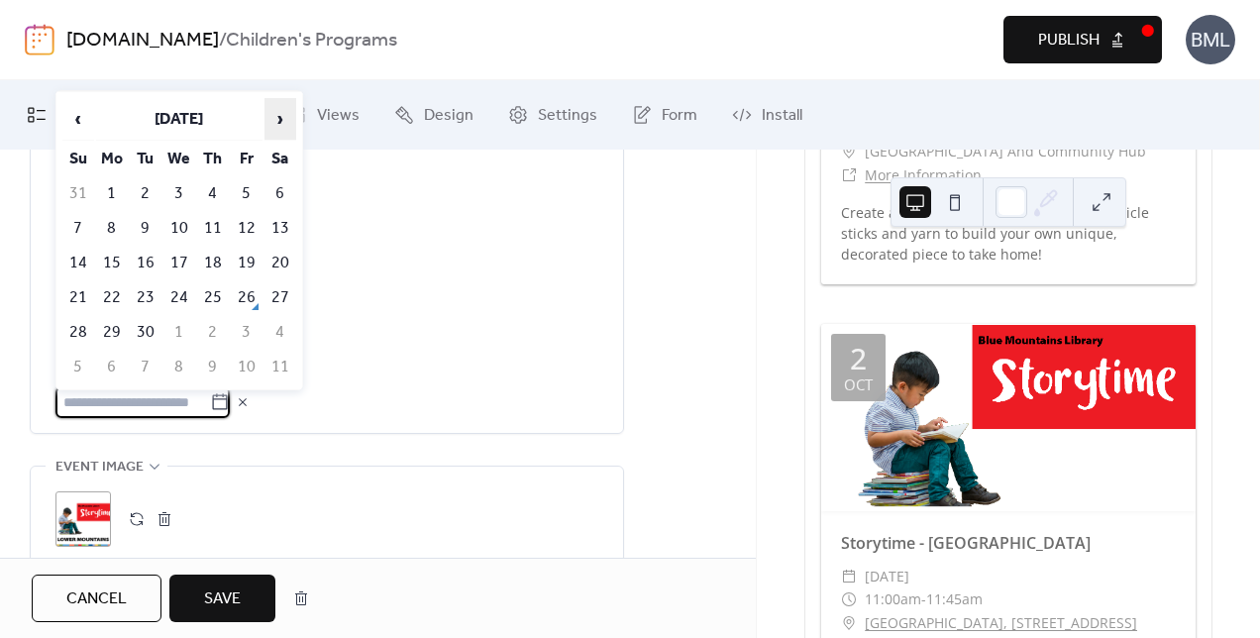
click at [275, 127] on span "›" at bounding box center [281, 119] width 30 height 40
click at [216, 293] on td "22" at bounding box center [213, 297] width 32 height 33
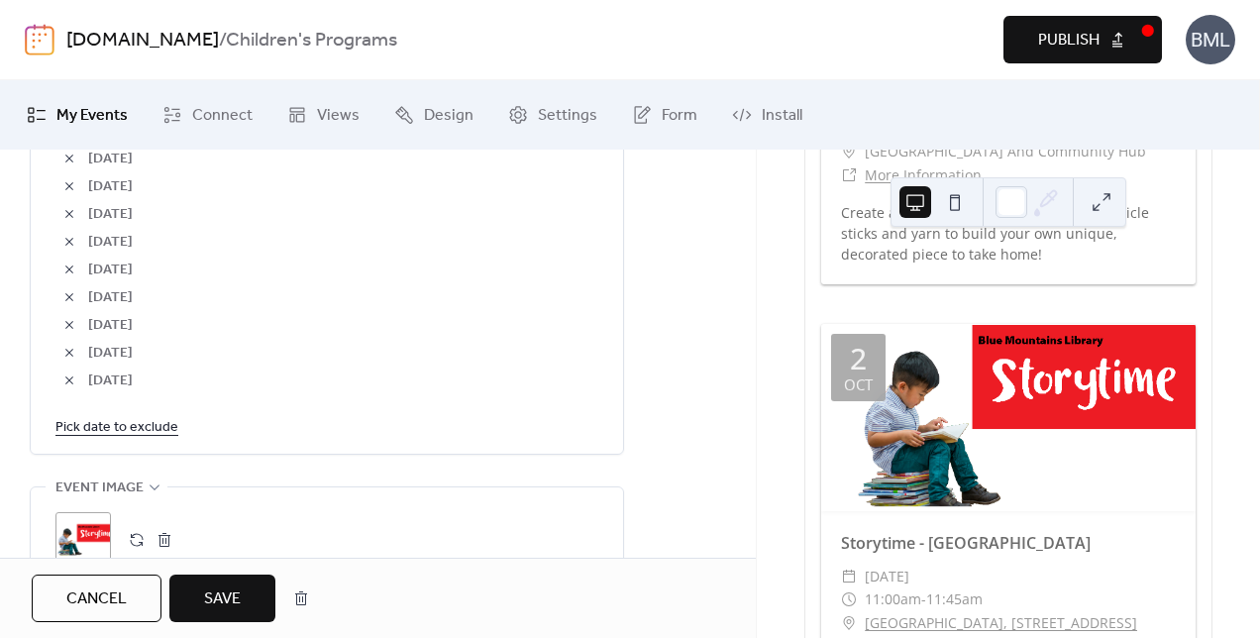
click at [145, 423] on link "Pick date to exclude" at bounding box center [116, 426] width 123 height 25
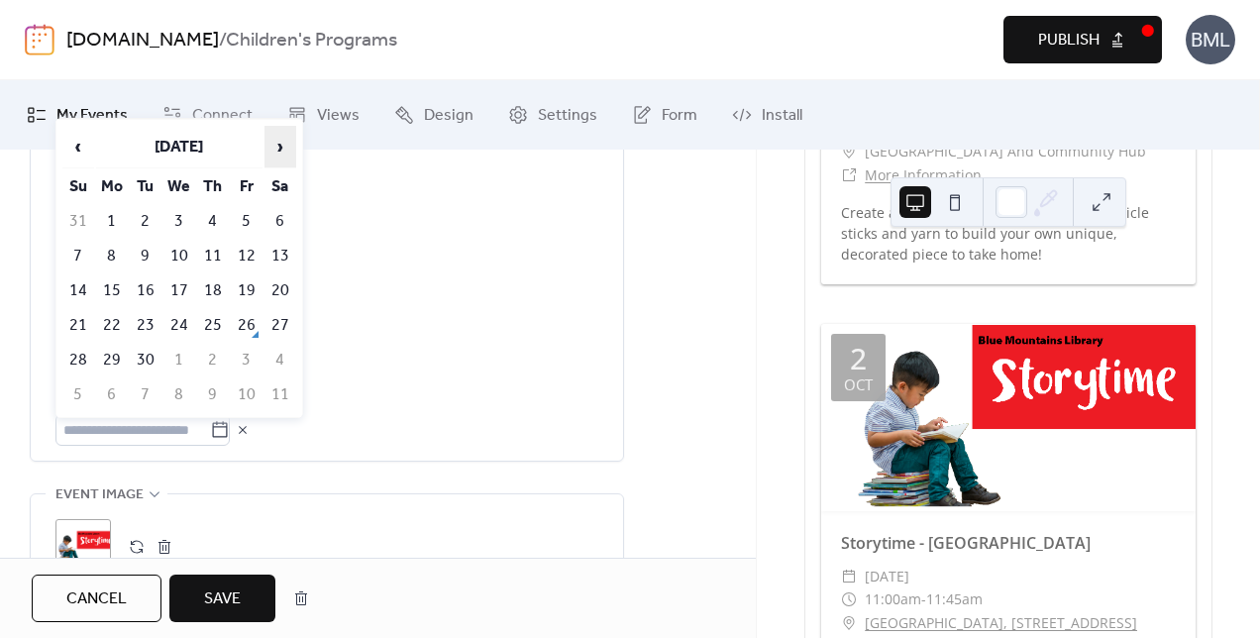
click at [279, 140] on span "›" at bounding box center [281, 147] width 30 height 40
click at [279, 145] on span "›" at bounding box center [281, 147] width 30 height 40
click at [216, 353] on td "29" at bounding box center [213, 360] width 32 height 33
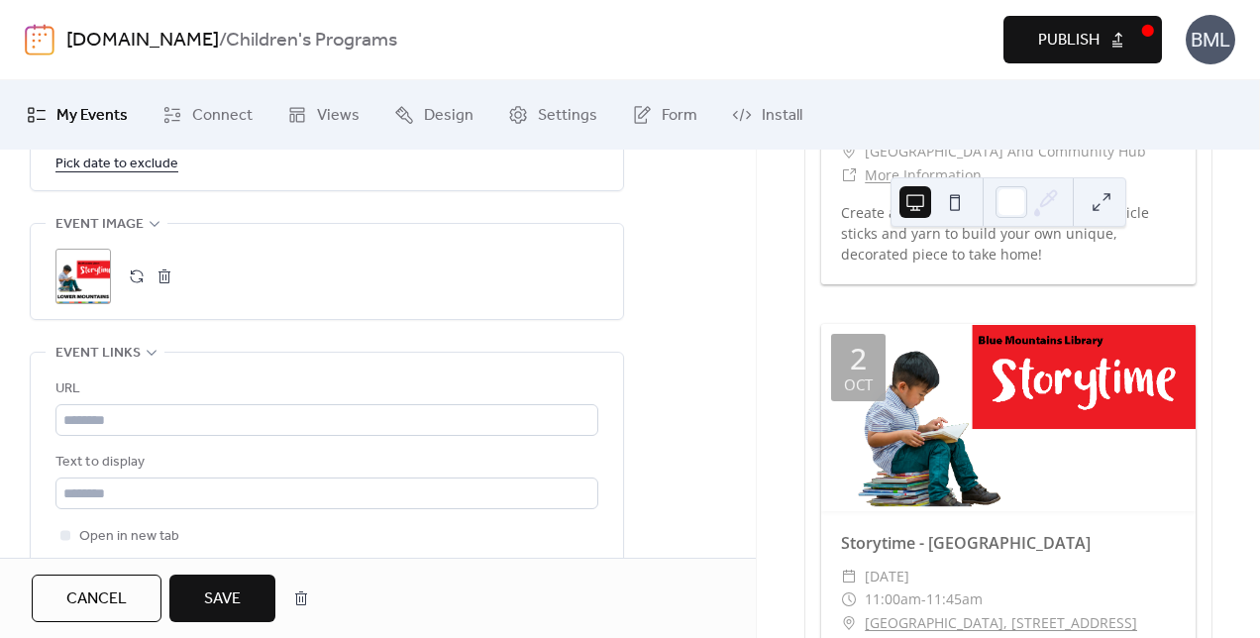
scroll to position [1984, 0]
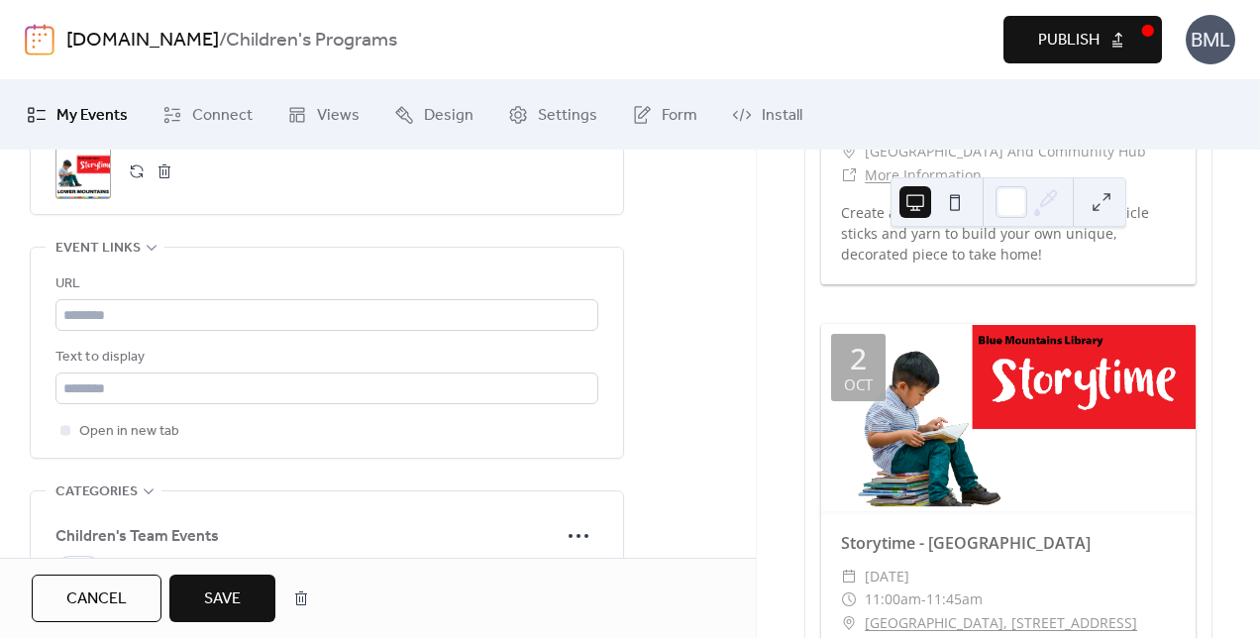
click at [198, 594] on button "Save" at bounding box center [222, 599] width 106 height 48
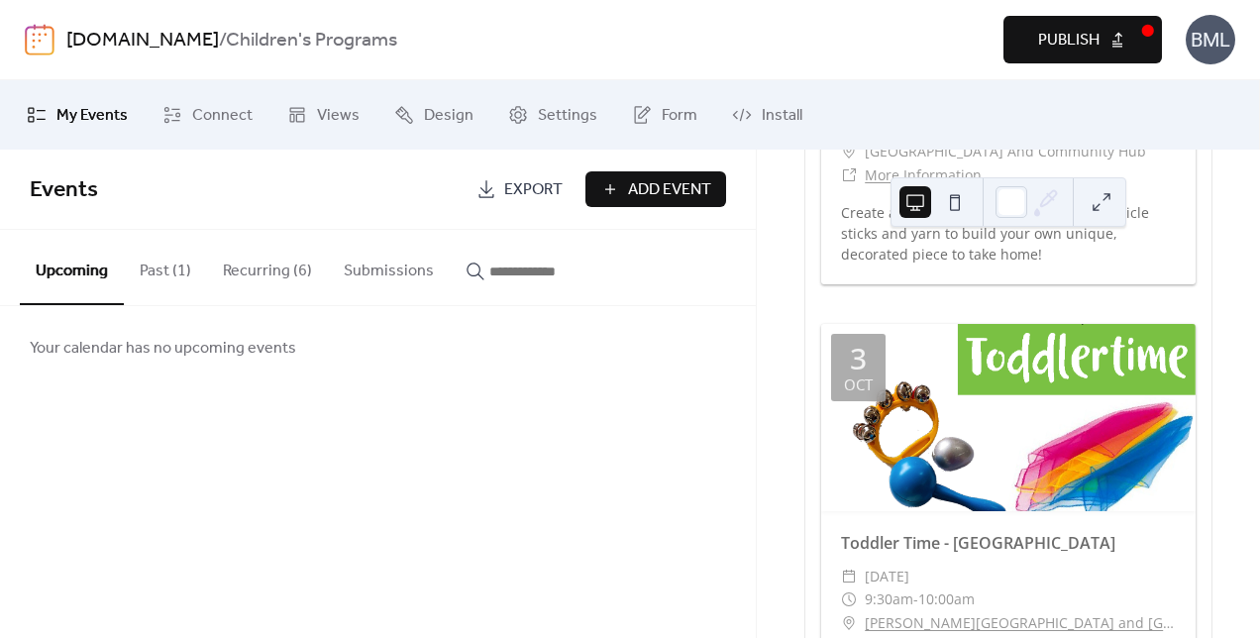
click at [246, 270] on button "Recurring (6)" at bounding box center [267, 266] width 121 height 73
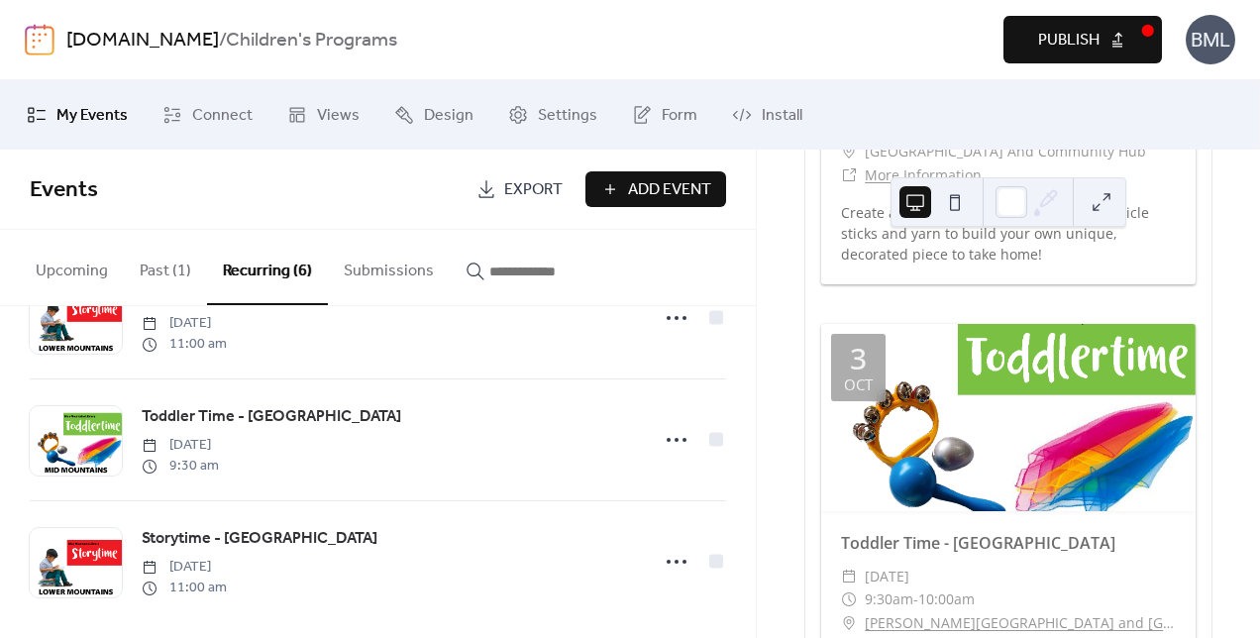
scroll to position [459, 0]
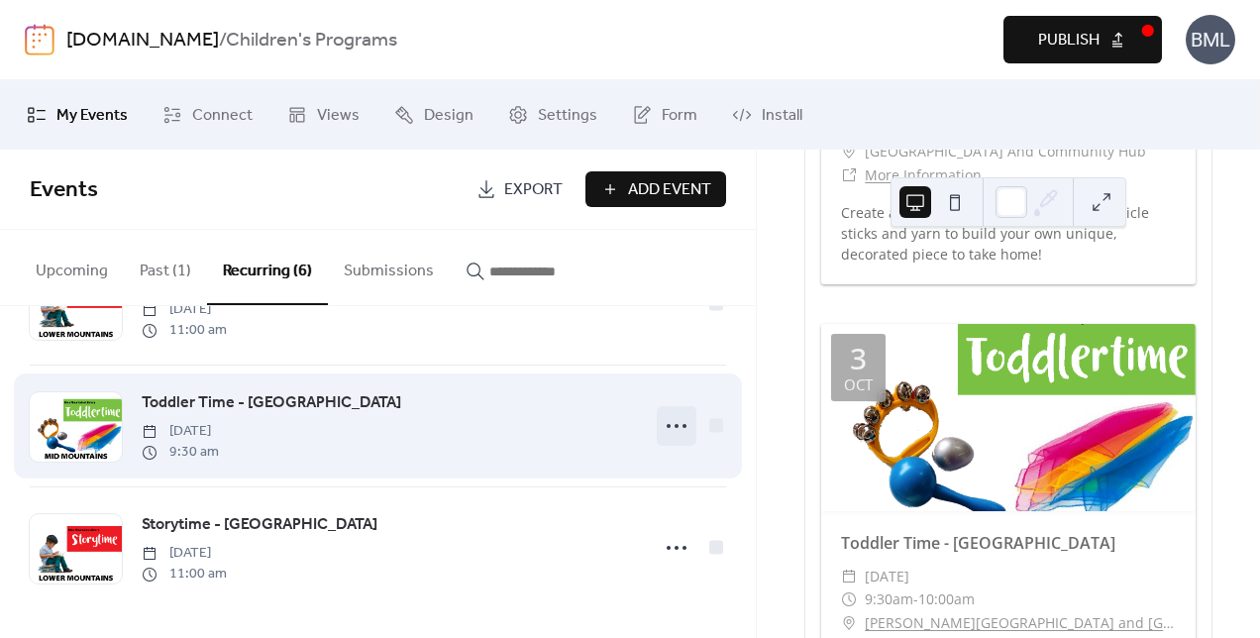
click at [667, 425] on circle at bounding box center [669, 426] width 4 height 4
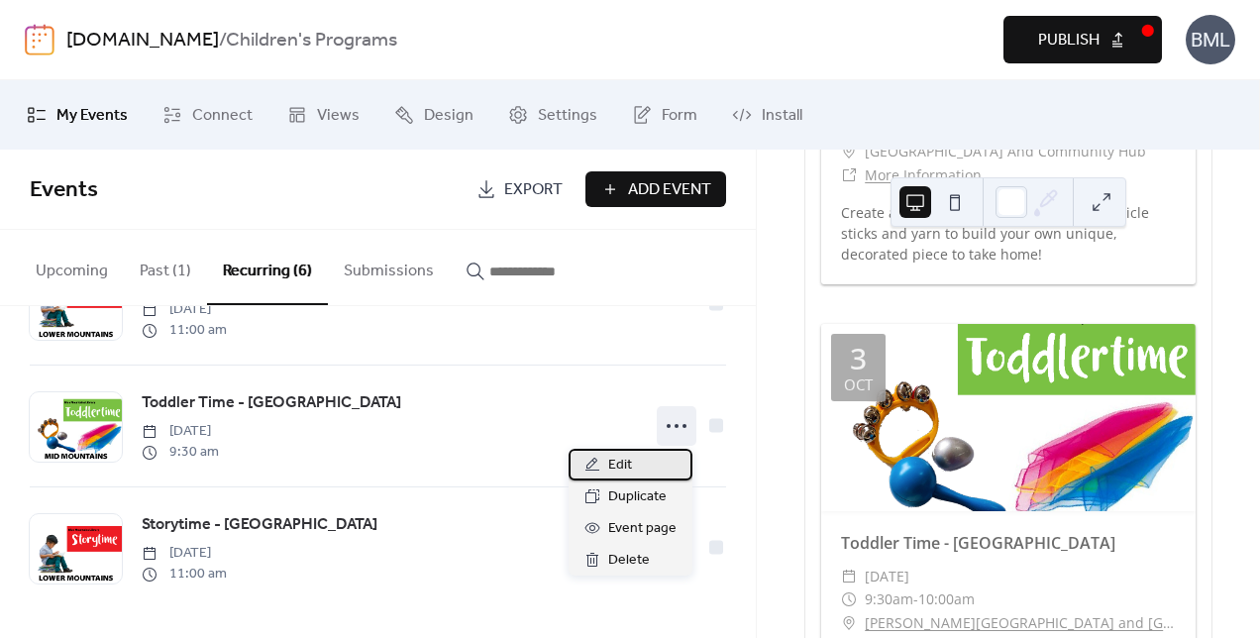
click at [628, 470] on span "Edit" at bounding box center [620, 466] width 24 height 24
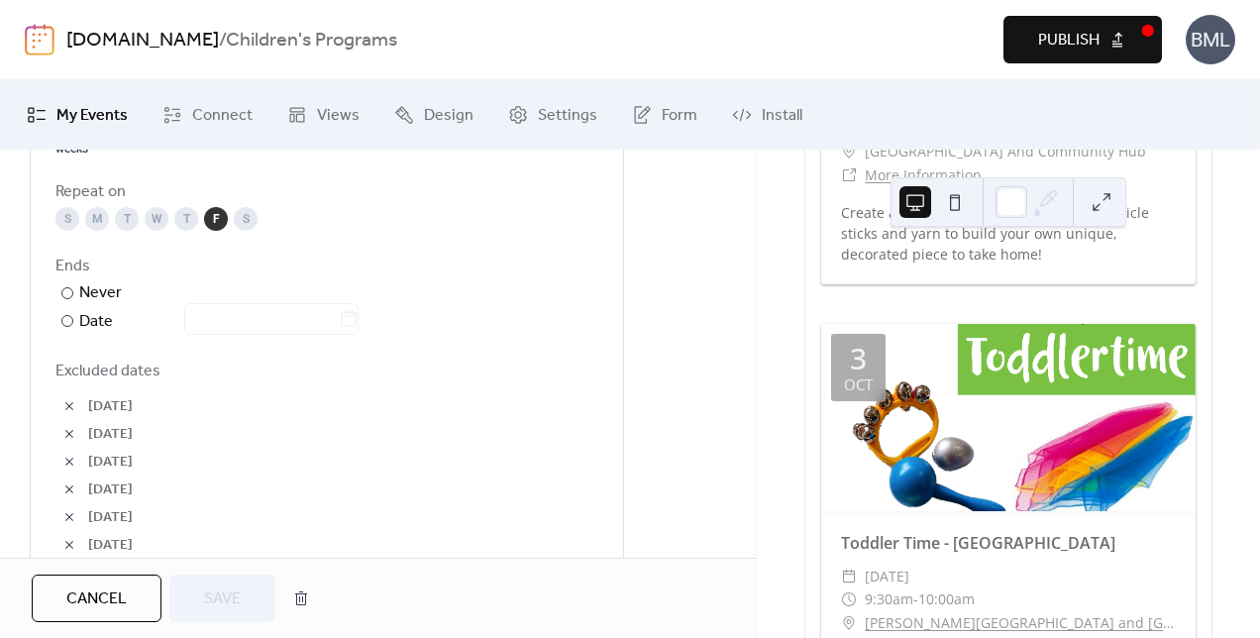
scroll to position [1288, 0]
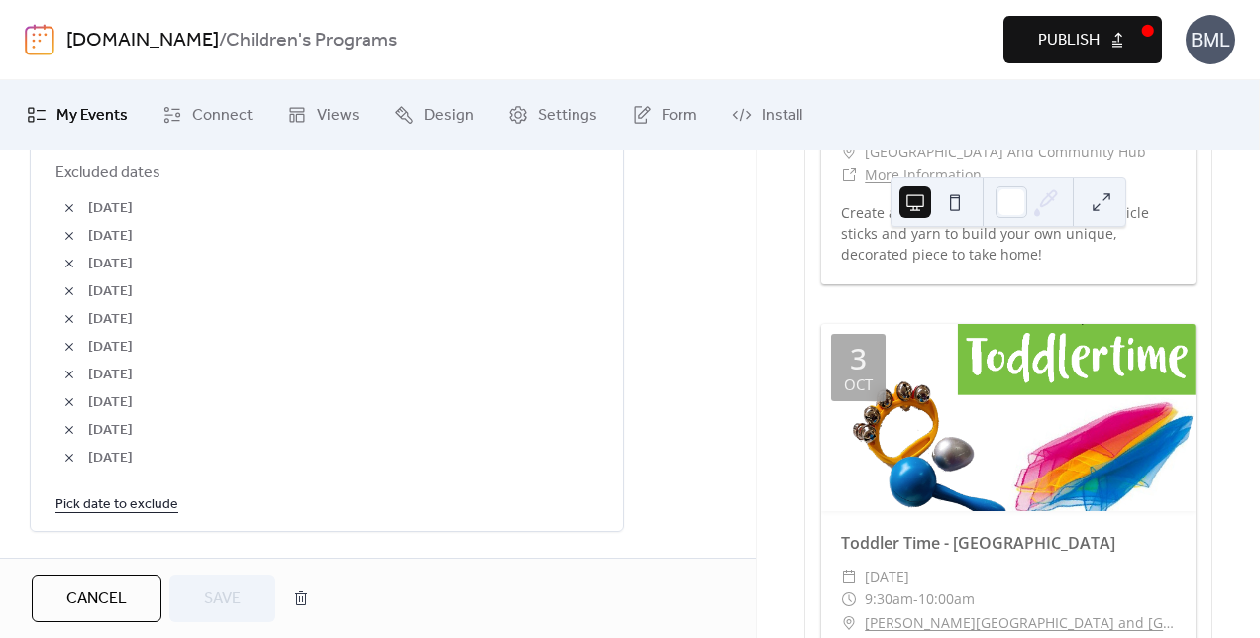
click at [130, 497] on link "Pick date to exclude" at bounding box center [116, 503] width 123 height 25
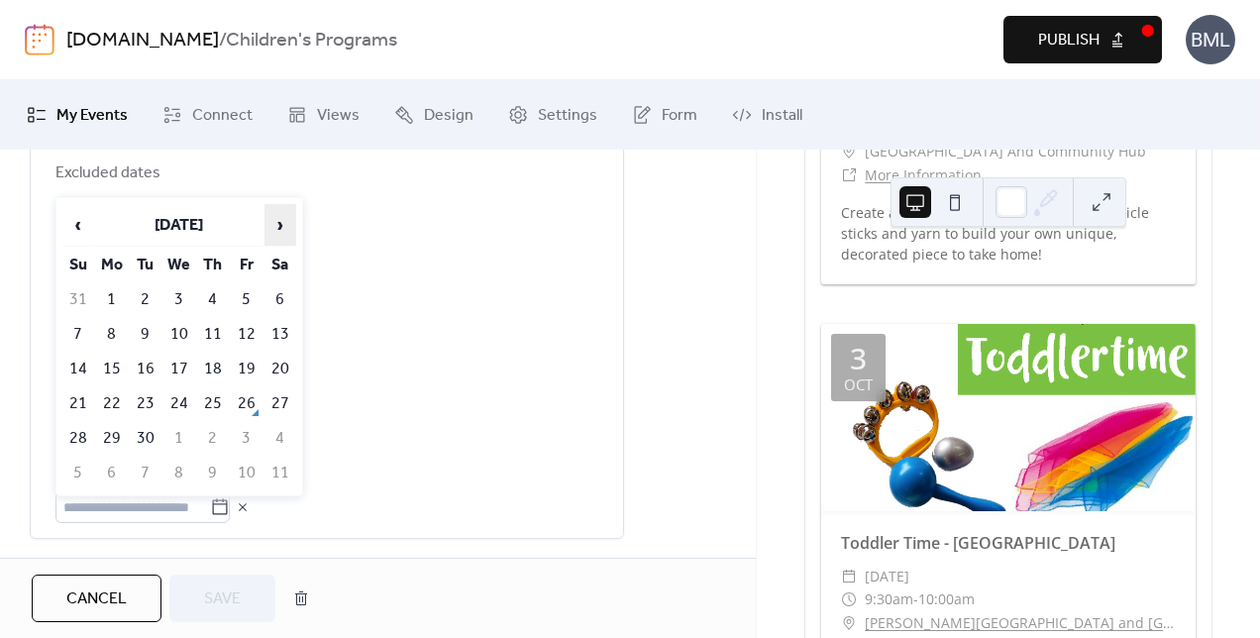
click at [276, 228] on span "›" at bounding box center [281, 225] width 30 height 40
click at [246, 295] on td "3" at bounding box center [247, 299] width 32 height 33
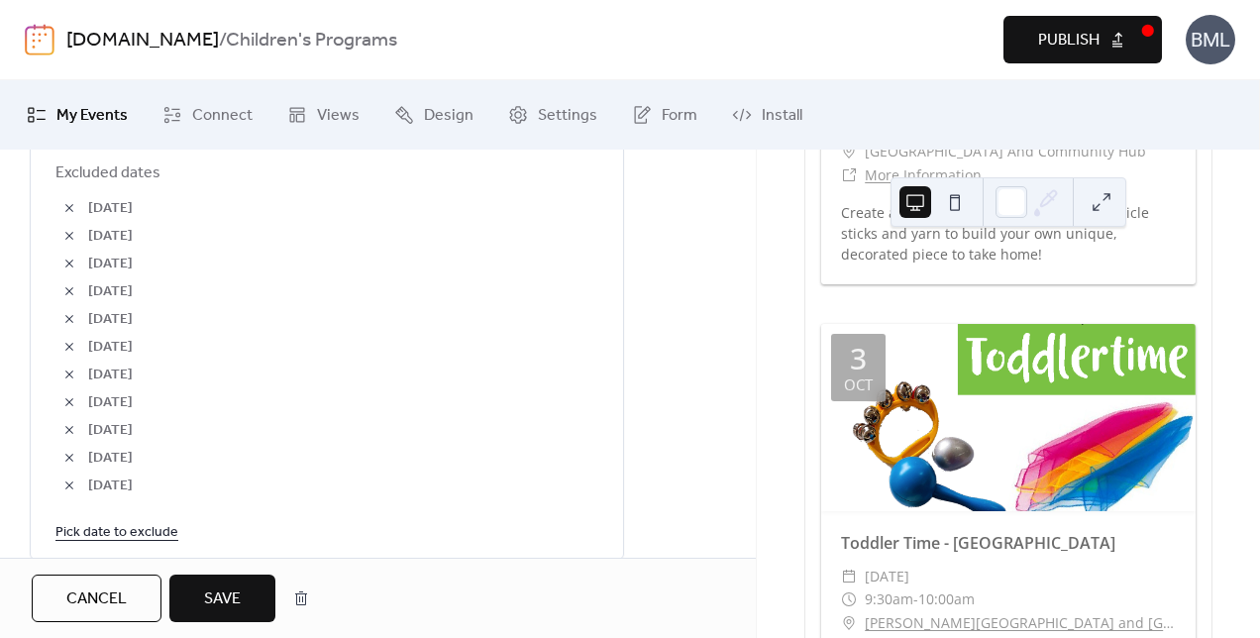
click at [126, 532] on link "Pick date to exclude" at bounding box center [116, 531] width 123 height 25
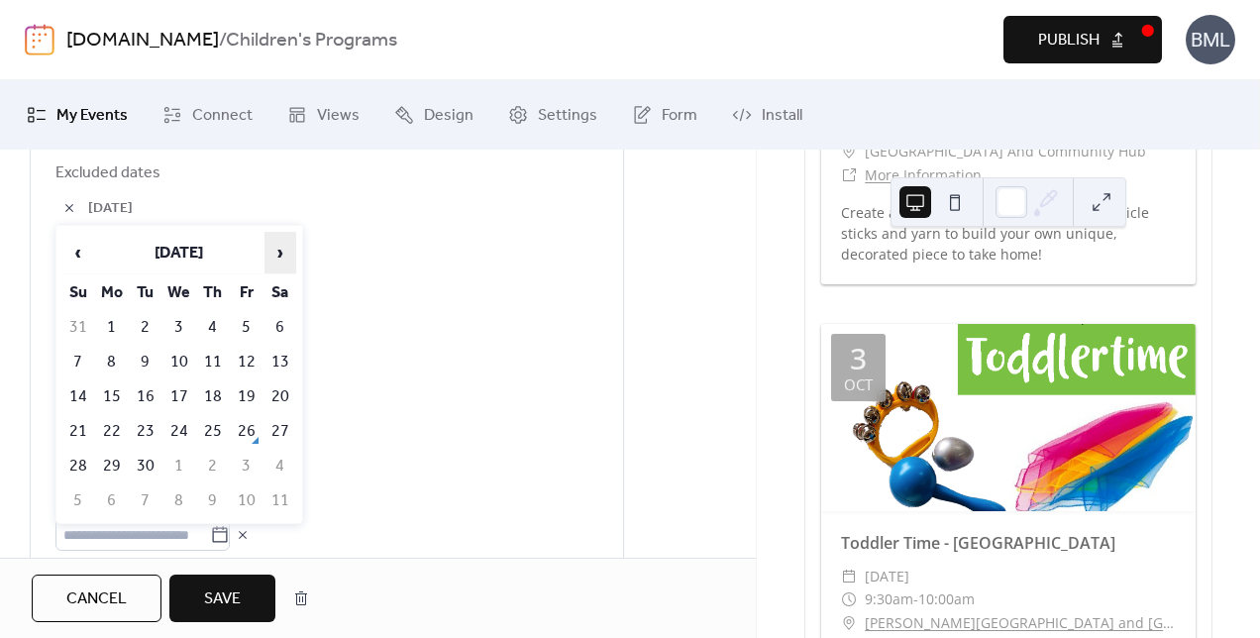
click at [279, 252] on span "›" at bounding box center [281, 253] width 30 height 40
click at [244, 353] on td "10" at bounding box center [247, 362] width 32 height 33
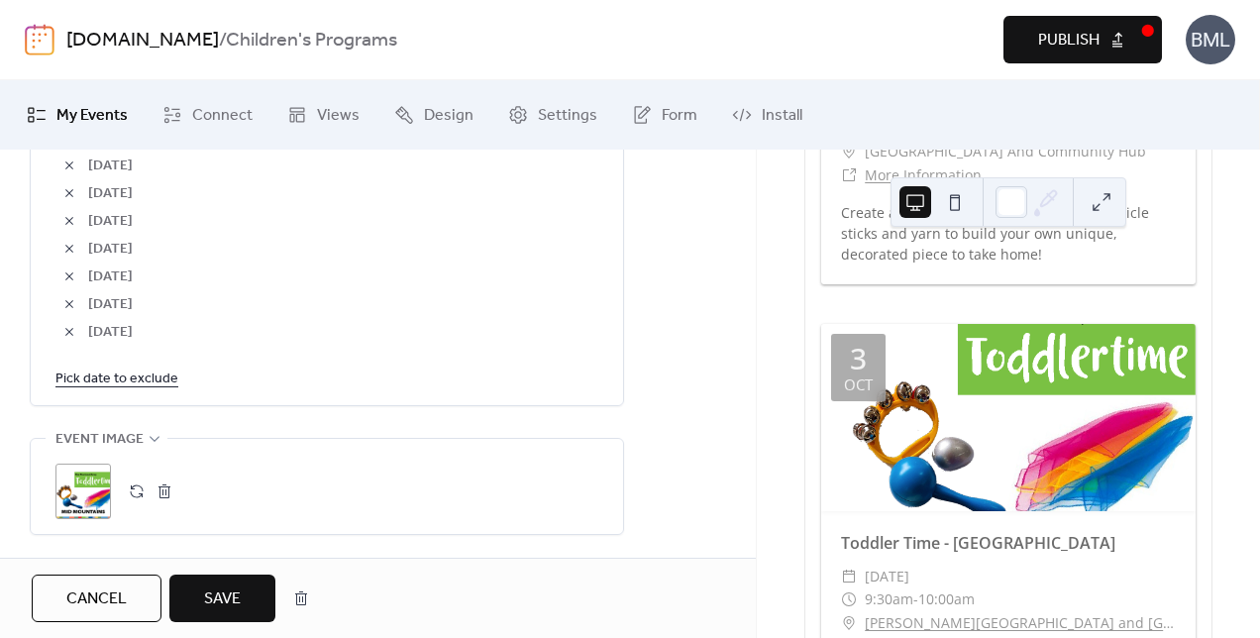
scroll to position [1486, 0]
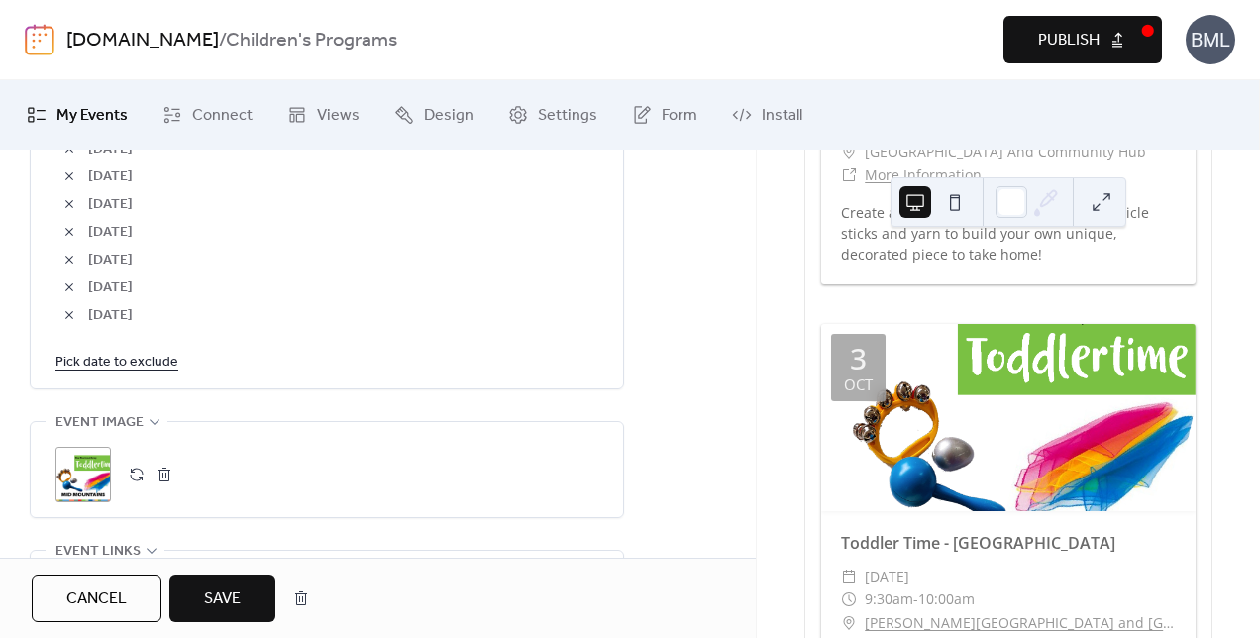
click at [155, 361] on link "Pick date to exclude" at bounding box center [116, 361] width 123 height 25
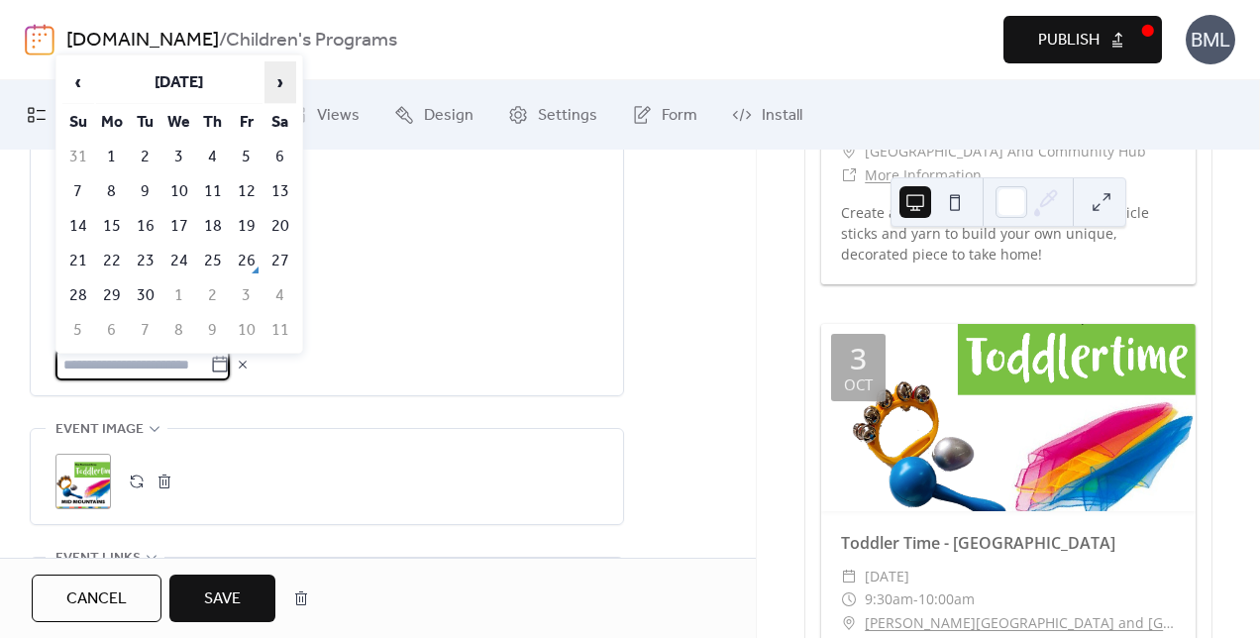
click at [285, 85] on span "›" at bounding box center [281, 82] width 30 height 40
click at [244, 257] on td "26" at bounding box center [247, 261] width 32 height 33
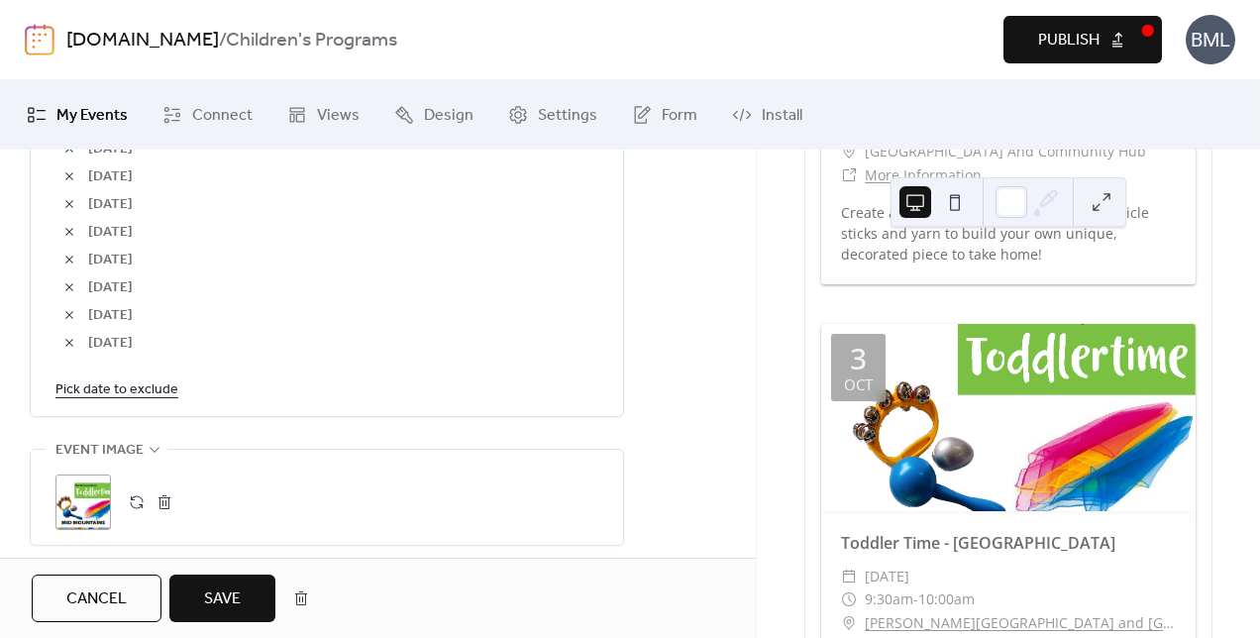
click at [163, 384] on link "Pick date to exclude" at bounding box center [116, 389] width 123 height 25
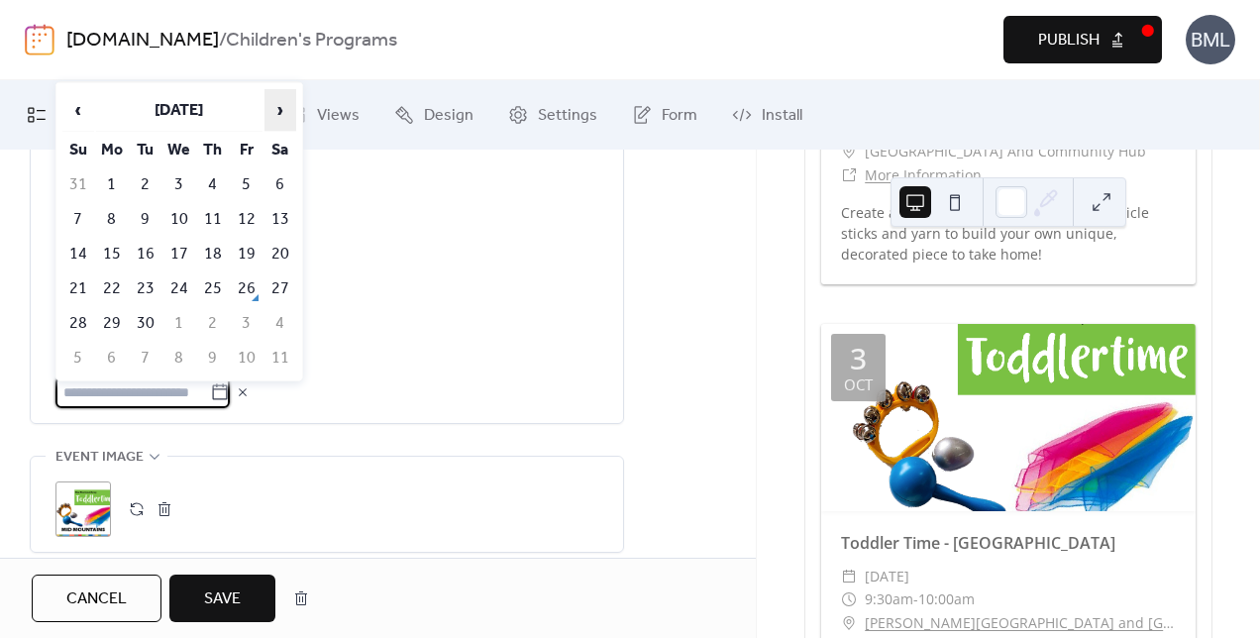
click at [281, 98] on span "›" at bounding box center [281, 110] width 30 height 40
click at [276, 107] on span "›" at bounding box center [281, 110] width 30 height 40
click at [246, 185] on td "2" at bounding box center [247, 184] width 32 height 33
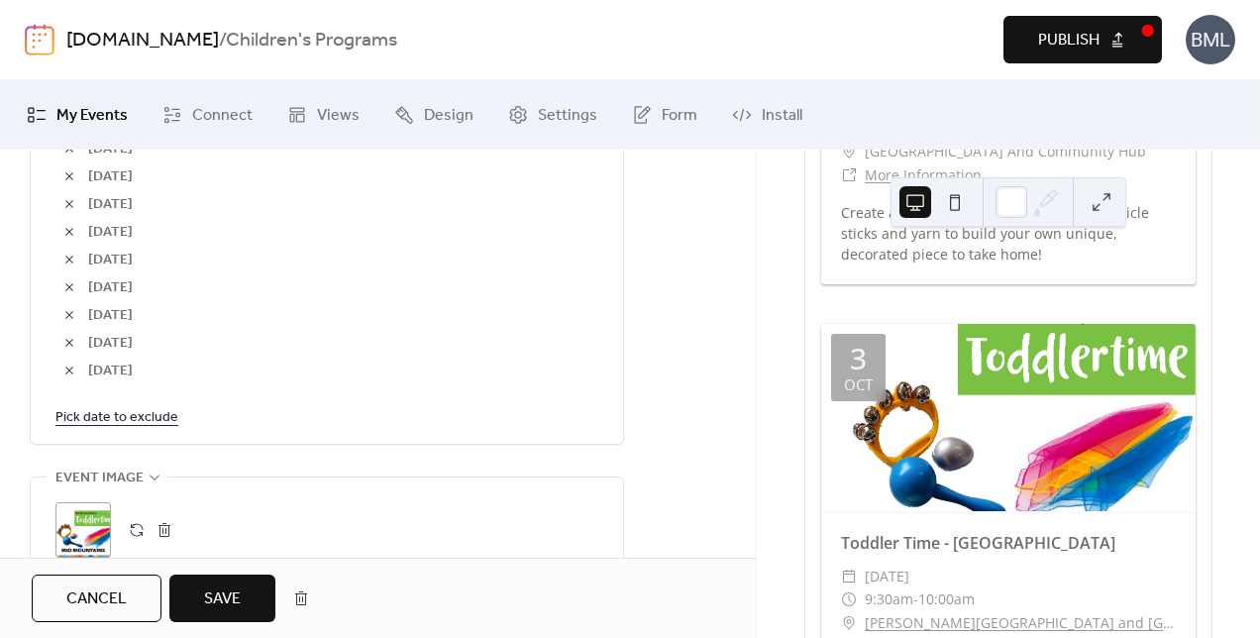
click at [138, 416] on link "Pick date to exclude" at bounding box center [116, 416] width 123 height 25
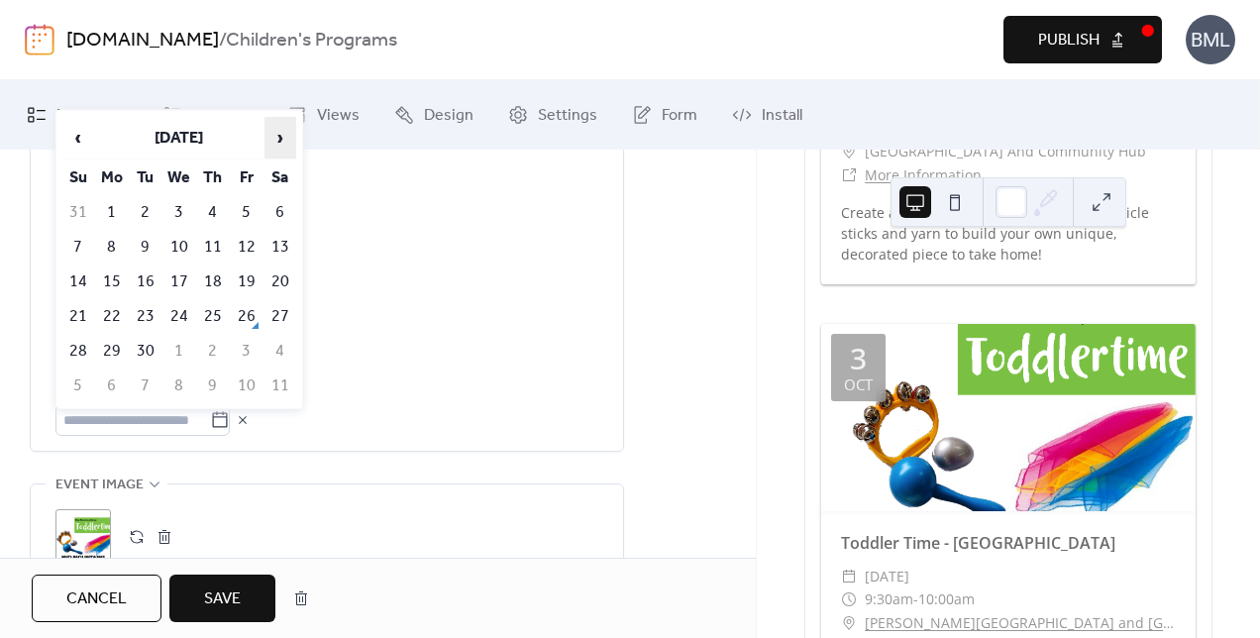
click at [273, 136] on span "›" at bounding box center [281, 138] width 30 height 40
click at [273, 137] on span "›" at bounding box center [281, 138] width 30 height 40
click at [236, 240] on td "9" at bounding box center [247, 247] width 32 height 33
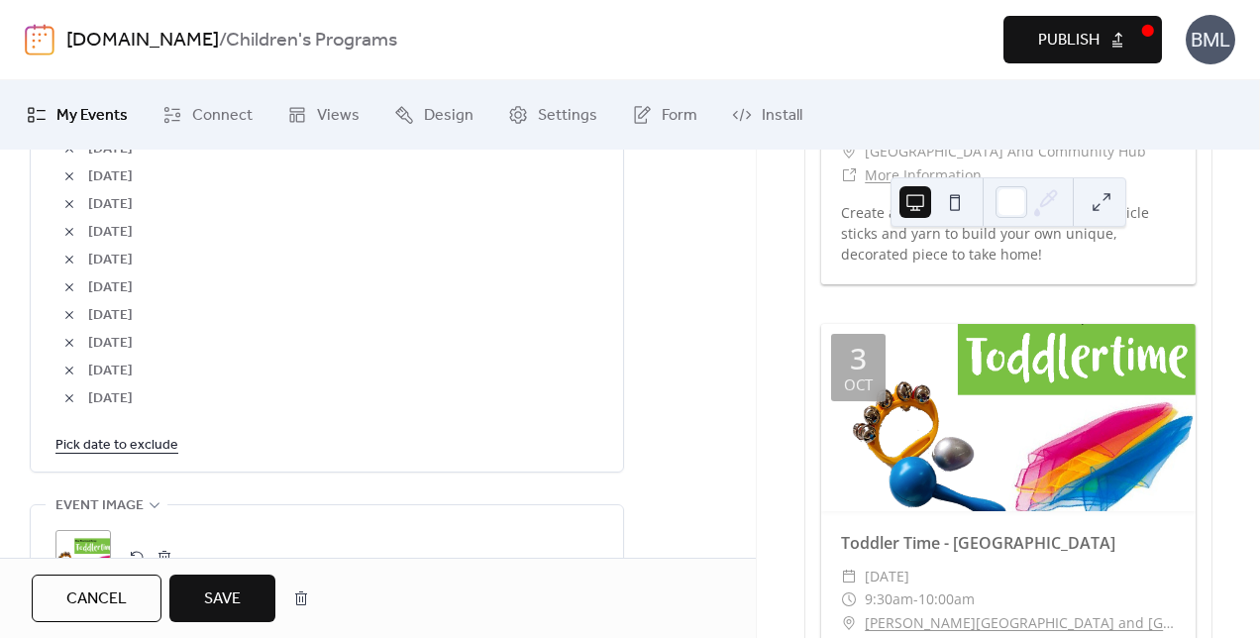
click at [149, 443] on link "Pick date to exclude" at bounding box center [116, 444] width 123 height 25
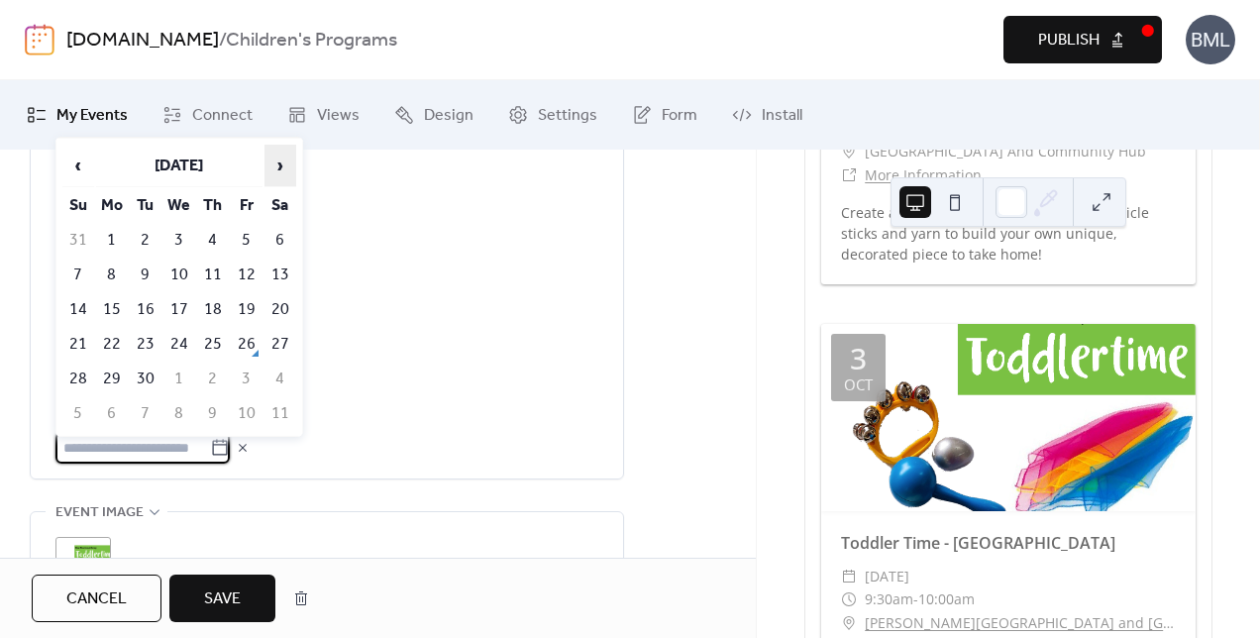
click at [283, 166] on span "›" at bounding box center [281, 166] width 30 height 40
click at [251, 297] on td "16" at bounding box center [247, 309] width 32 height 33
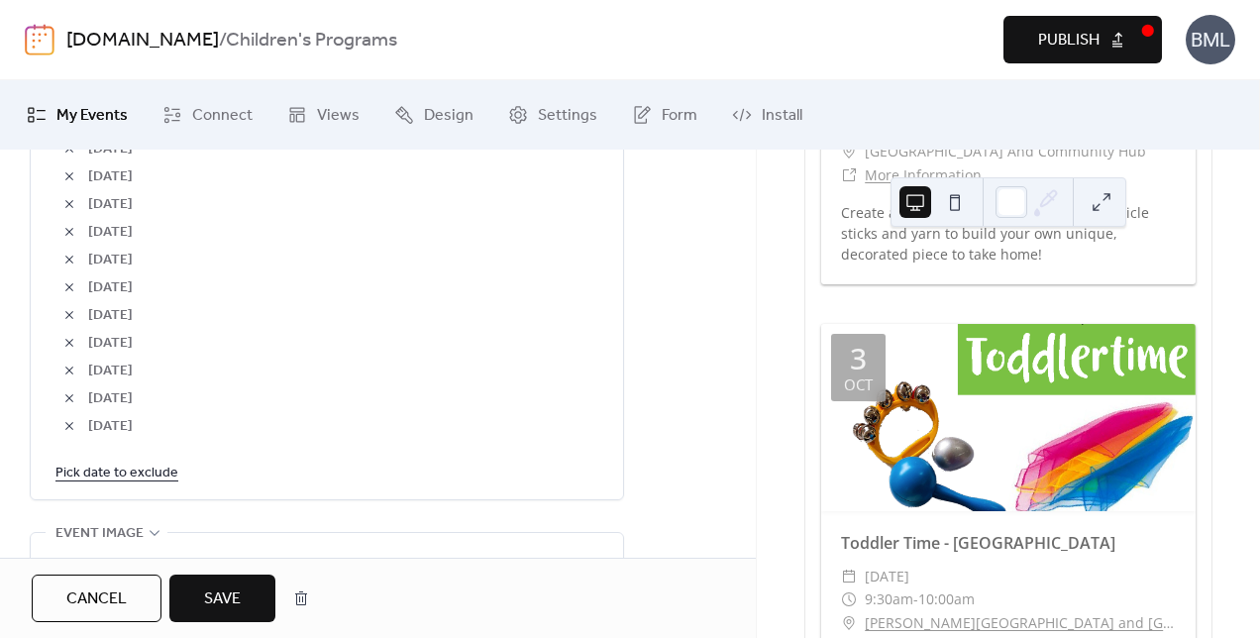
click at [157, 468] on link "Pick date to exclude" at bounding box center [116, 472] width 123 height 25
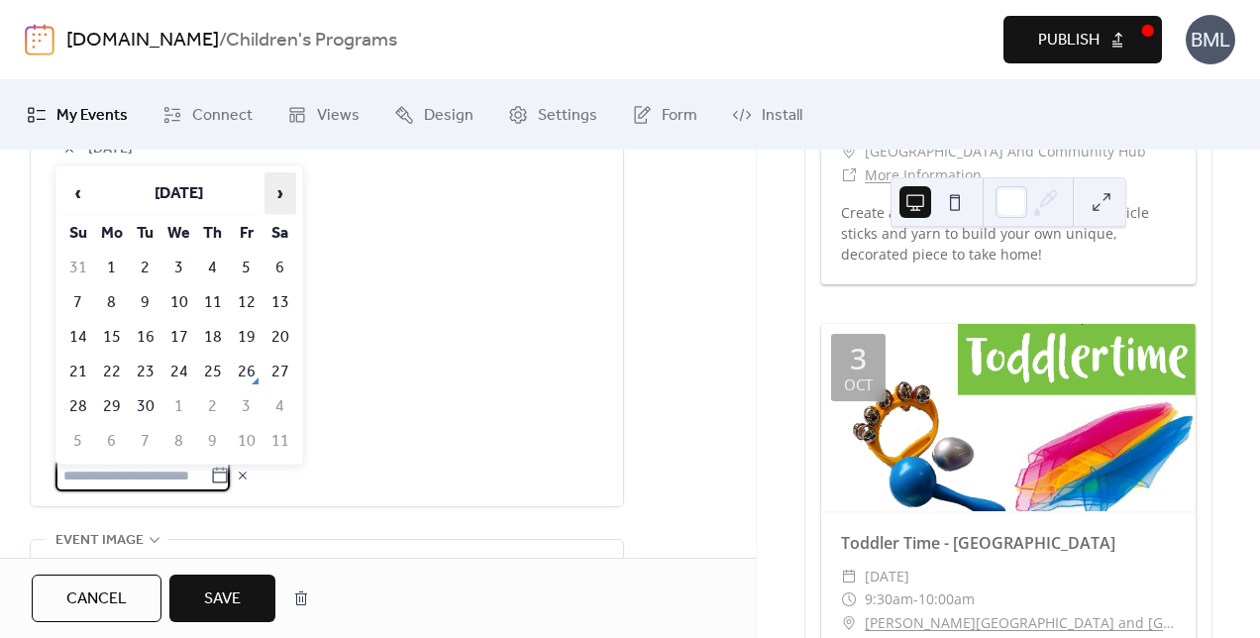
click at [279, 196] on span "›" at bounding box center [281, 193] width 30 height 40
click at [242, 367] on td "23" at bounding box center [247, 372] width 32 height 33
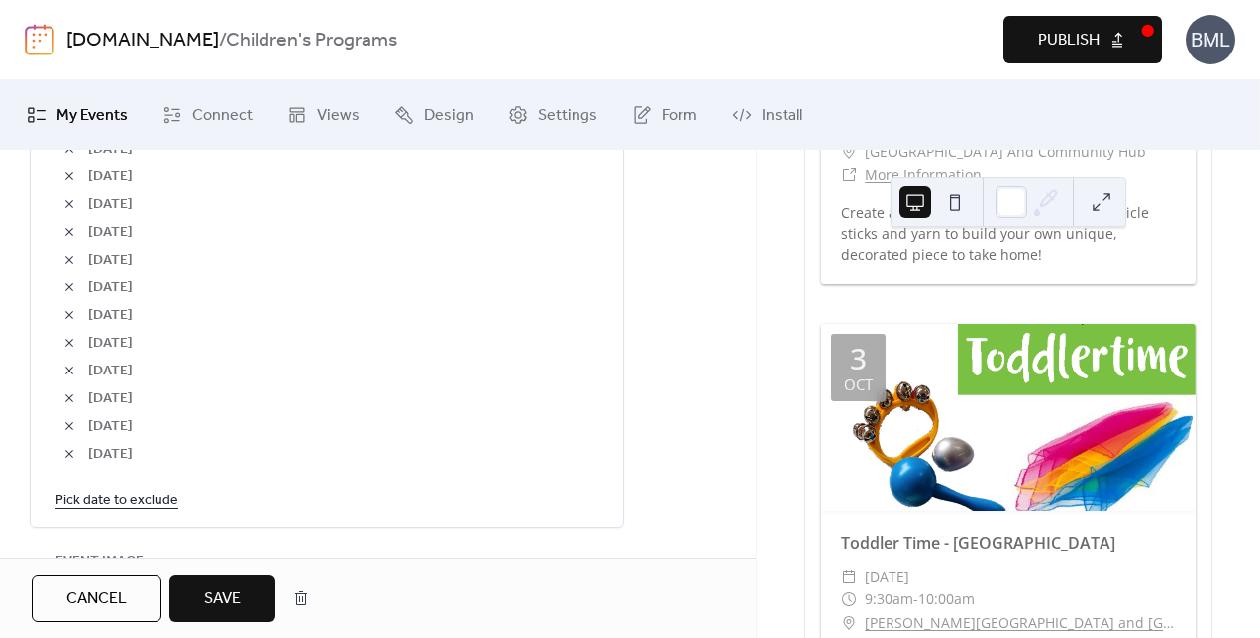
click at [132, 493] on link "Pick date to exclude" at bounding box center [116, 500] width 123 height 25
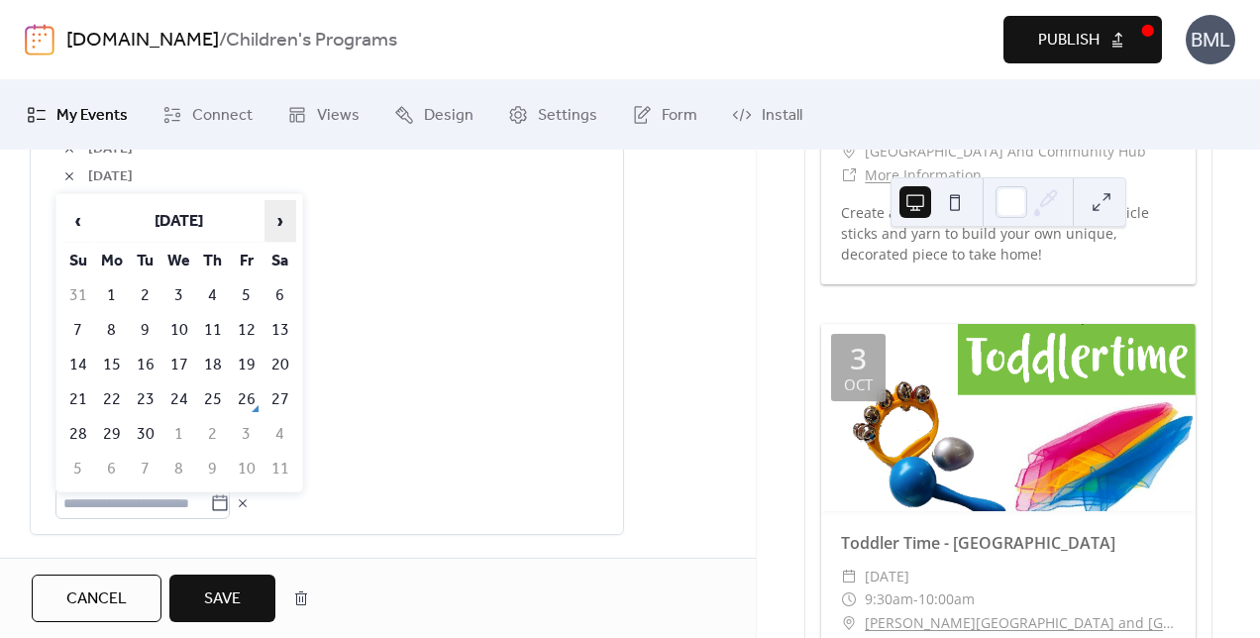
click at [279, 218] on span "›" at bounding box center [281, 221] width 30 height 40
click at [243, 425] on td "30" at bounding box center [247, 434] width 32 height 33
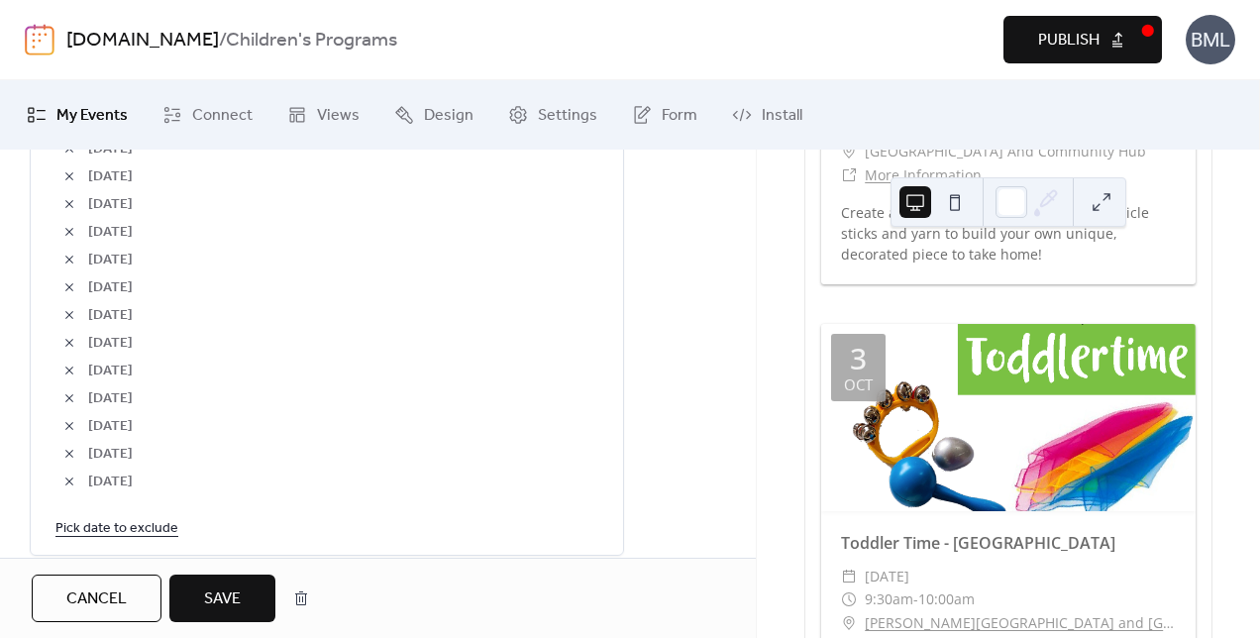
click at [231, 592] on span "Save" at bounding box center [222, 600] width 37 height 24
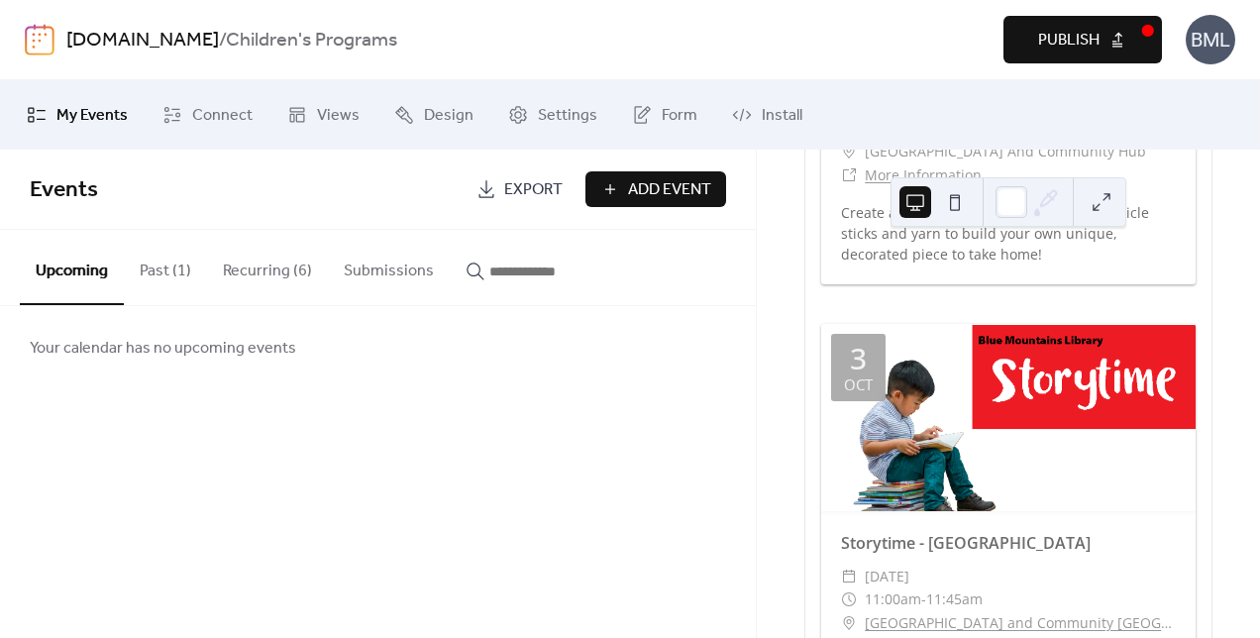
click at [283, 273] on button "Recurring (6)" at bounding box center [267, 266] width 121 height 73
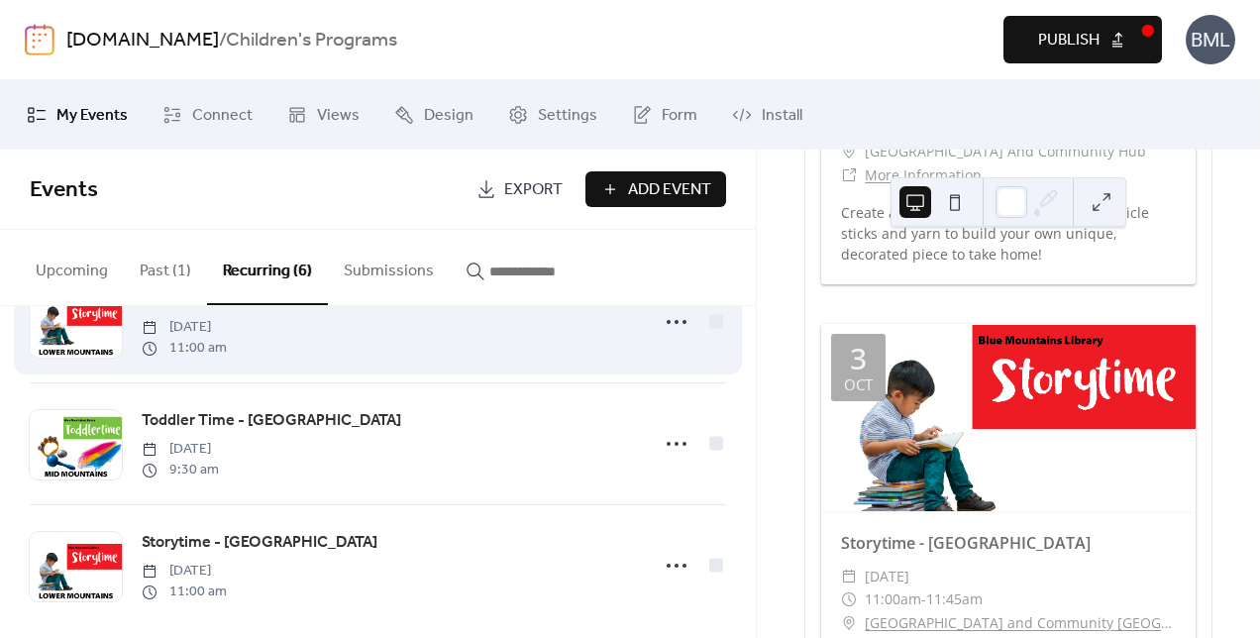
scroll to position [459, 0]
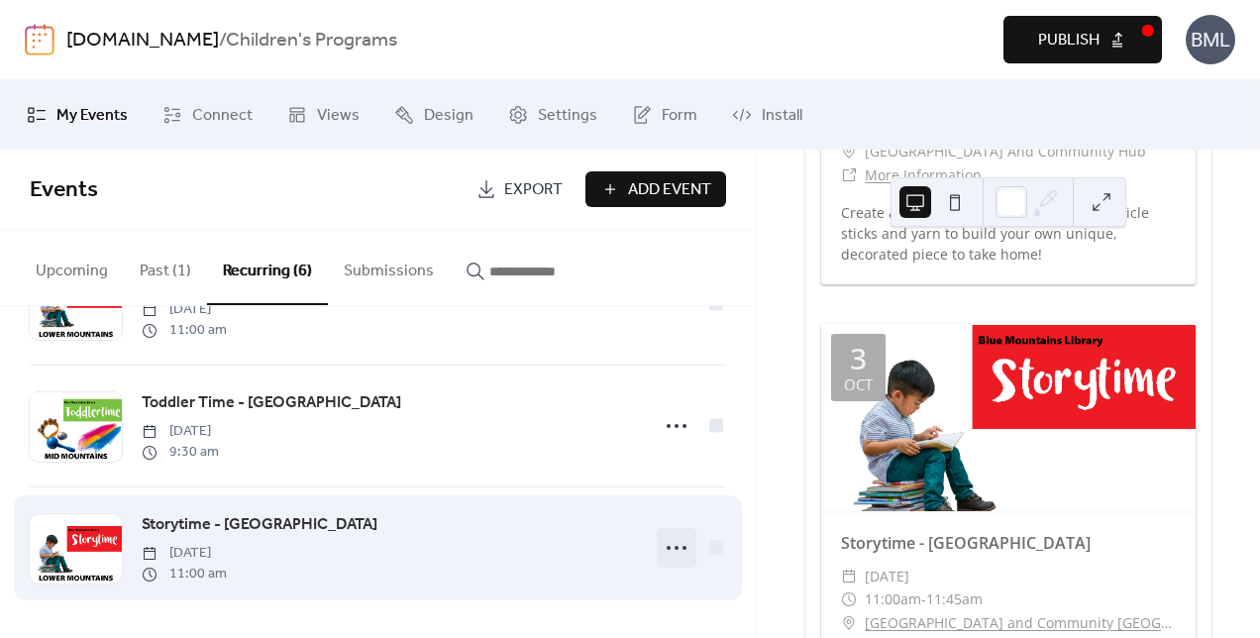
click at [675, 549] on circle at bounding box center [677, 548] width 4 height 4
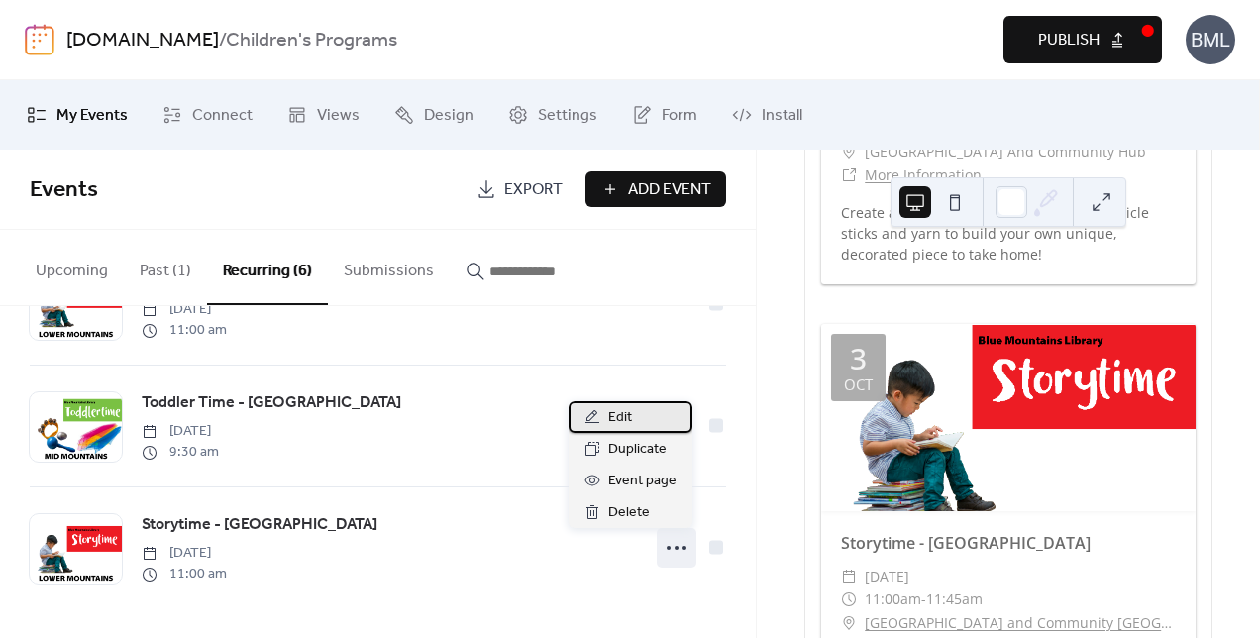
click at [628, 418] on span "Edit" at bounding box center [620, 418] width 24 height 24
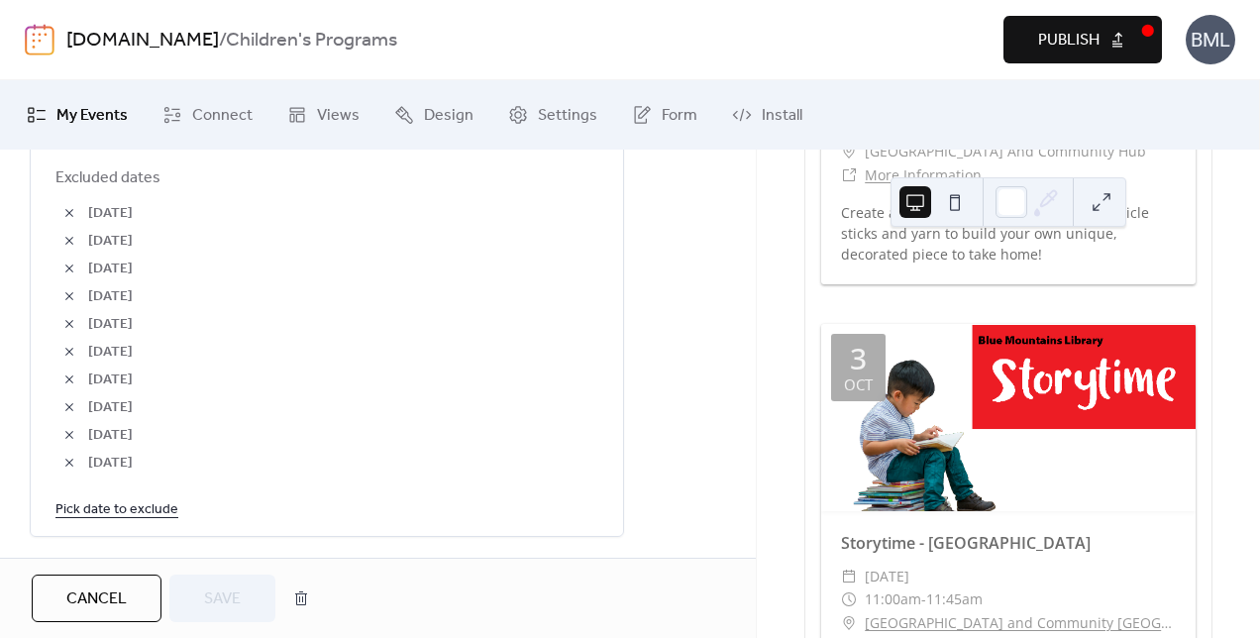
scroll to position [1288, 0]
click at [117, 503] on link "Pick date to exclude" at bounding box center [116, 503] width 123 height 25
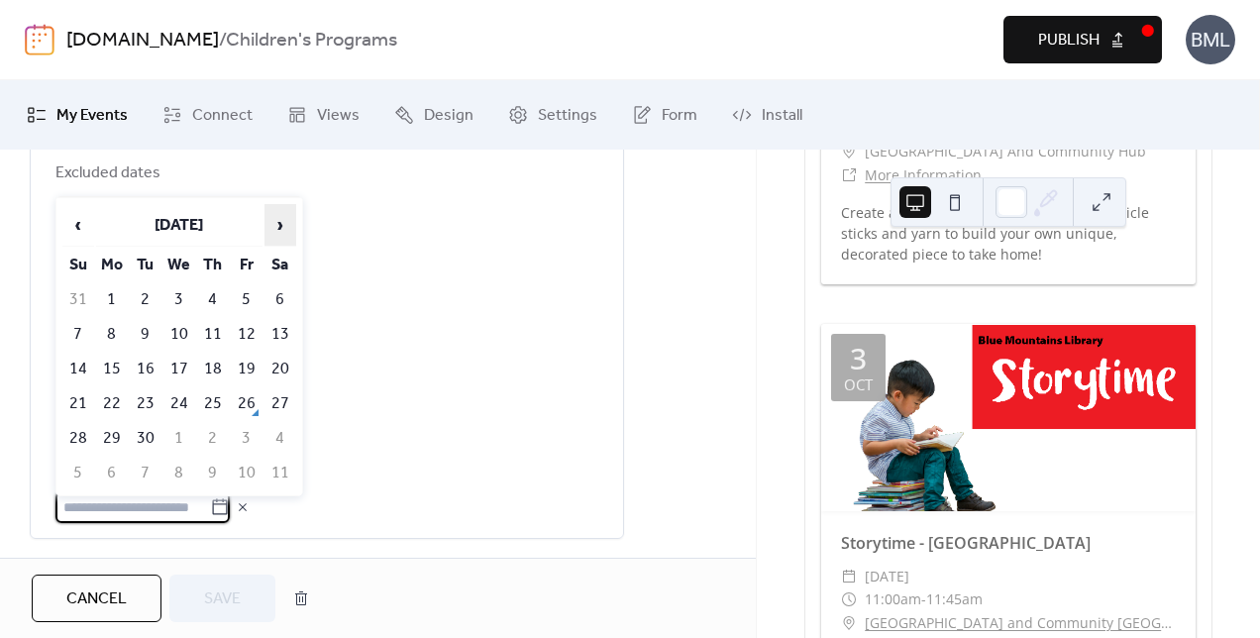
click at [287, 223] on span "›" at bounding box center [281, 225] width 30 height 40
click at [249, 301] on td "3" at bounding box center [247, 299] width 32 height 33
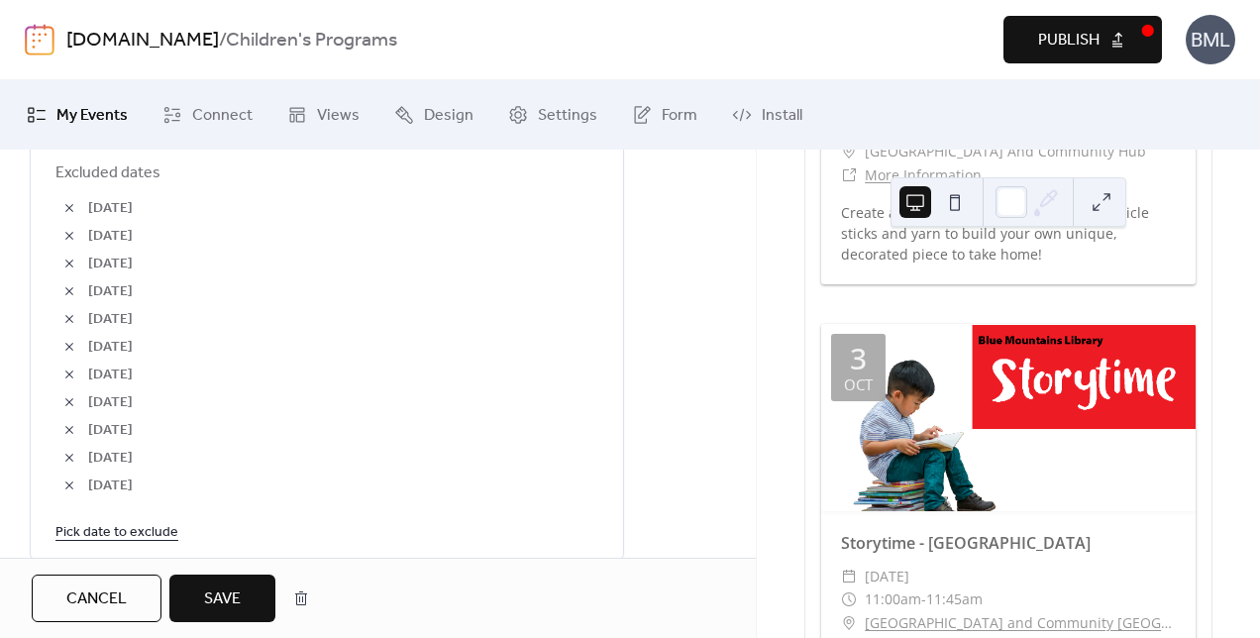
click at [156, 533] on link "Pick date to exclude" at bounding box center [116, 531] width 123 height 25
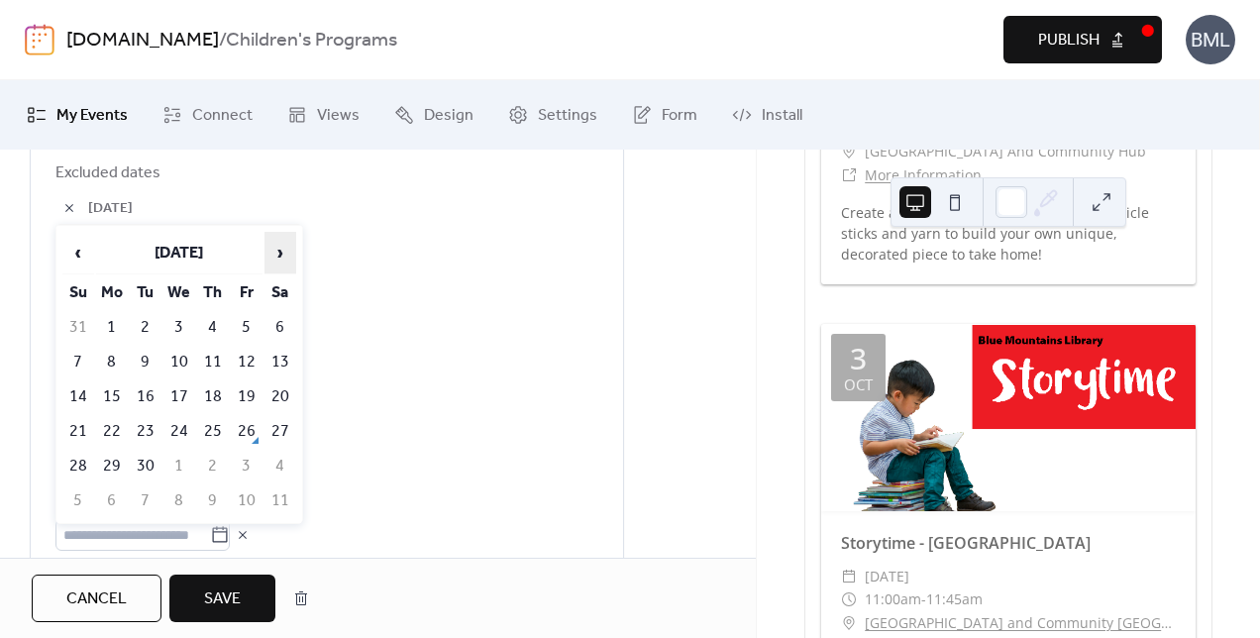
click at [275, 256] on span "›" at bounding box center [281, 253] width 30 height 40
click at [244, 361] on td "10" at bounding box center [247, 362] width 32 height 33
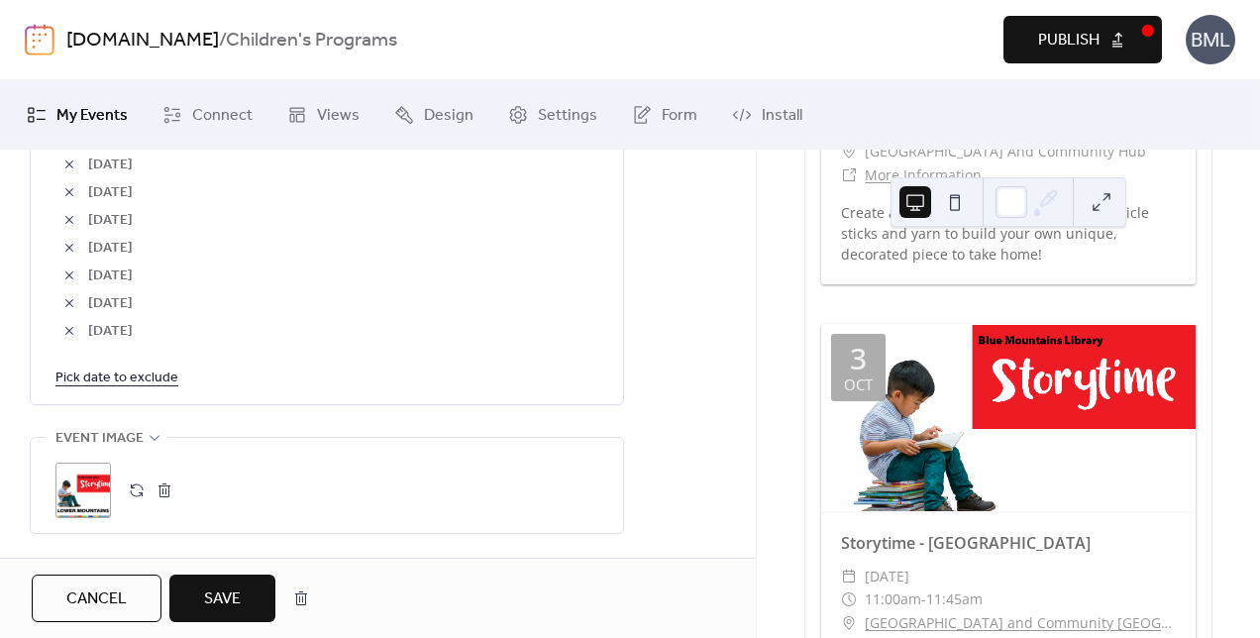
scroll to position [1486, 0]
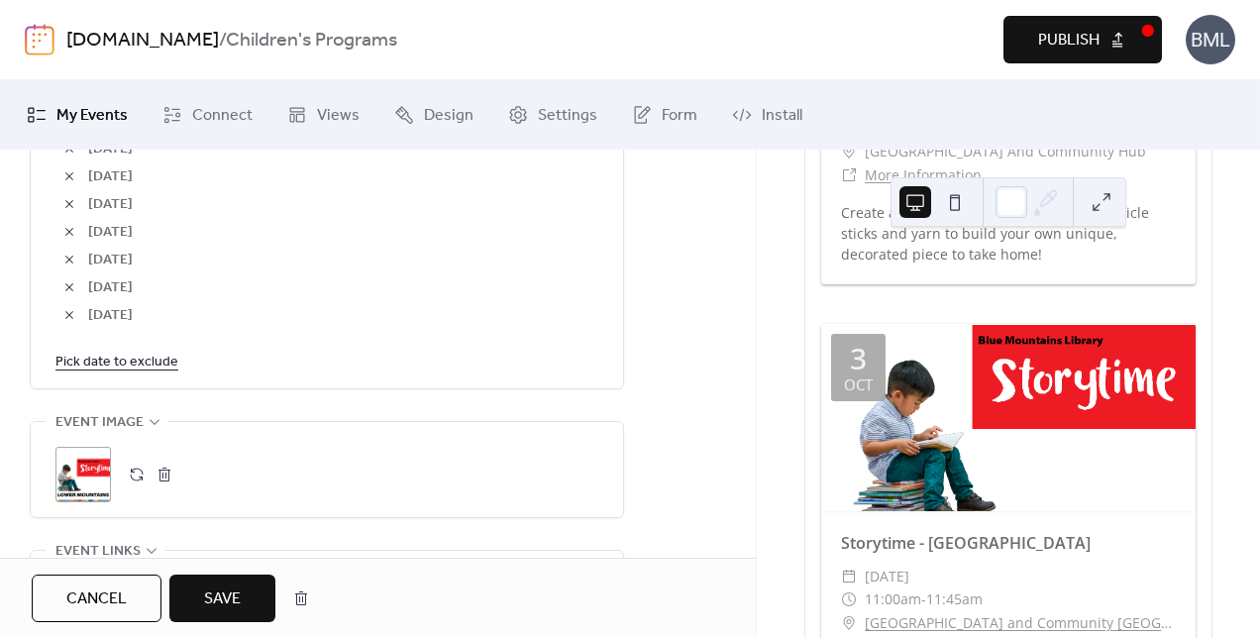
click at [150, 359] on link "Pick date to exclude" at bounding box center [116, 361] width 123 height 25
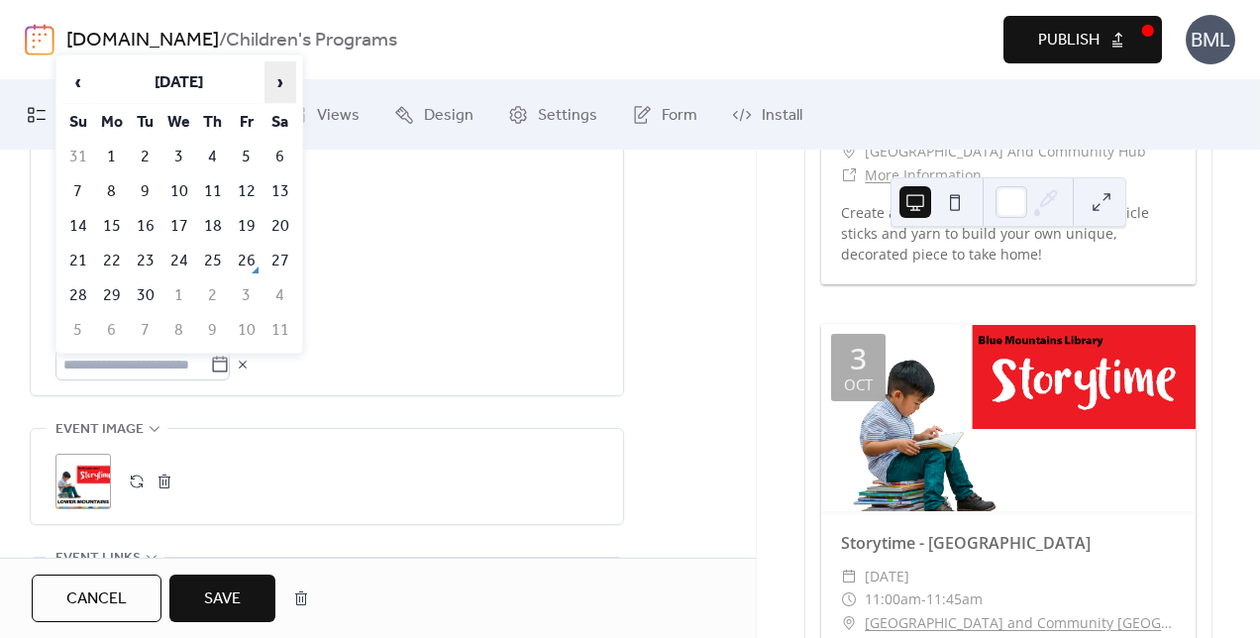
click at [285, 92] on span "›" at bounding box center [281, 82] width 30 height 40
click at [285, 91] on span "›" at bounding box center [281, 82] width 30 height 40
click at [250, 257] on td "26" at bounding box center [247, 261] width 32 height 33
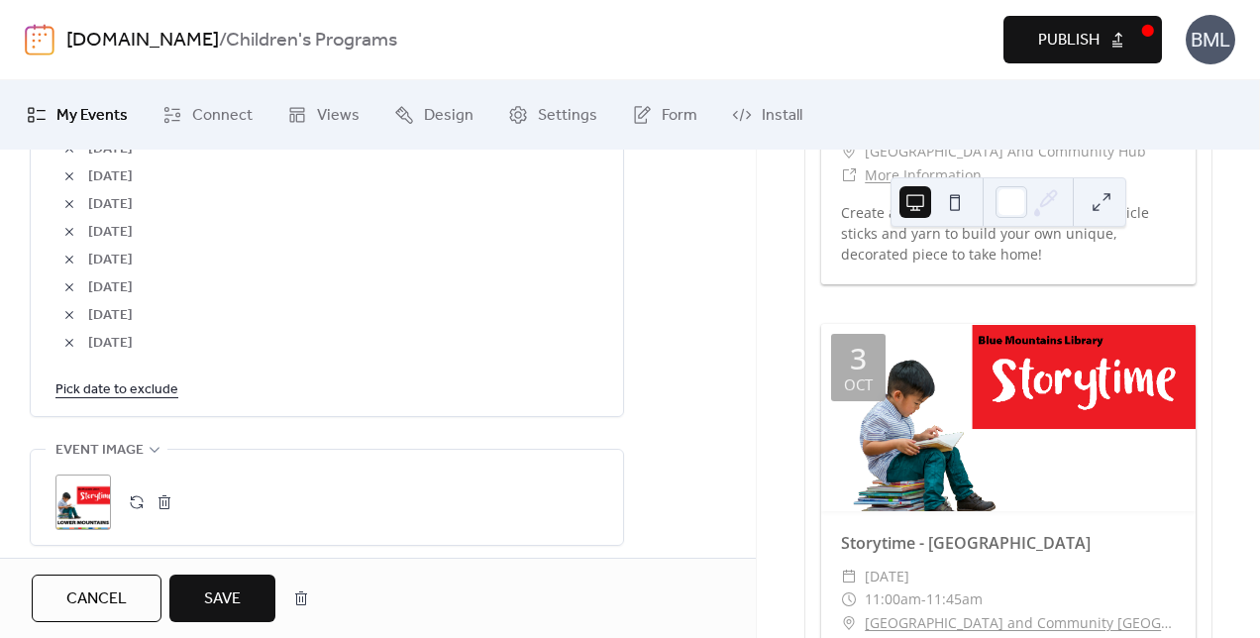
click at [147, 382] on link "Pick date to exclude" at bounding box center [116, 389] width 123 height 25
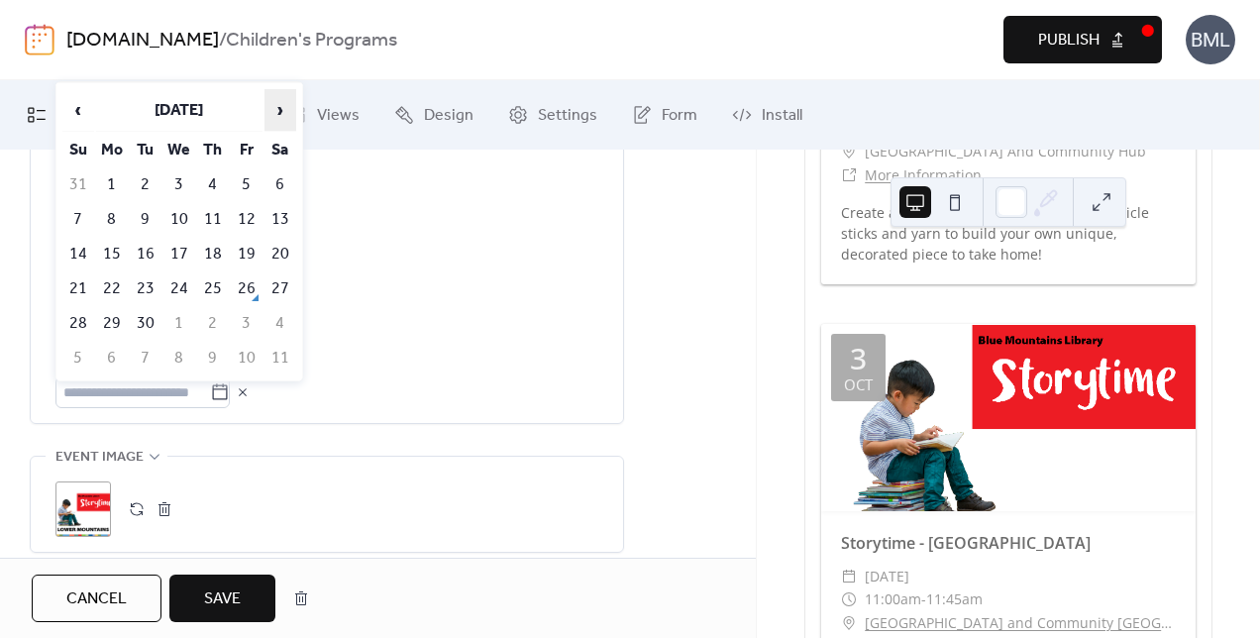
click at [283, 106] on span "›" at bounding box center [281, 110] width 30 height 40
click at [252, 181] on td "2" at bounding box center [247, 184] width 32 height 33
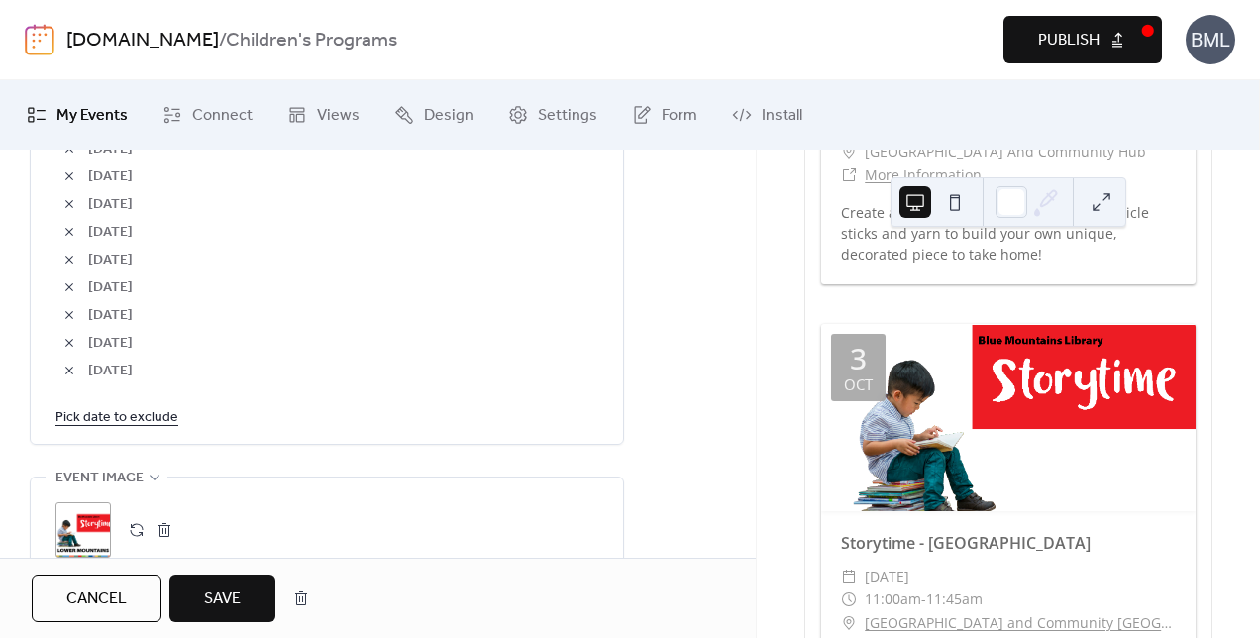
click at [147, 418] on link "Pick date to exclude" at bounding box center [116, 416] width 123 height 25
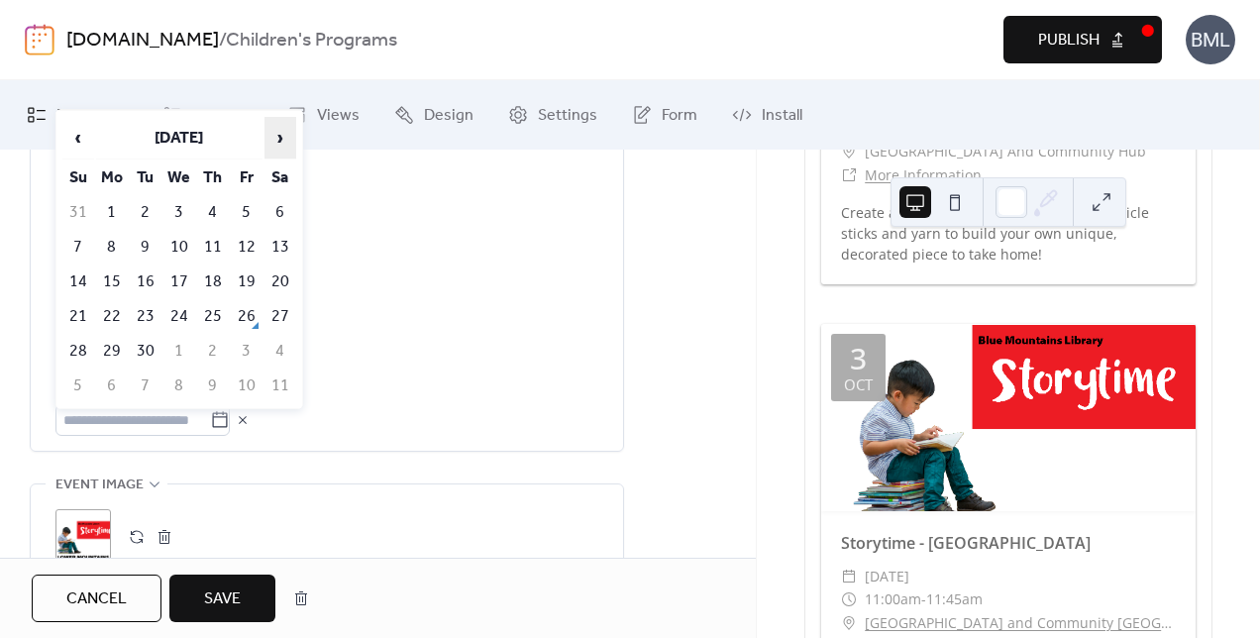
click at [277, 141] on span "›" at bounding box center [281, 138] width 30 height 40
click at [247, 237] on td "9" at bounding box center [247, 247] width 32 height 33
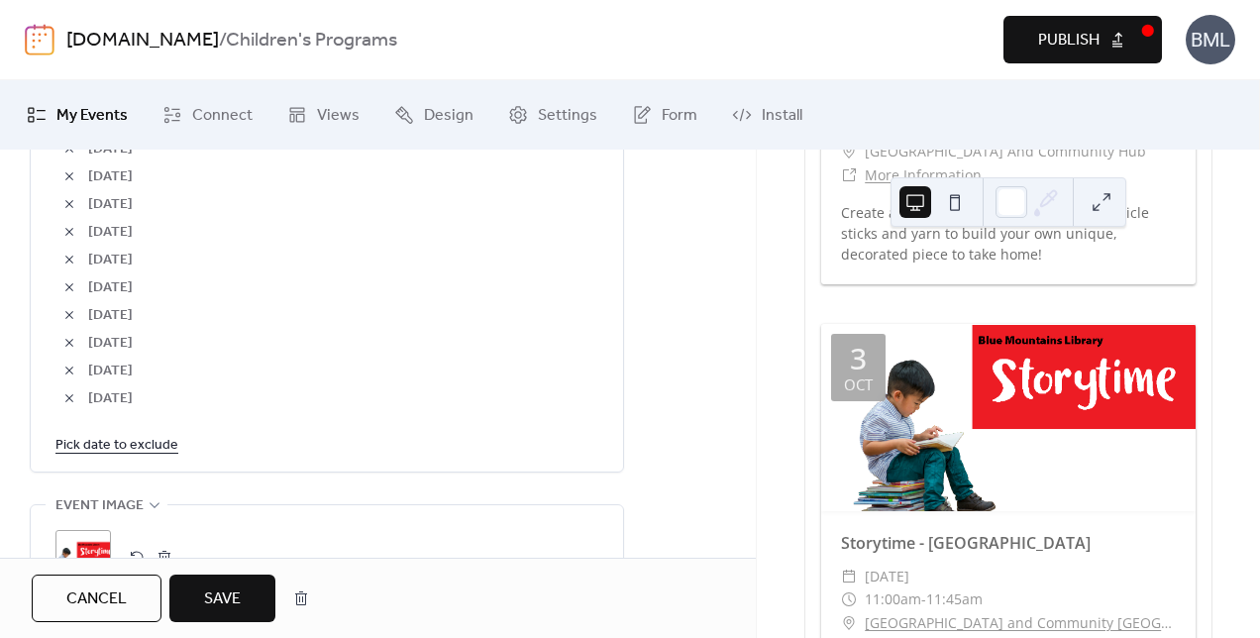
click at [157, 440] on link "Pick date to exclude" at bounding box center [116, 444] width 123 height 25
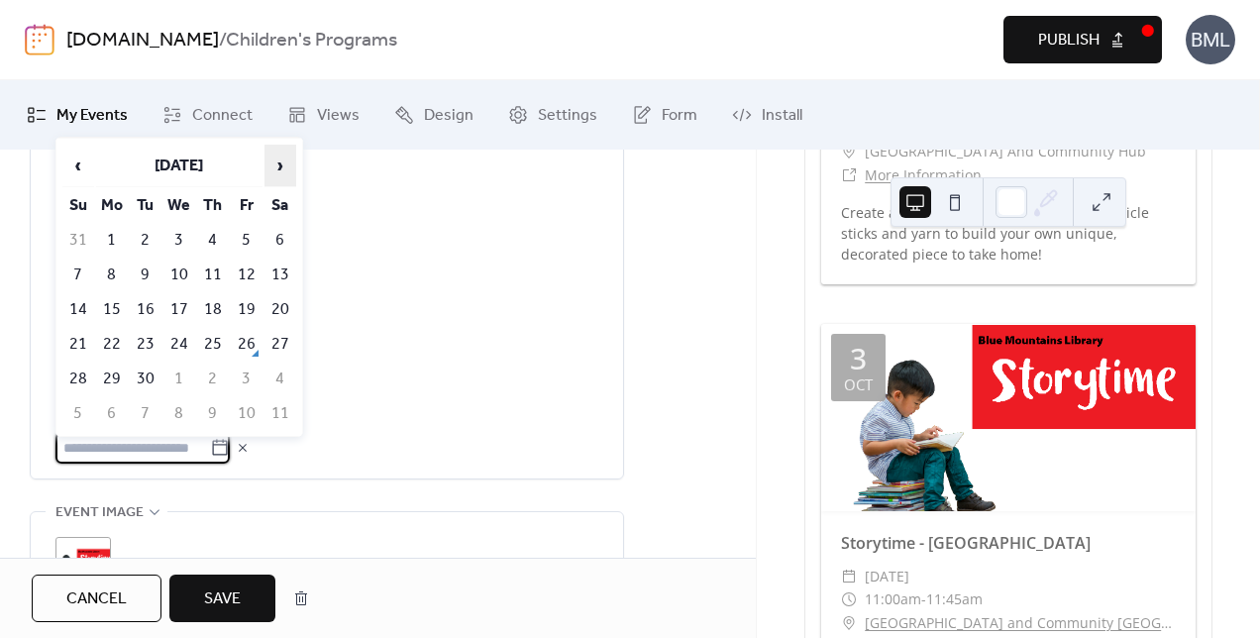
click at [284, 169] on span "›" at bounding box center [281, 166] width 30 height 40
click at [251, 303] on td "16" at bounding box center [247, 309] width 32 height 33
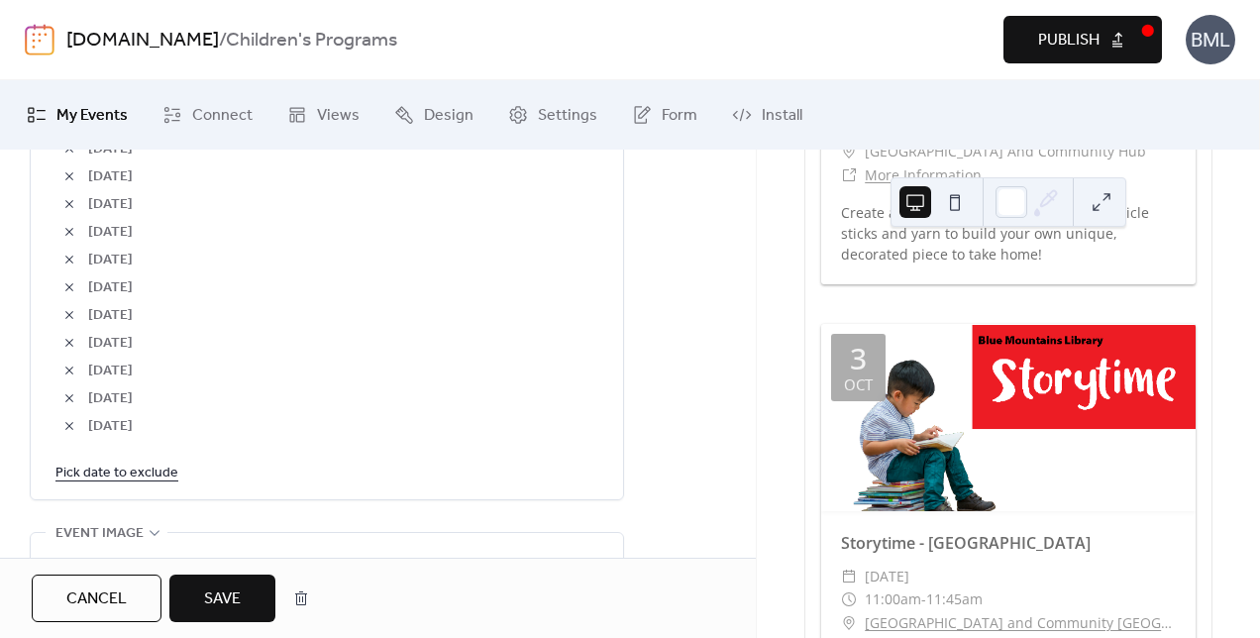
click at [126, 472] on link "Pick date to exclude" at bounding box center [116, 472] width 123 height 25
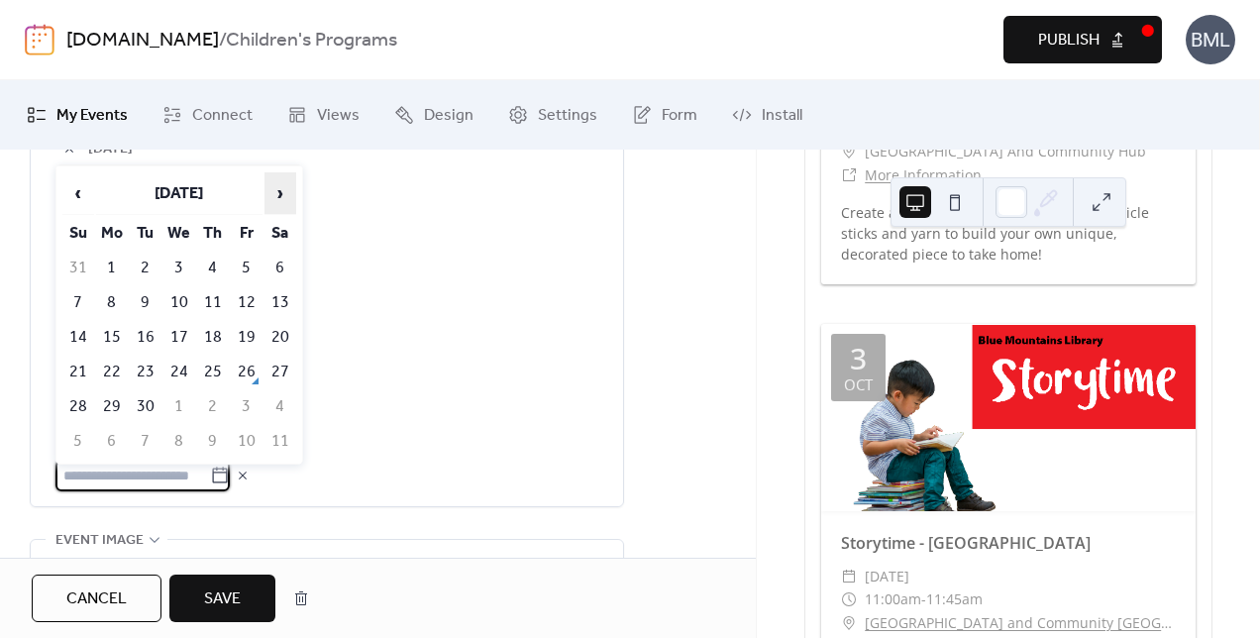
click at [285, 194] on span "›" at bounding box center [281, 193] width 30 height 40
click at [246, 372] on td "23" at bounding box center [247, 372] width 32 height 33
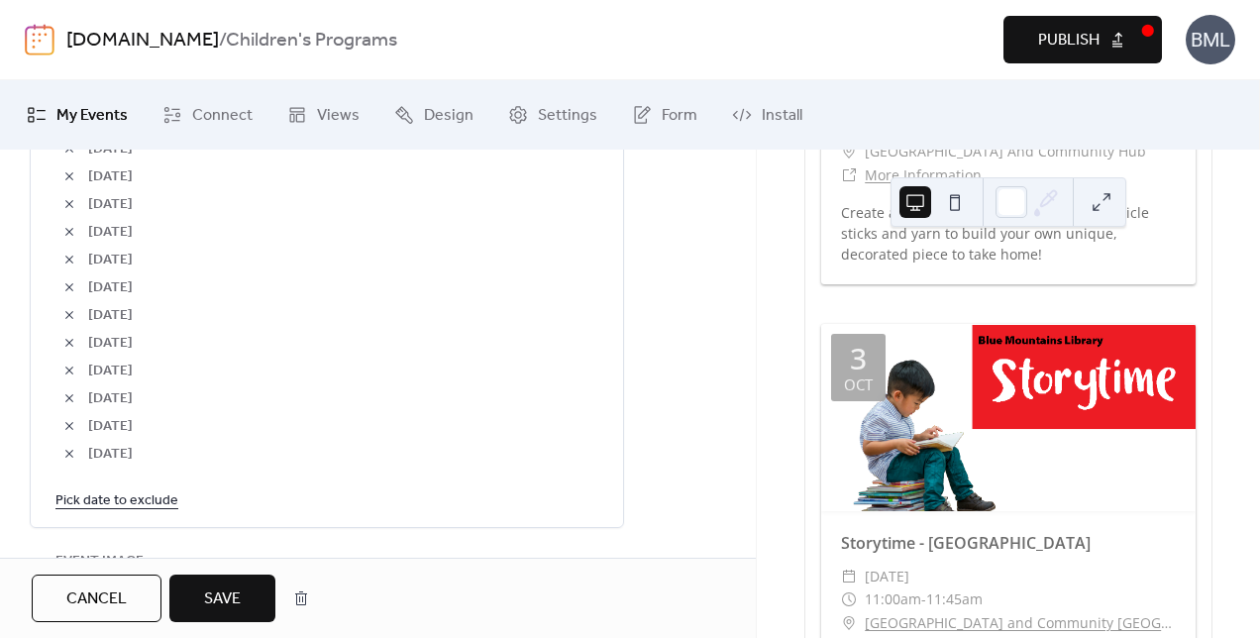
click at [156, 490] on link "Pick date to exclude" at bounding box center [116, 500] width 123 height 25
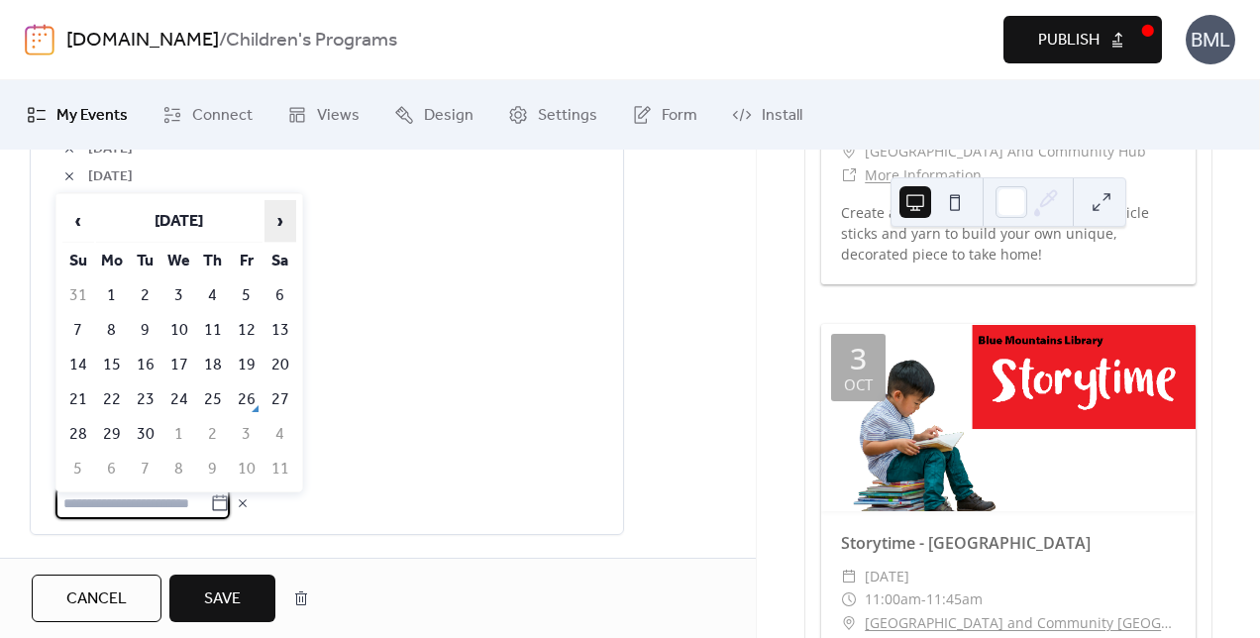
click at [280, 223] on span "›" at bounding box center [281, 221] width 30 height 40
click at [250, 432] on td "30" at bounding box center [247, 434] width 32 height 33
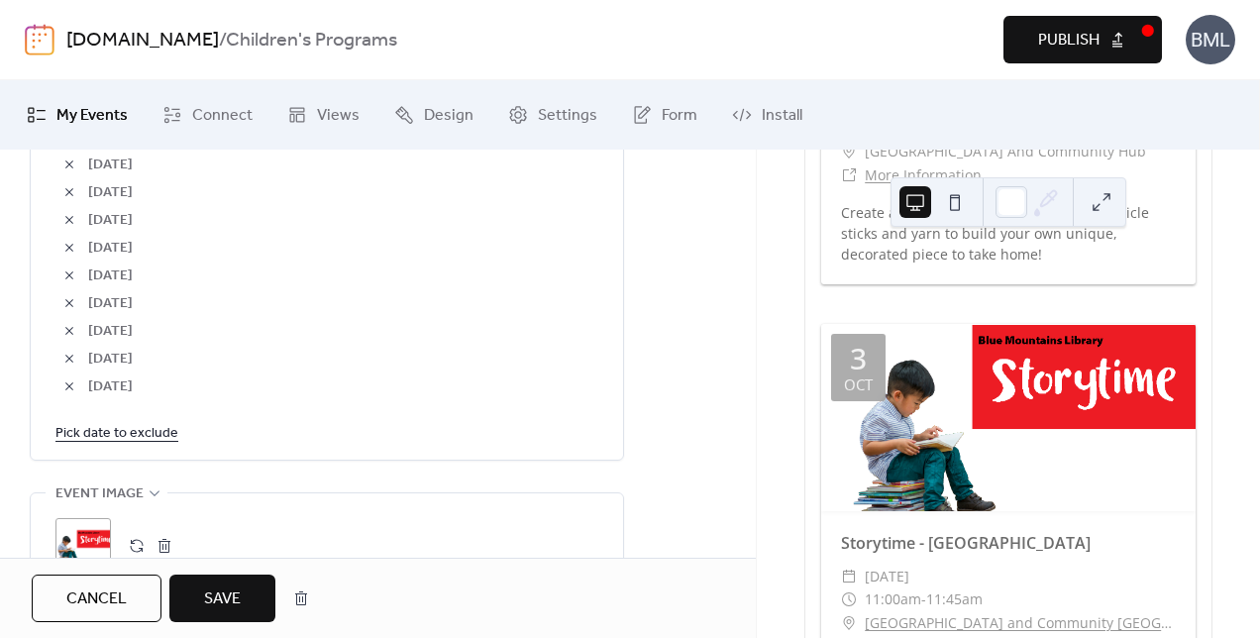
scroll to position [1585, 0]
click at [256, 590] on button "Save" at bounding box center [222, 599] width 106 height 48
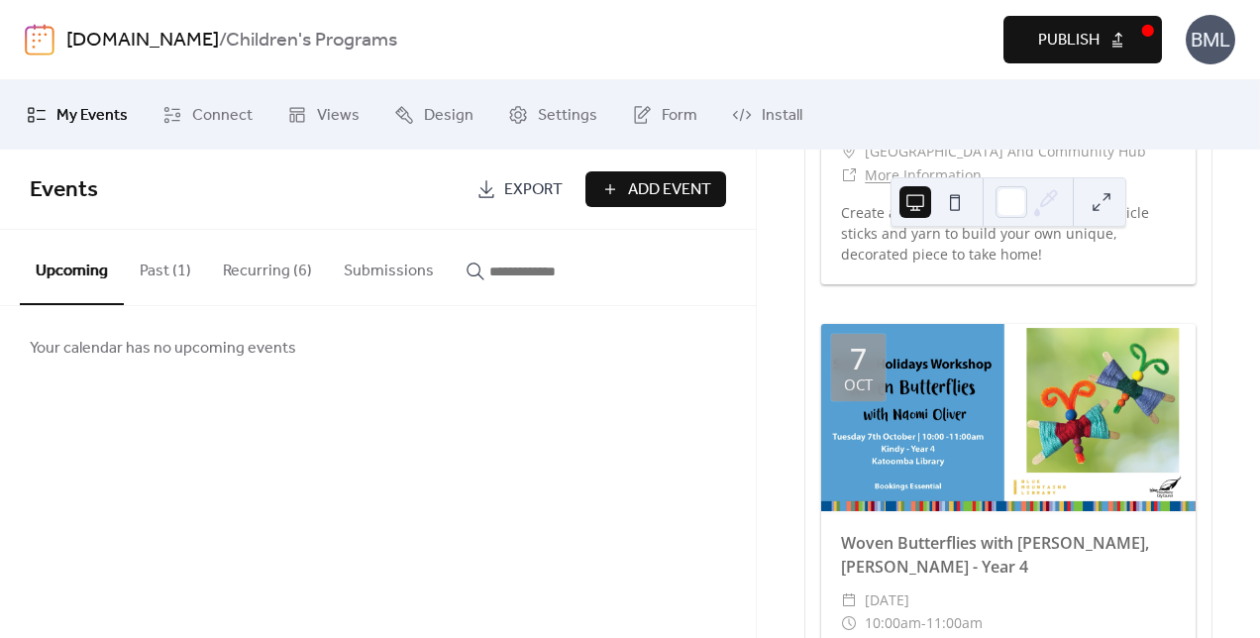
click at [281, 272] on button "Recurring (6)" at bounding box center [267, 266] width 121 height 73
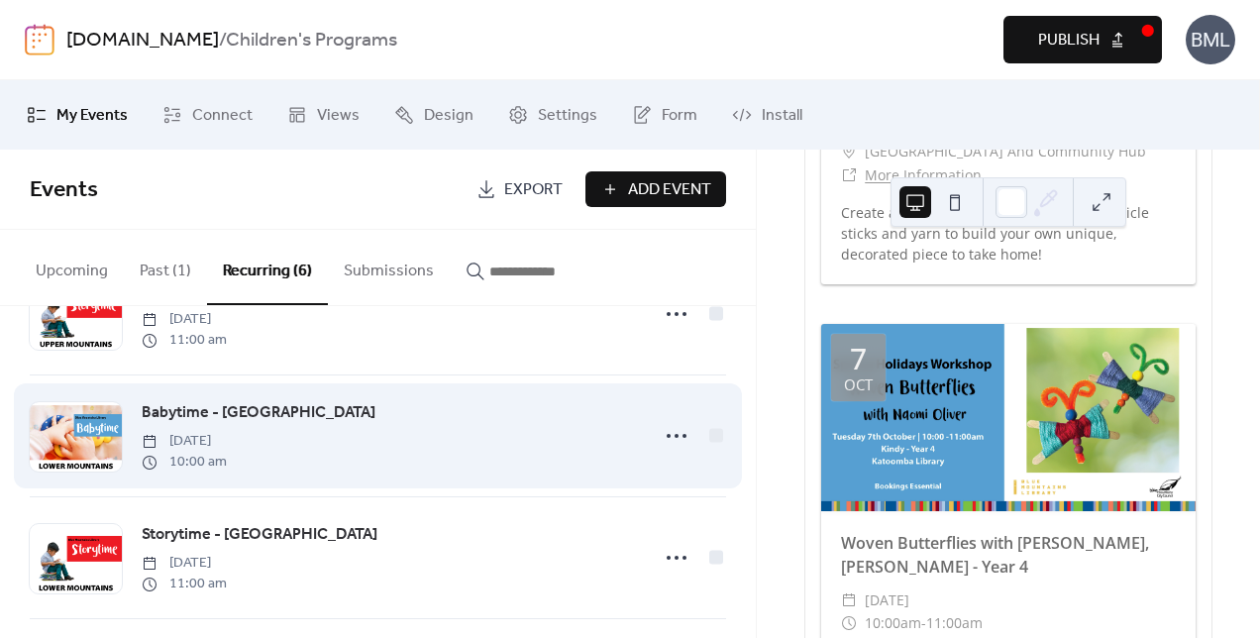
scroll to position [297, 0]
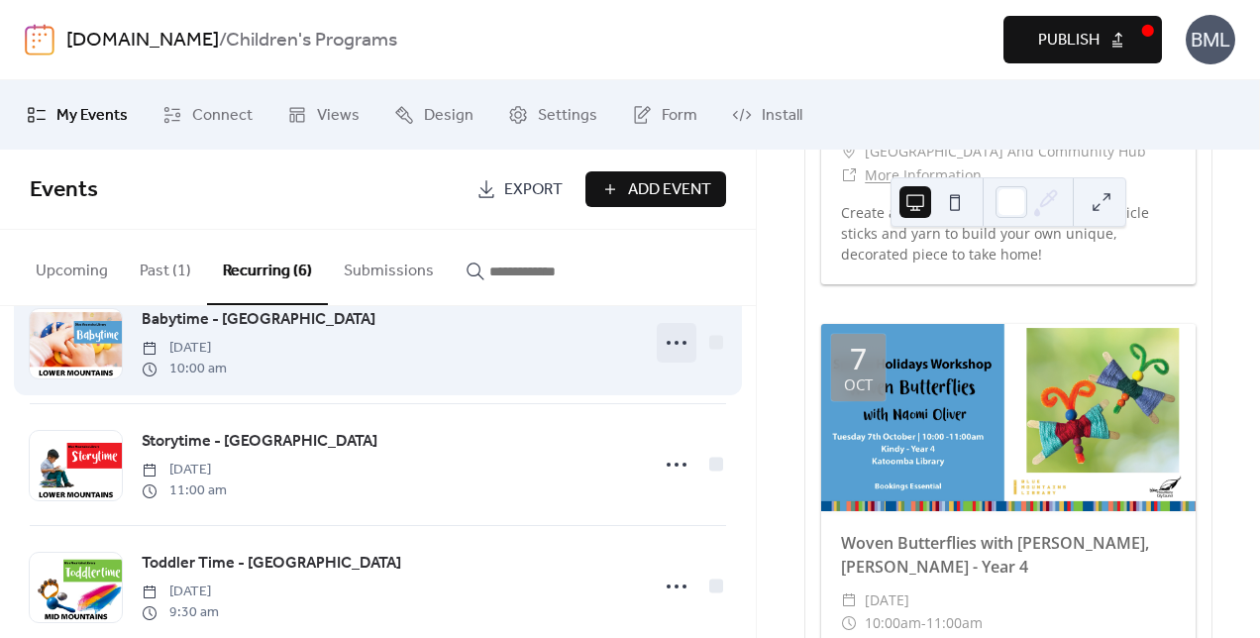
click at [674, 343] on icon at bounding box center [677, 343] width 32 height 32
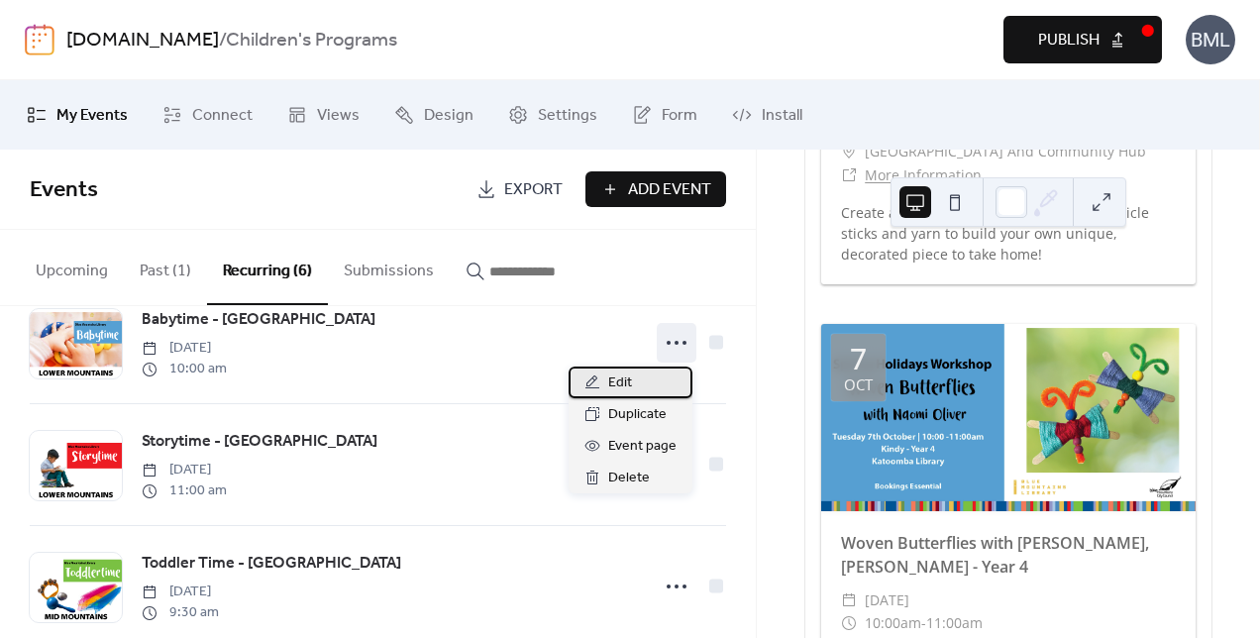
click at [602, 378] on div "Edit" at bounding box center [631, 383] width 124 height 32
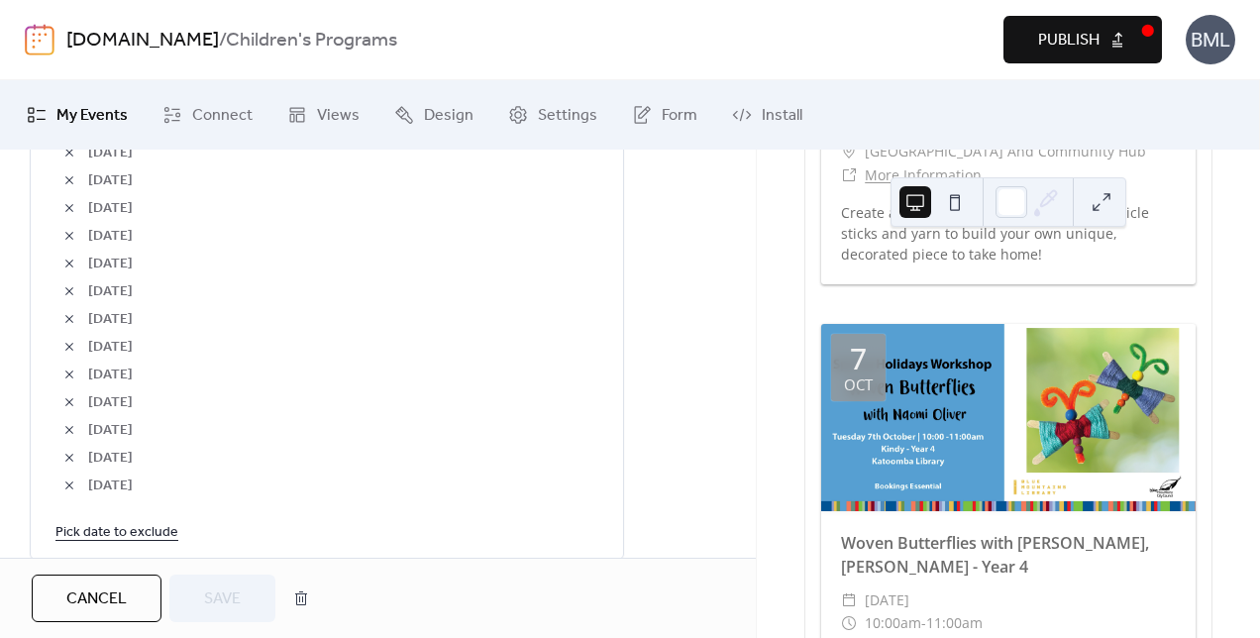
scroll to position [1585, 0]
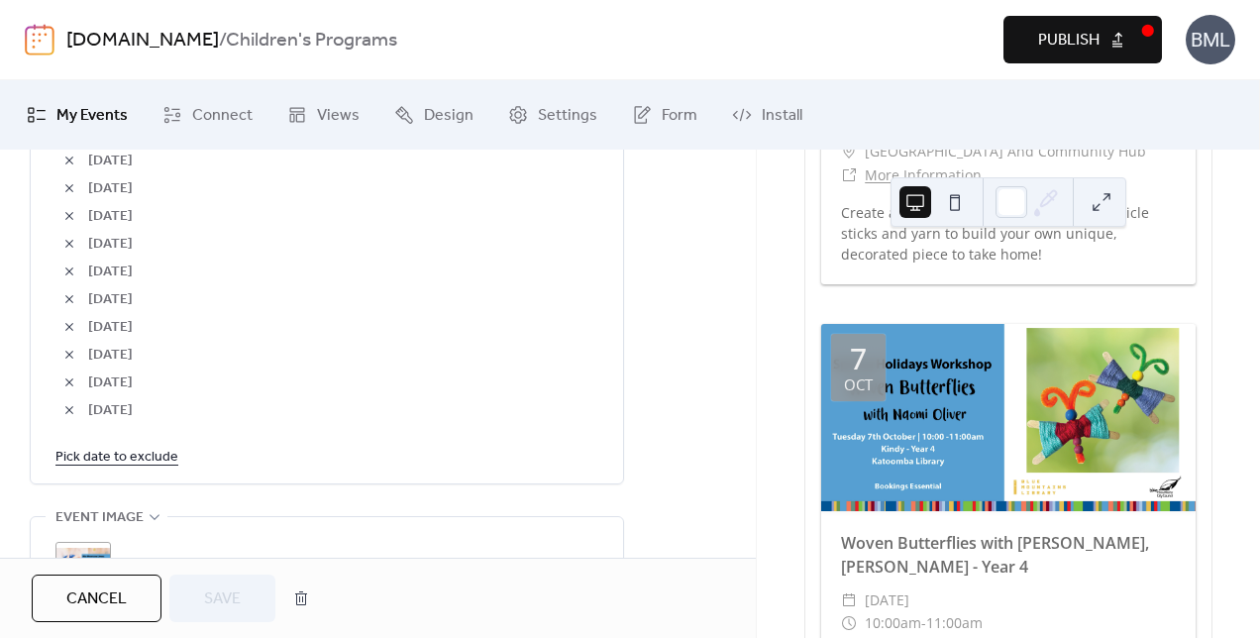
click at [125, 456] on link "Pick date to exclude" at bounding box center [116, 456] width 123 height 25
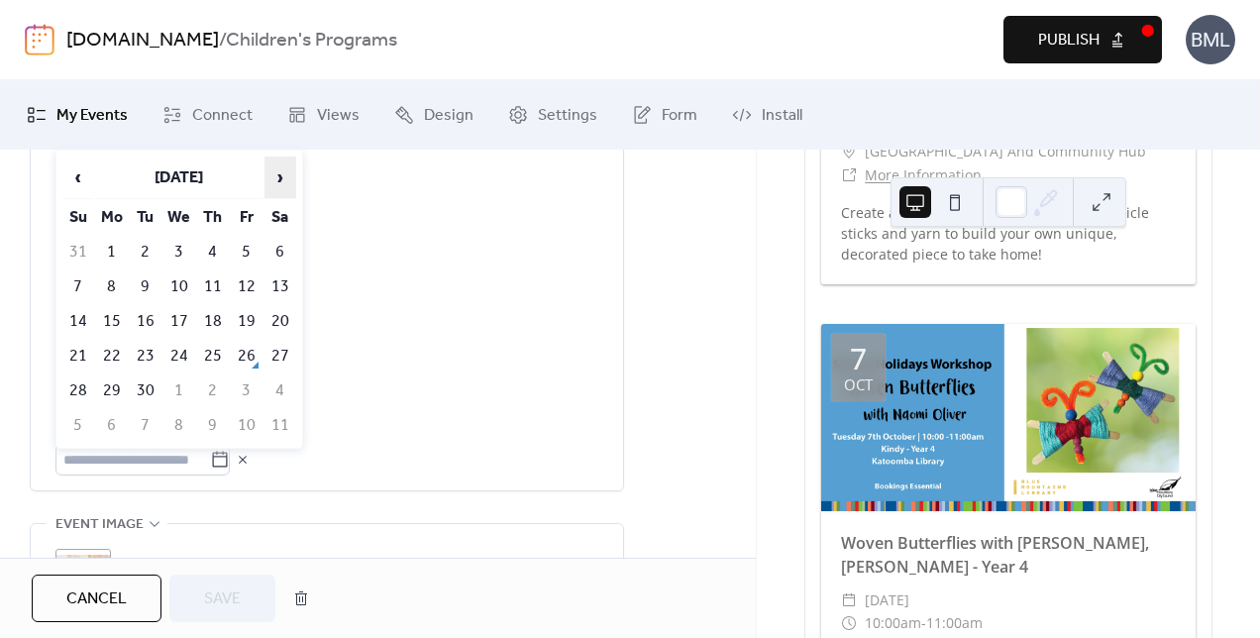
click at [272, 177] on span "›" at bounding box center [281, 178] width 30 height 40
click at [219, 351] on td "25" at bounding box center [213, 356] width 32 height 33
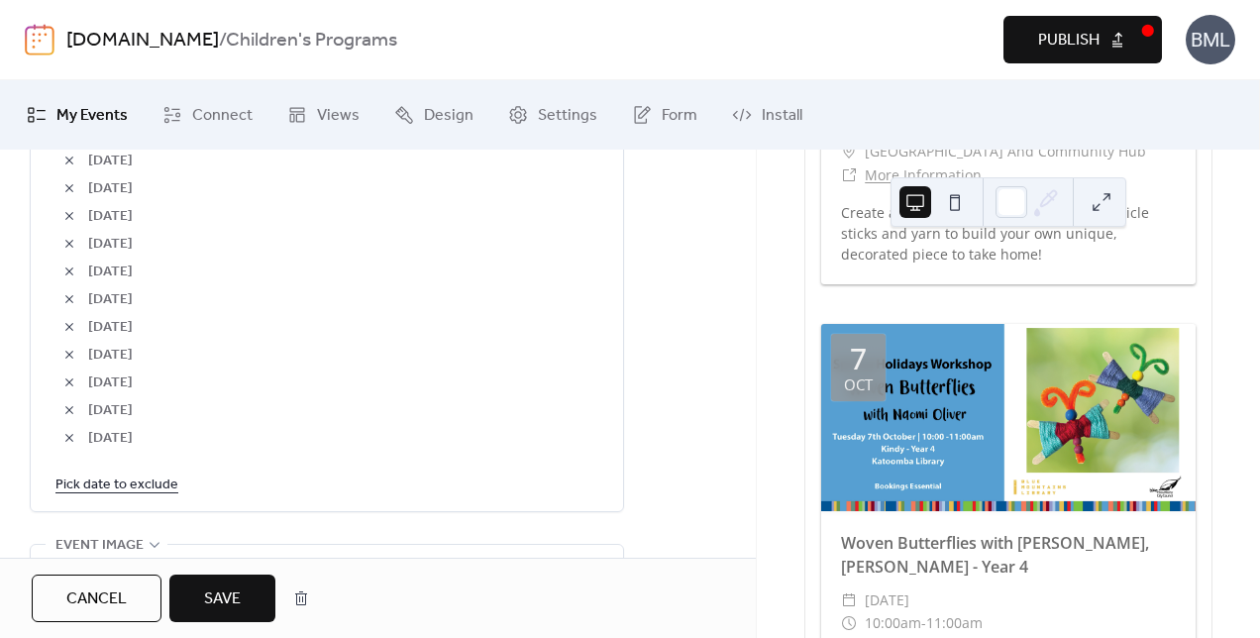
click at [224, 588] on span "Save" at bounding box center [222, 600] width 37 height 24
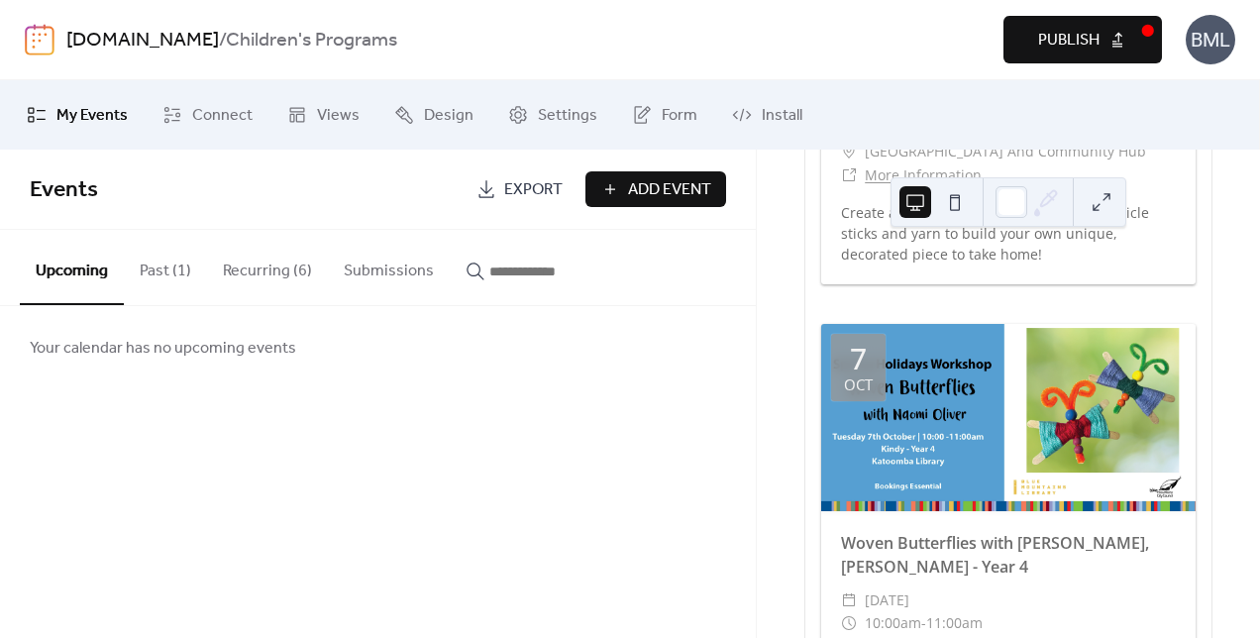
click at [275, 273] on button "Recurring (6)" at bounding box center [267, 266] width 121 height 73
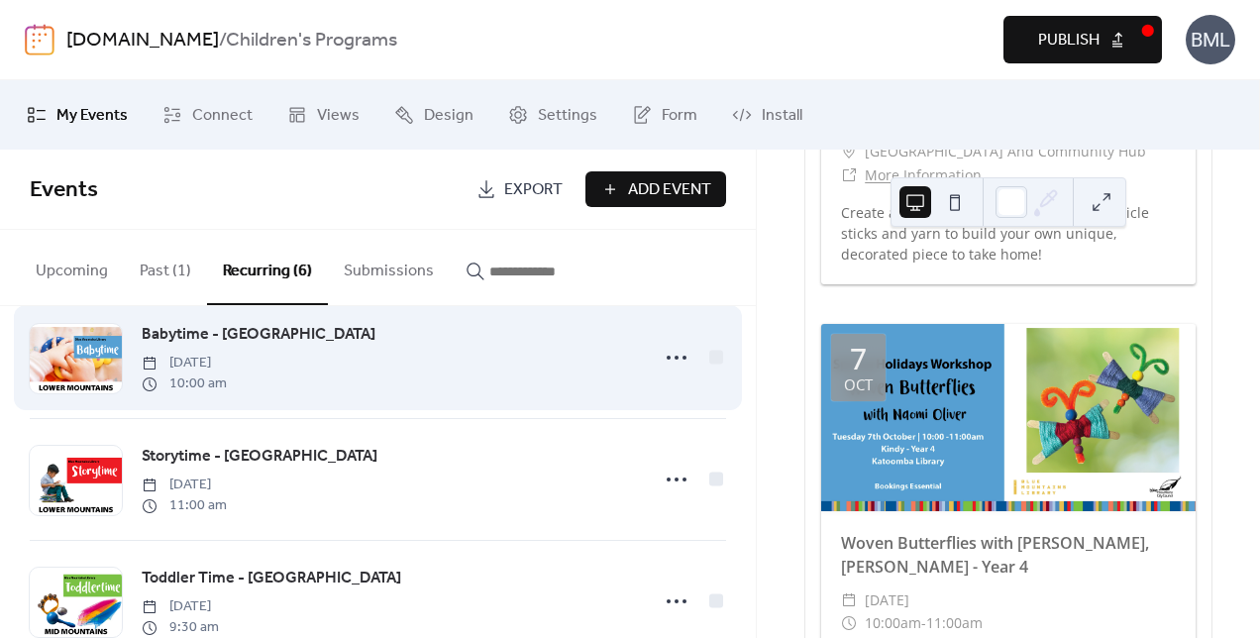
scroll to position [297, 0]
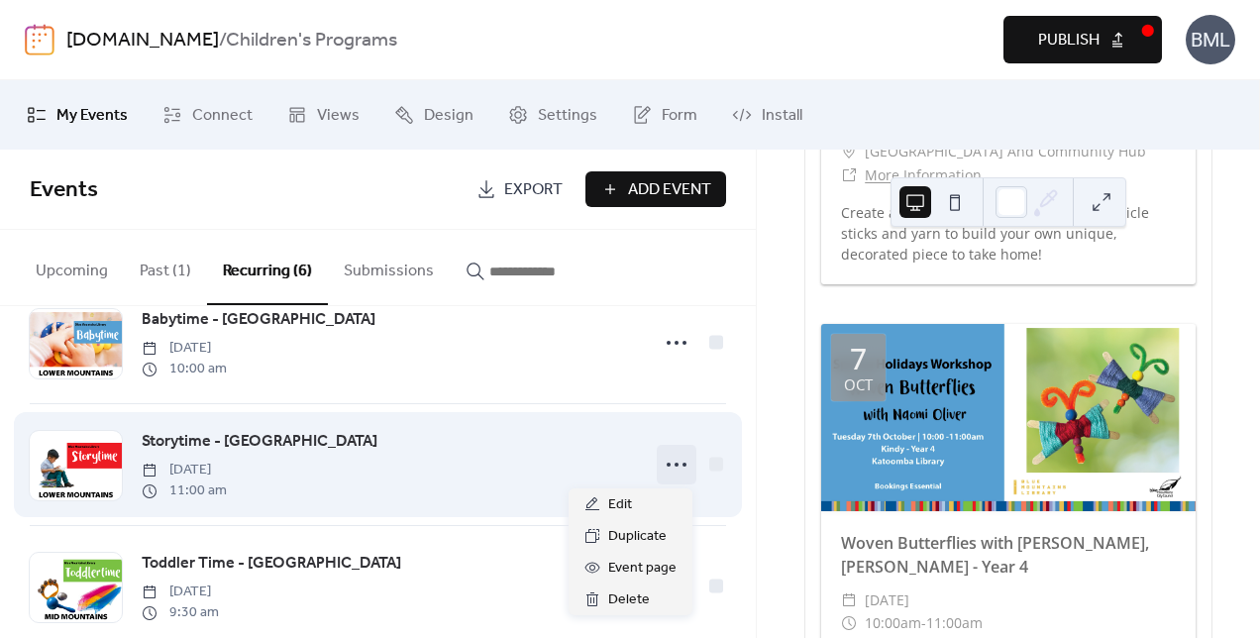
click at [662, 469] on icon at bounding box center [677, 465] width 32 height 32
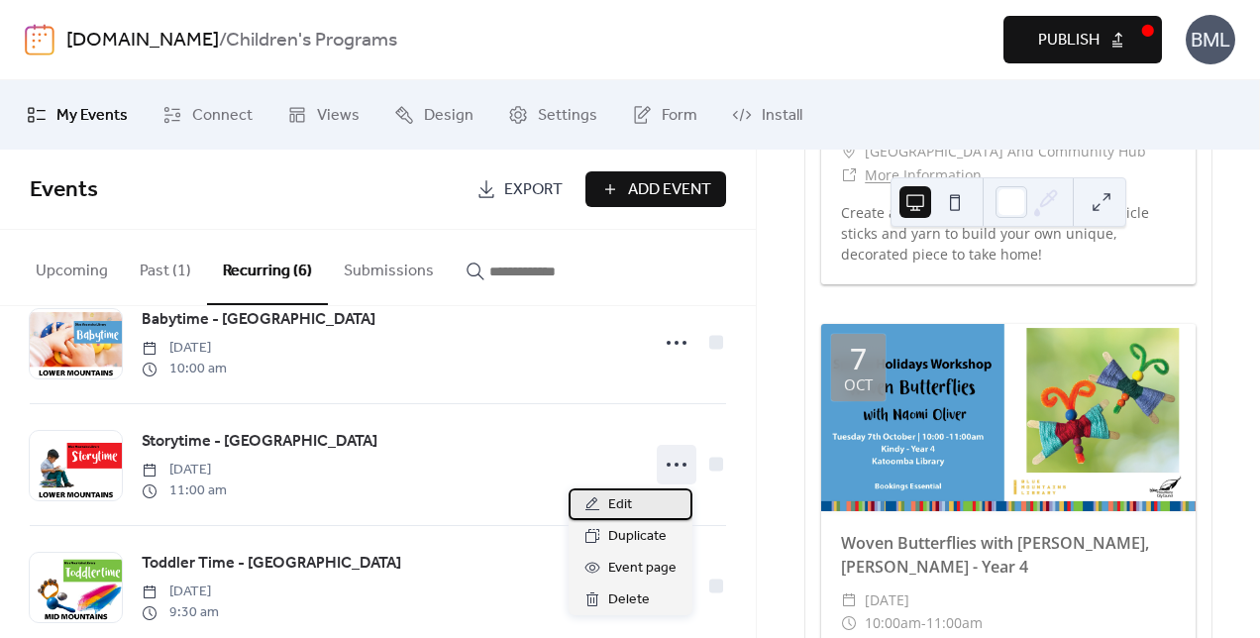
click at [648, 496] on div "Edit" at bounding box center [631, 505] width 124 height 32
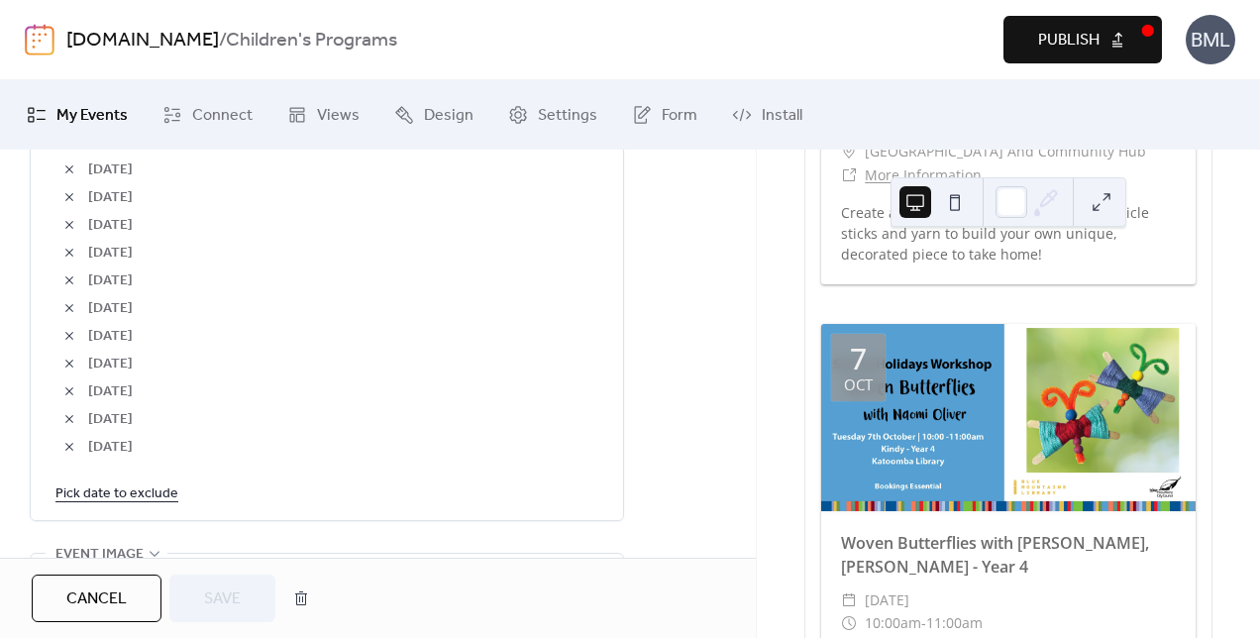
scroll to position [1585, 0]
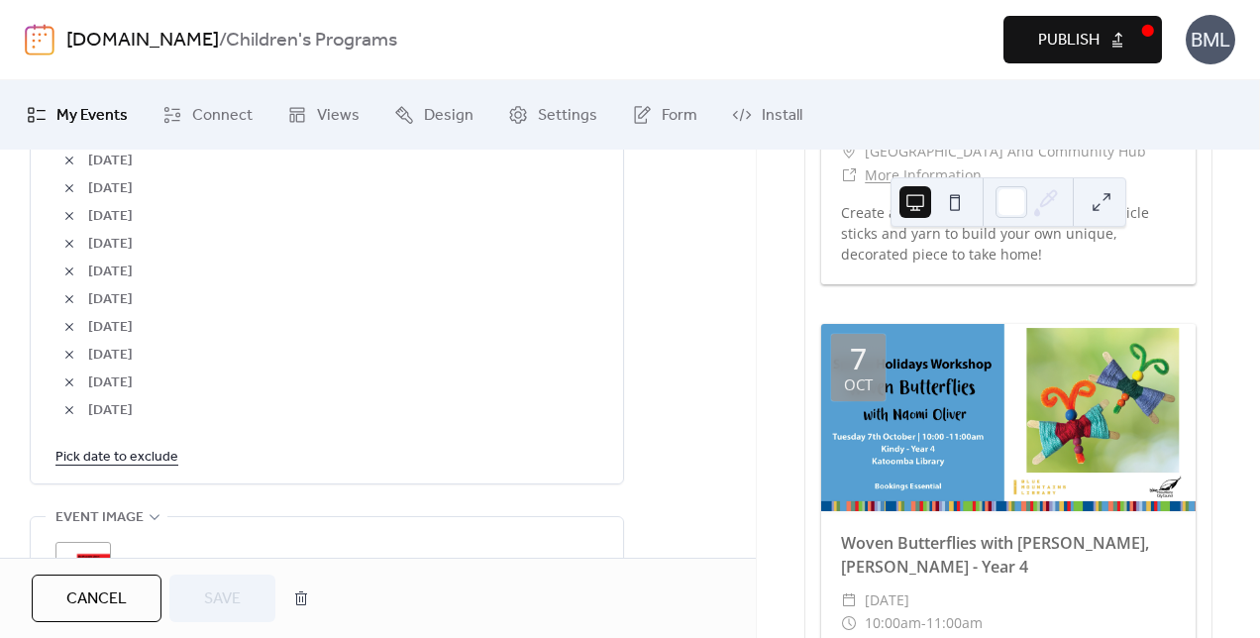
click at [140, 452] on link "Pick date to exclude" at bounding box center [116, 456] width 123 height 25
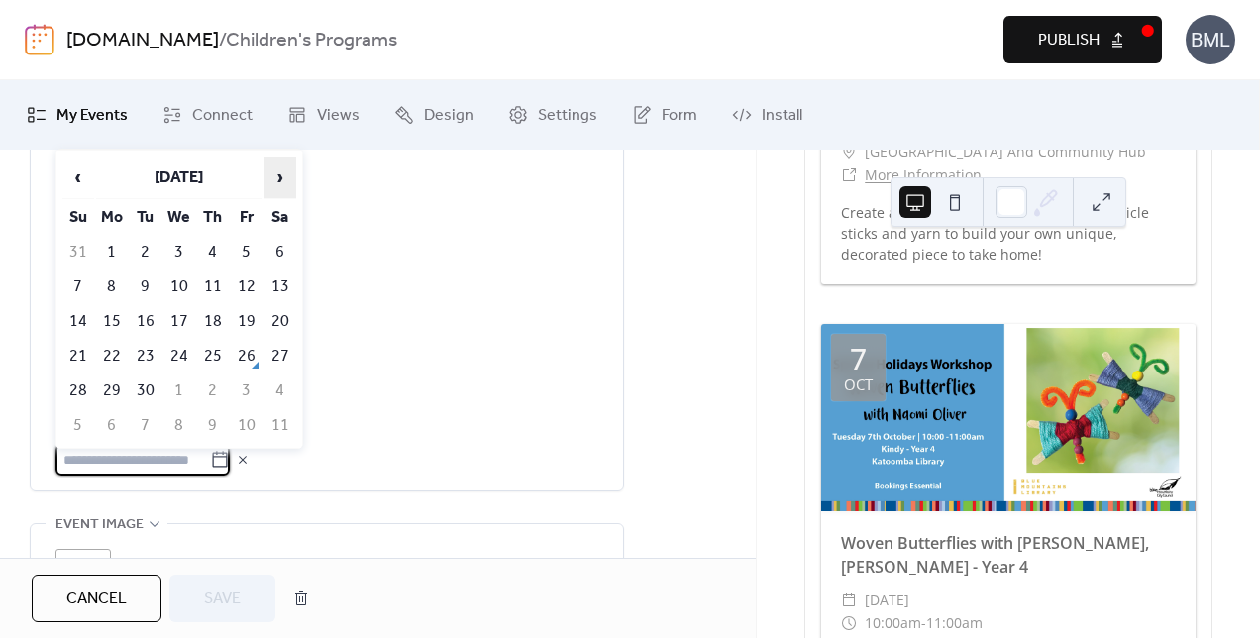
click at [286, 176] on span "›" at bounding box center [281, 178] width 30 height 40
click at [283, 177] on span "›" at bounding box center [281, 178] width 30 height 40
click at [211, 358] on td "25" at bounding box center [213, 356] width 32 height 33
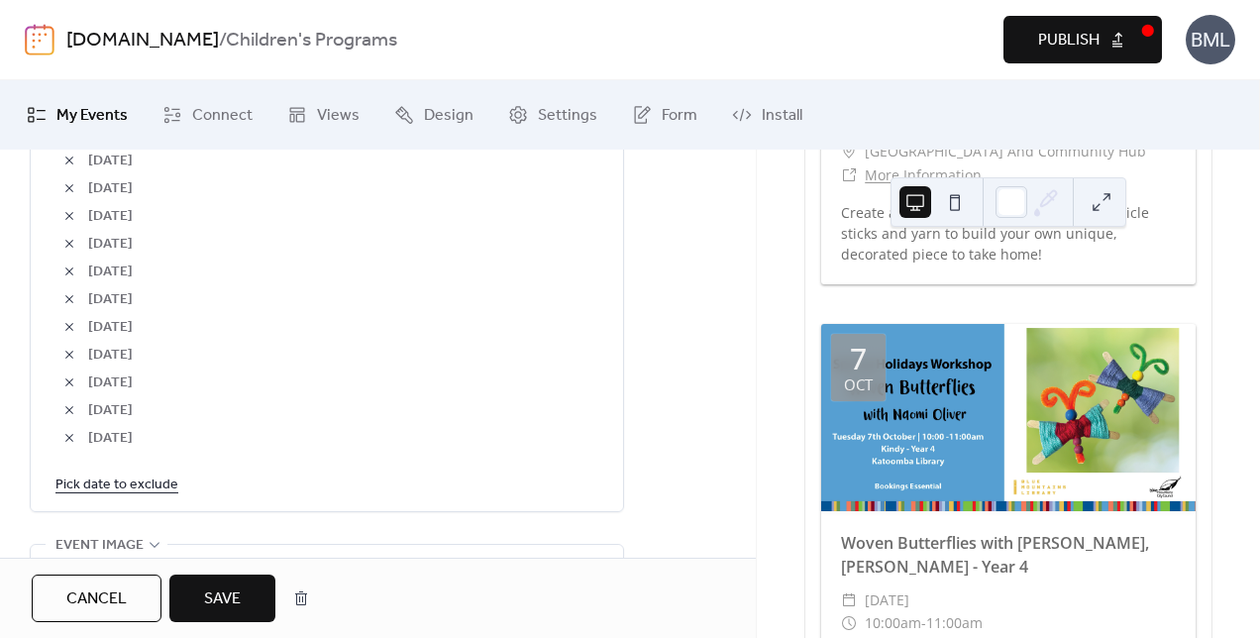
click at [200, 596] on button "Save" at bounding box center [222, 599] width 106 height 48
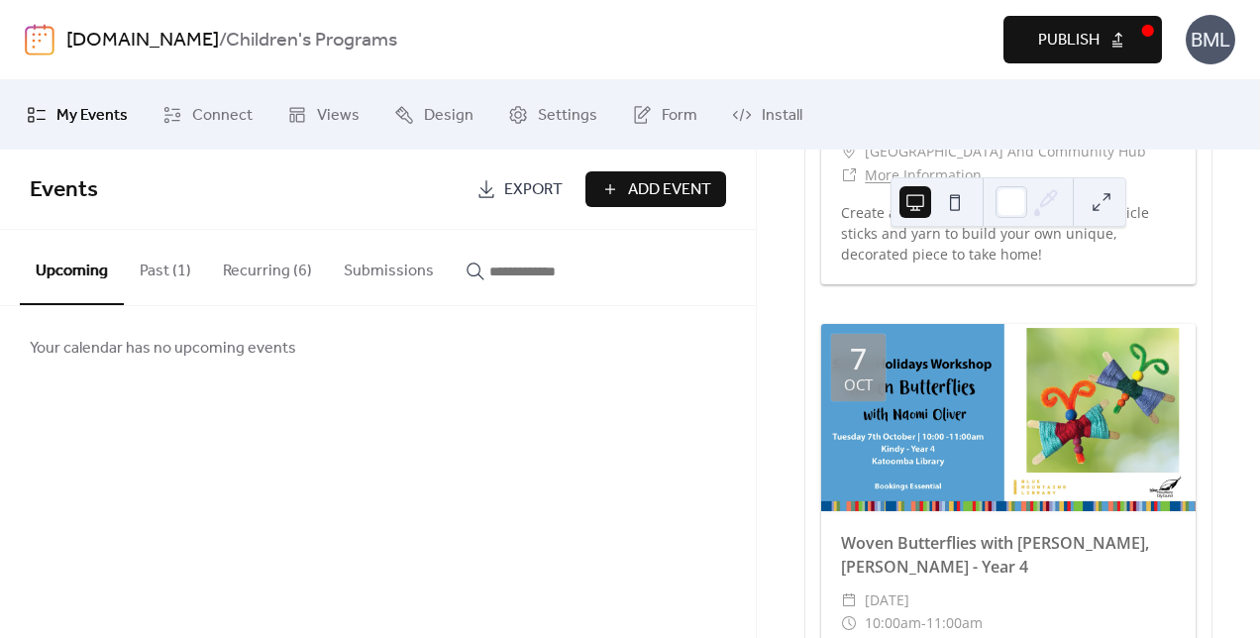
click at [262, 268] on button "Recurring (6)" at bounding box center [267, 266] width 121 height 73
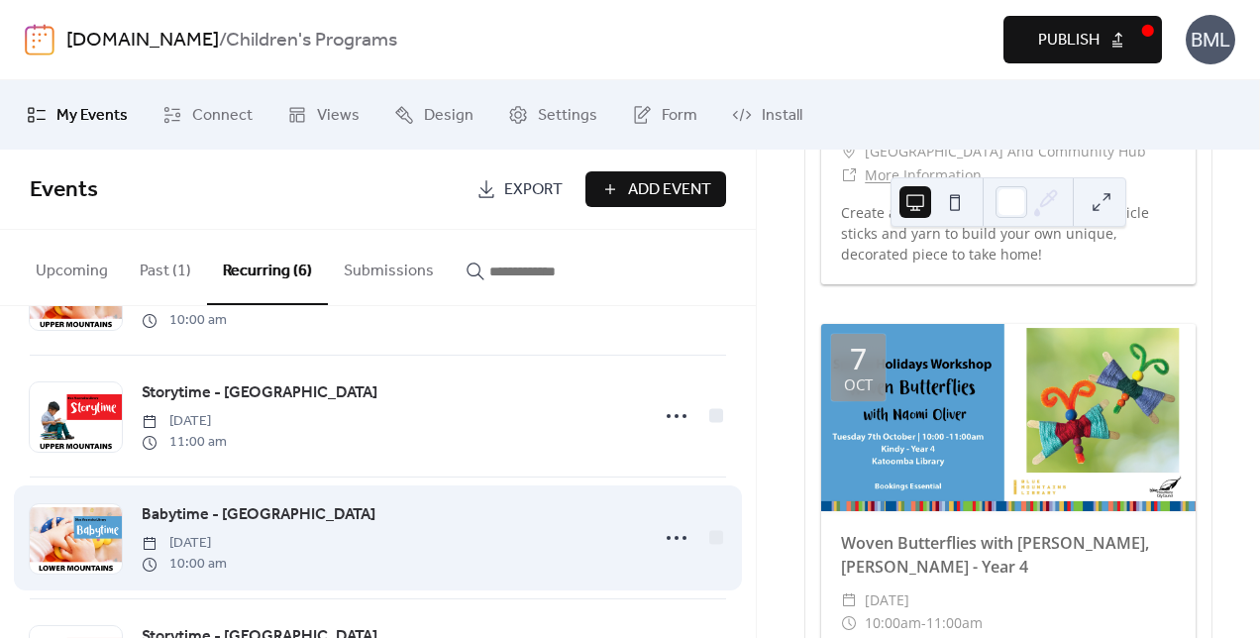
scroll to position [99, 0]
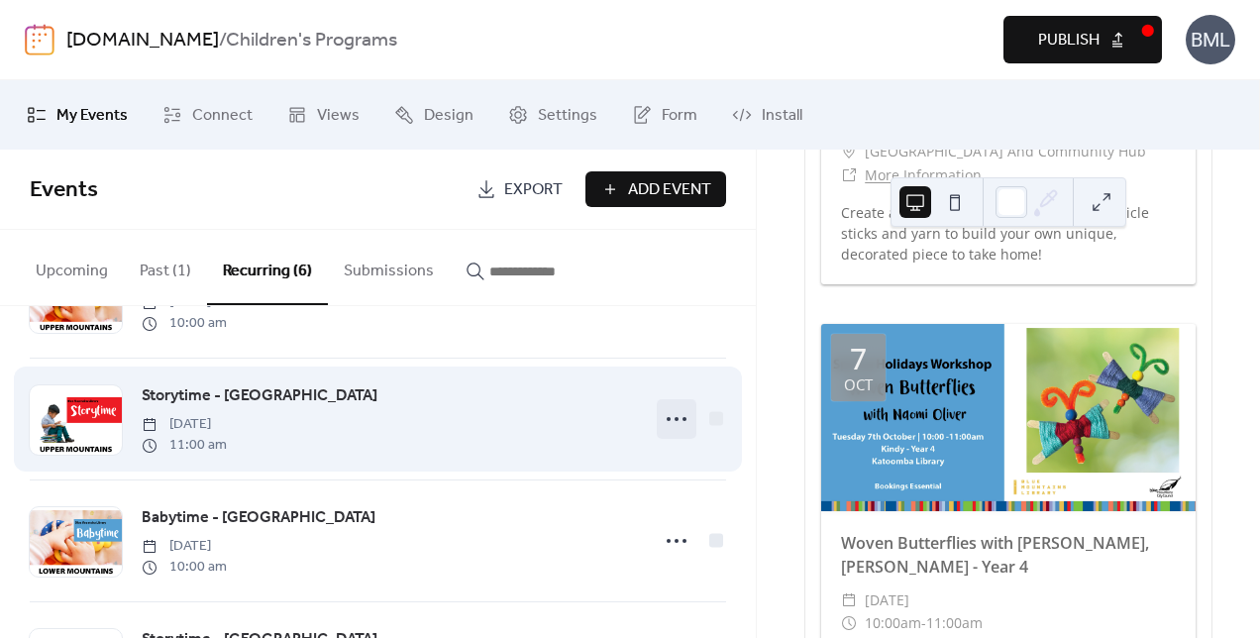
click at [671, 412] on icon at bounding box center [677, 419] width 32 height 32
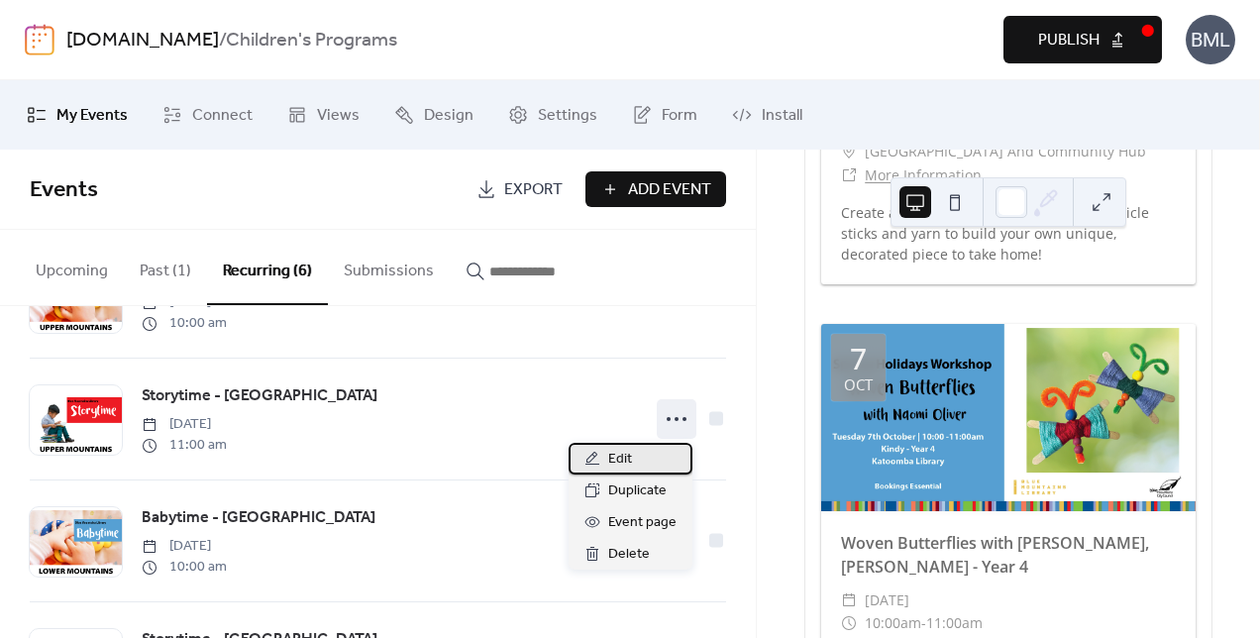
click at [638, 465] on div "Edit" at bounding box center [631, 459] width 124 height 32
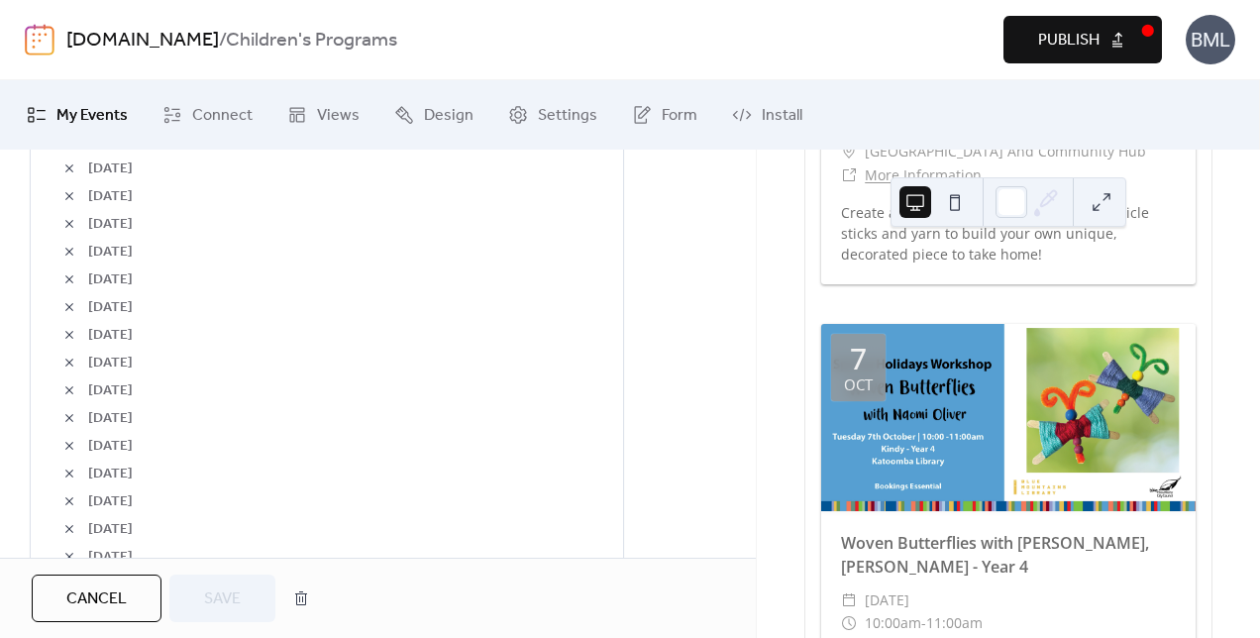
scroll to position [1387, 0]
click at [86, 590] on span "Cancel" at bounding box center [96, 600] width 60 height 24
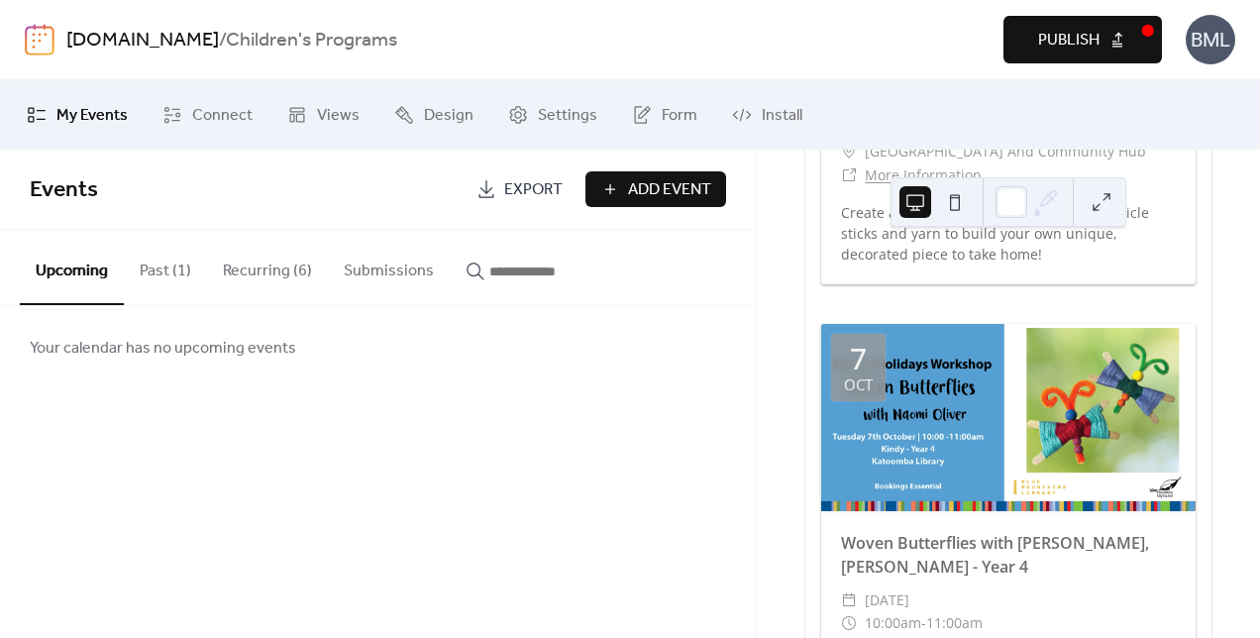
click at [1078, 46] on span "Publish" at bounding box center [1068, 41] width 61 height 24
